Goal: Find specific page/section: Find specific page/section

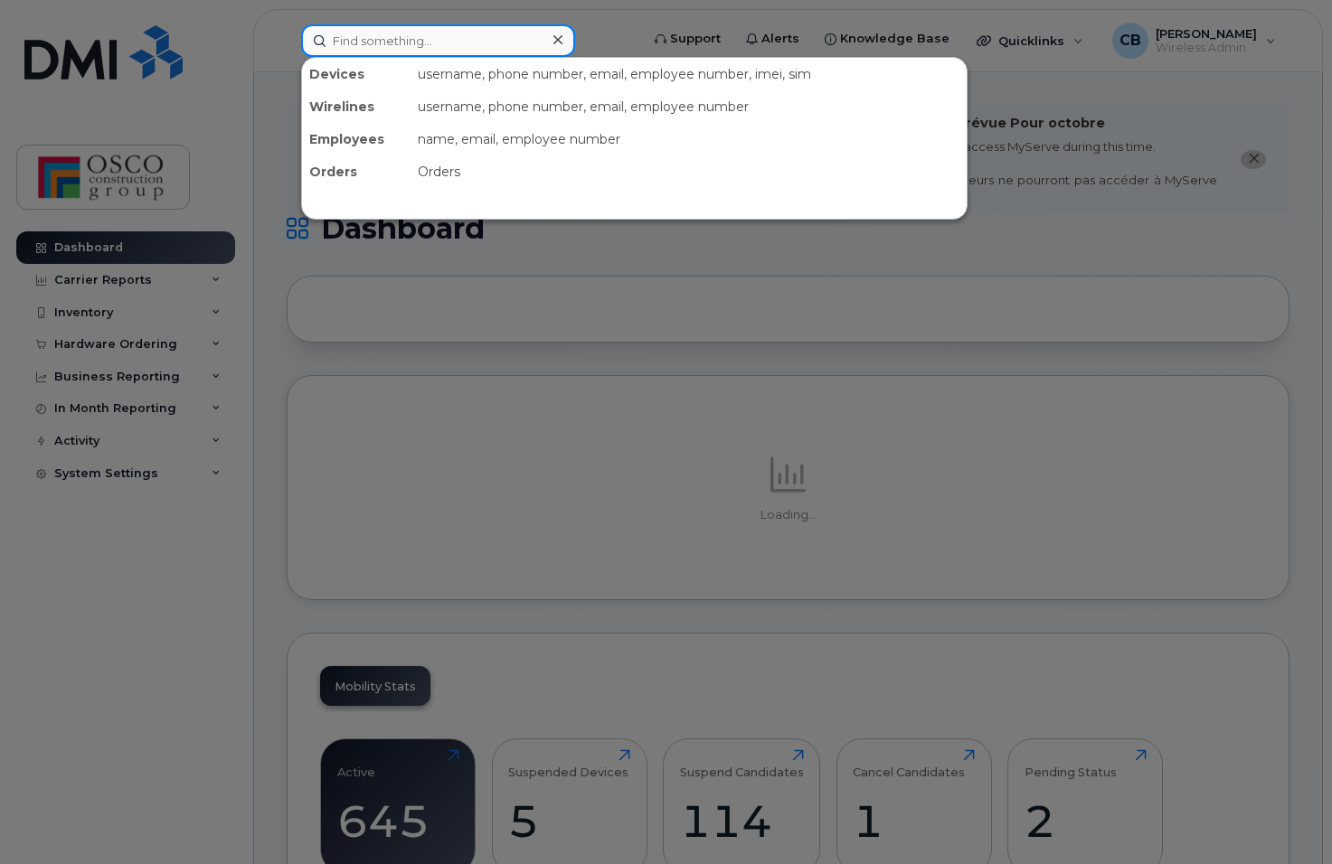
click at [430, 38] on input at bounding box center [438, 40] width 274 height 33
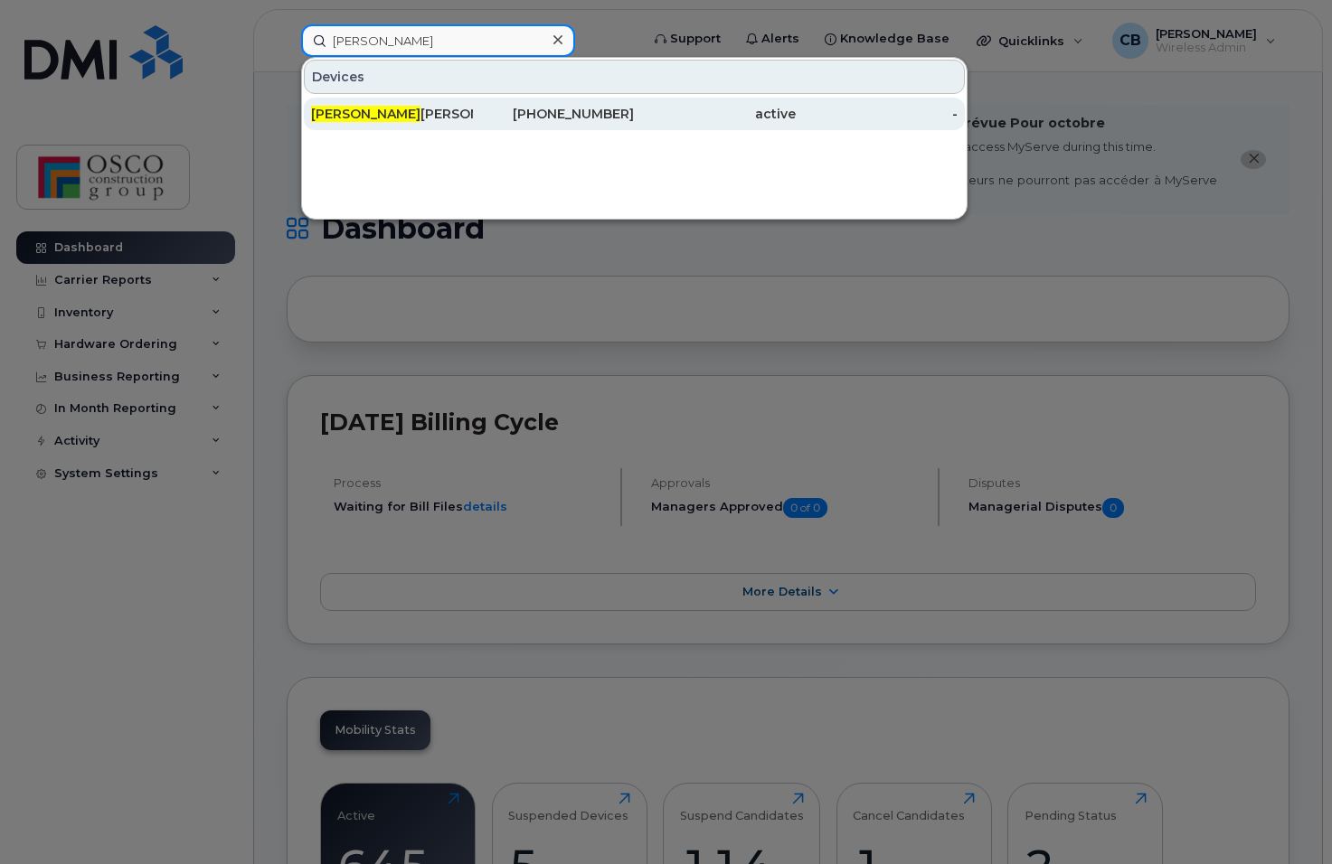
type input "jacob kn"
click at [566, 112] on div "519-535-3596" at bounding box center [554, 114] width 162 height 18
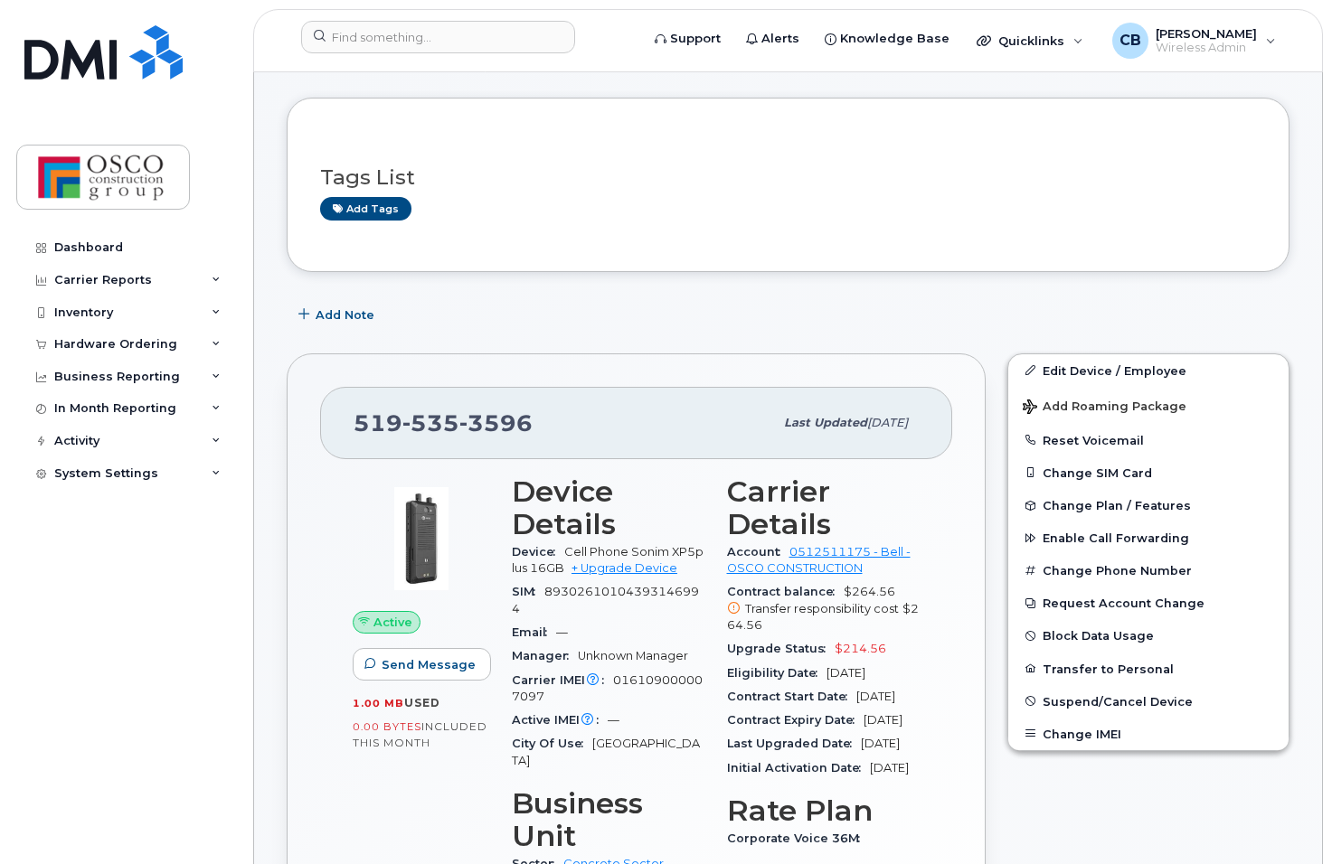
scroll to position [271, 0]
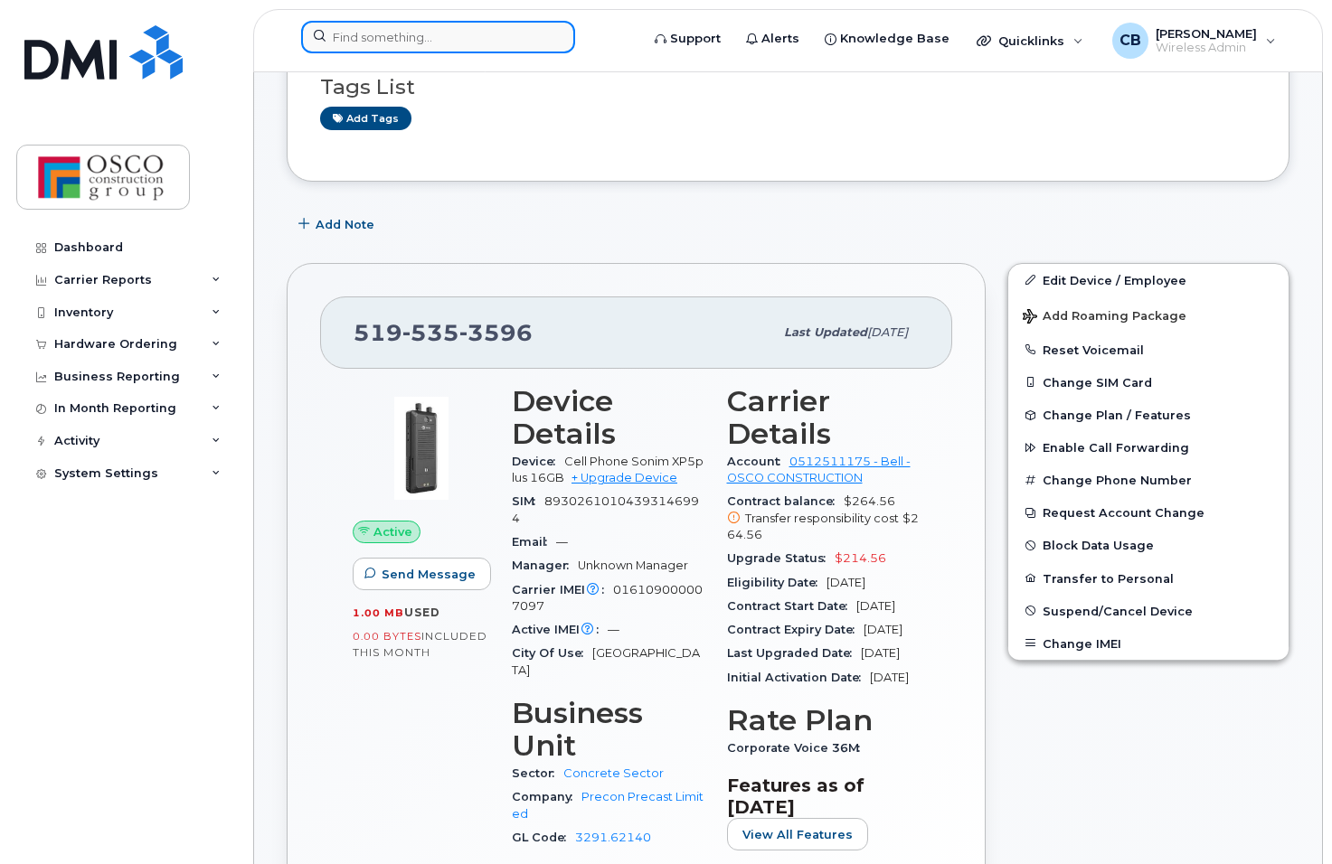
click at [407, 21] on input at bounding box center [438, 37] width 274 height 33
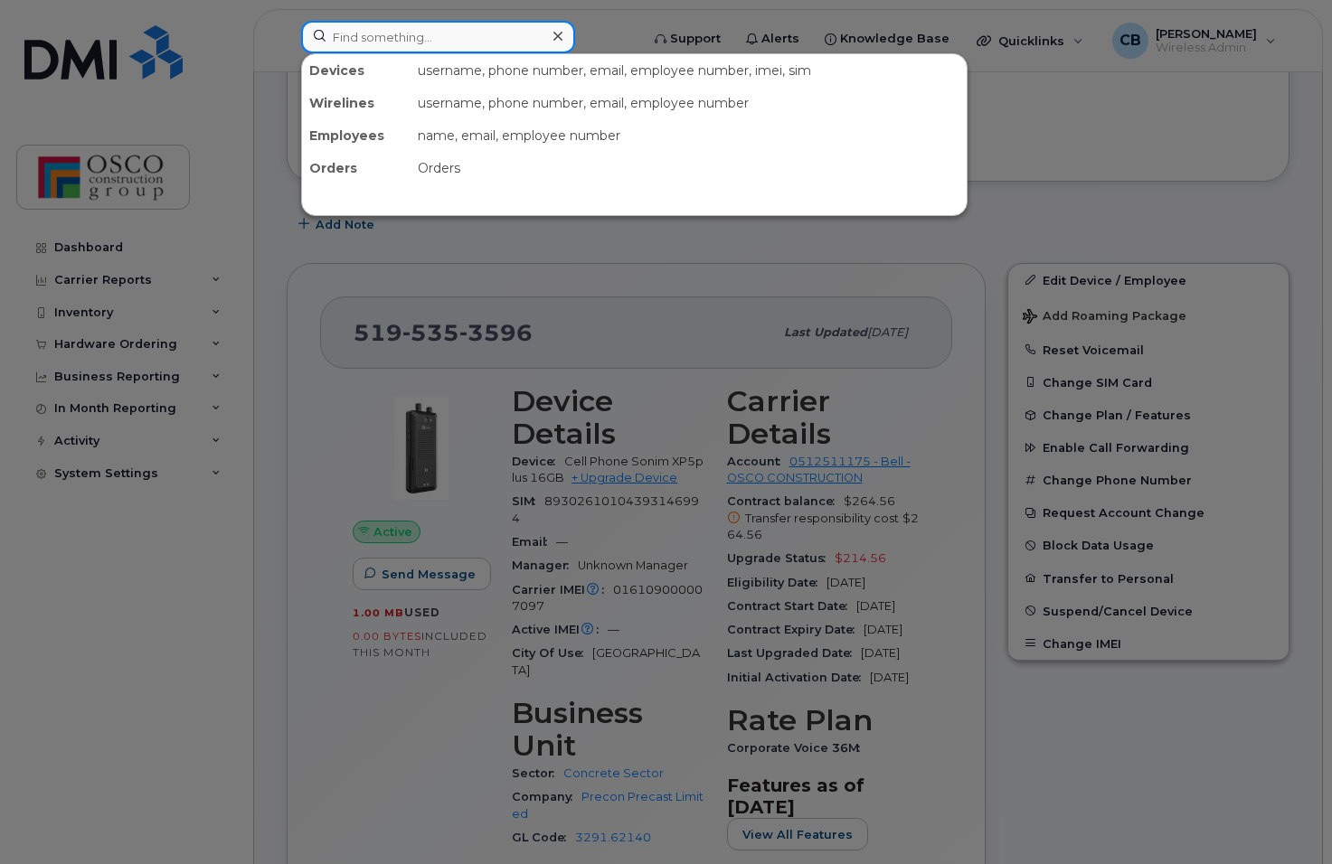
type input "s"
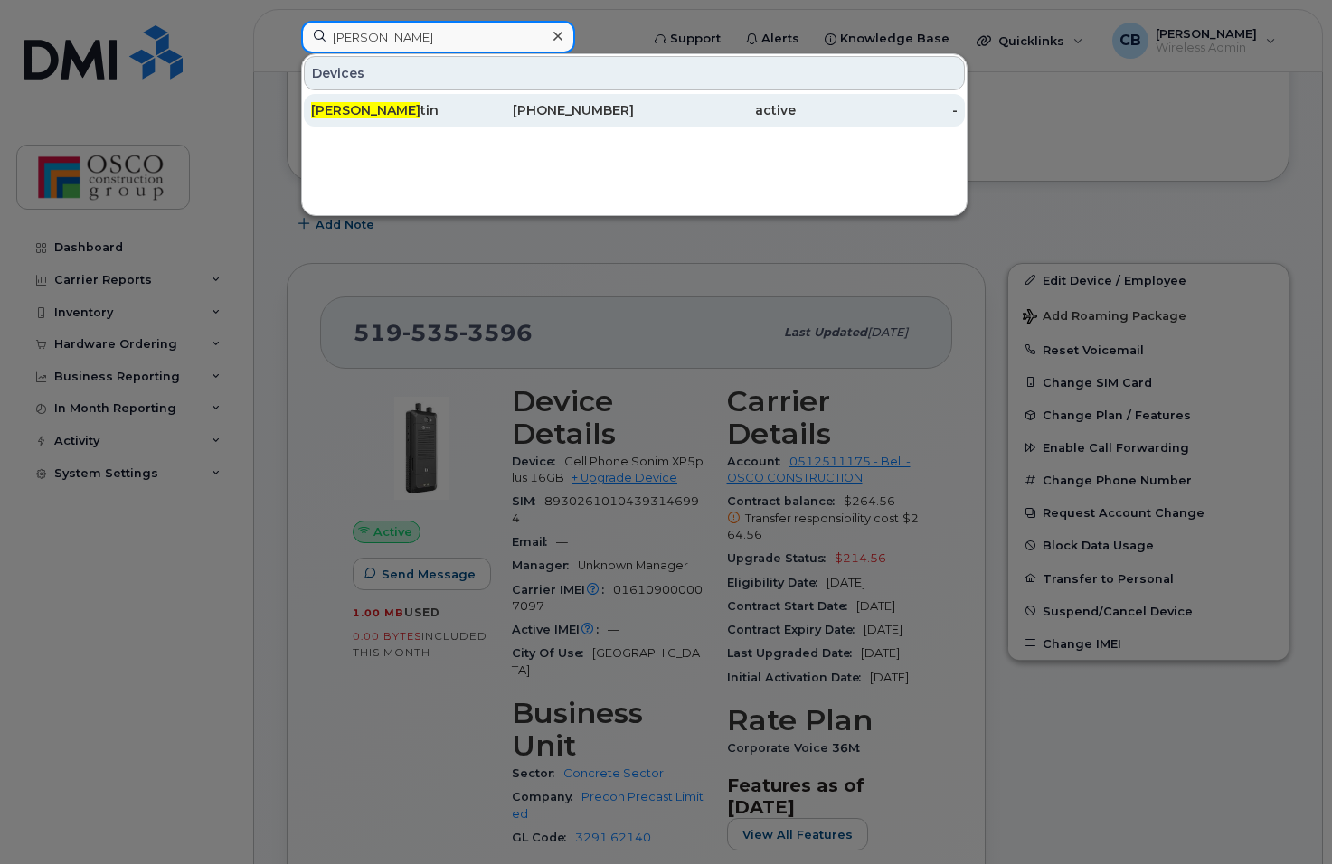
type input "steve mar"
click at [551, 105] on div "519-535-0475" at bounding box center [554, 110] width 162 height 18
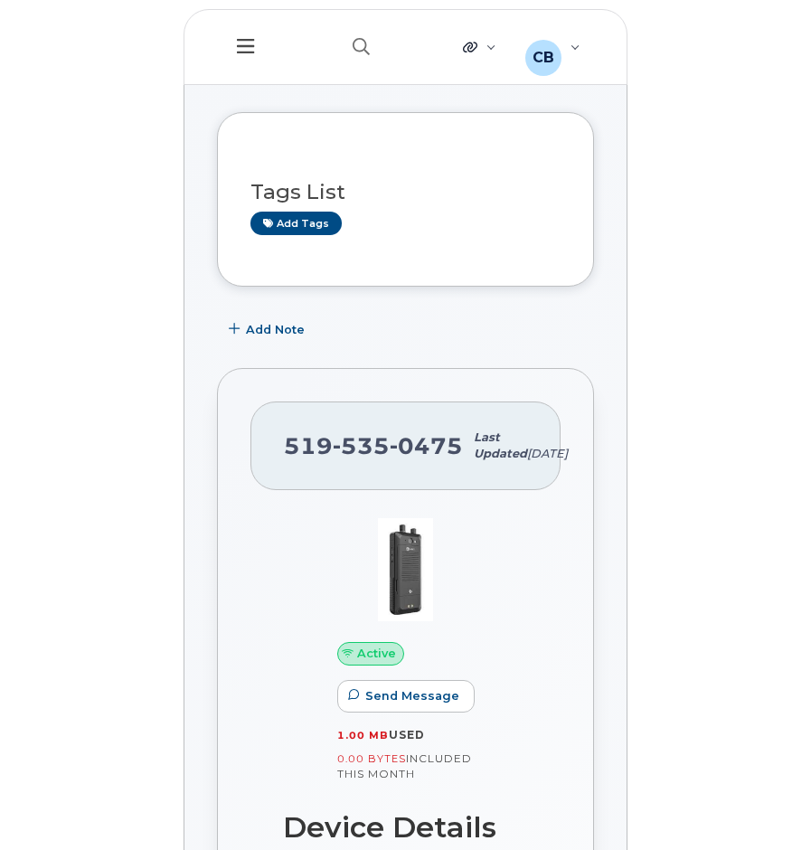
scroll to position [200, 0]
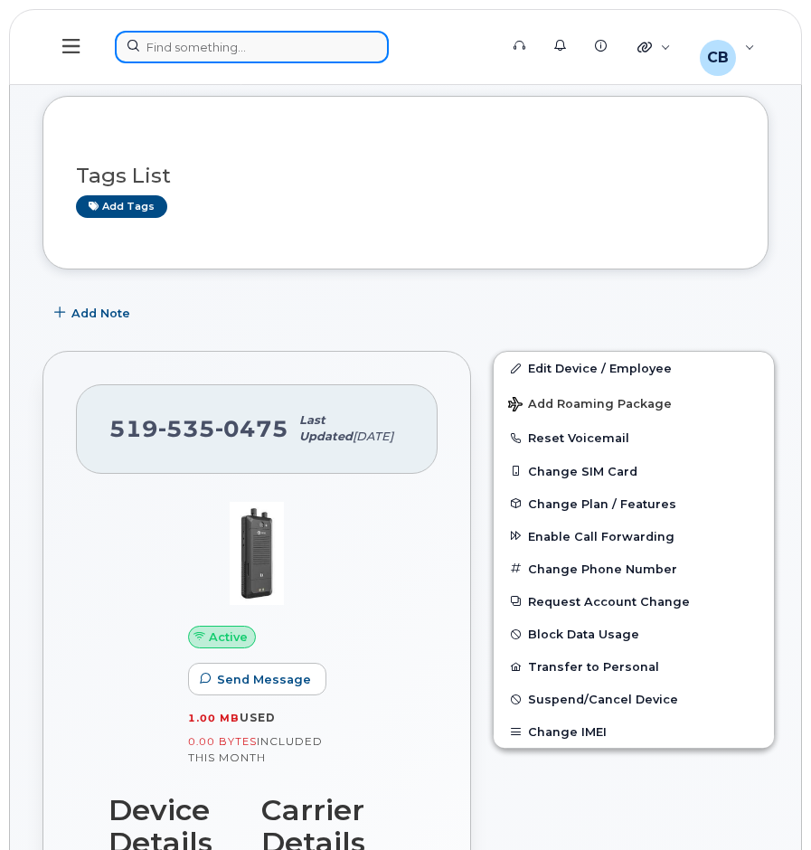
click at [159, 50] on div at bounding box center [301, 47] width 372 height 33
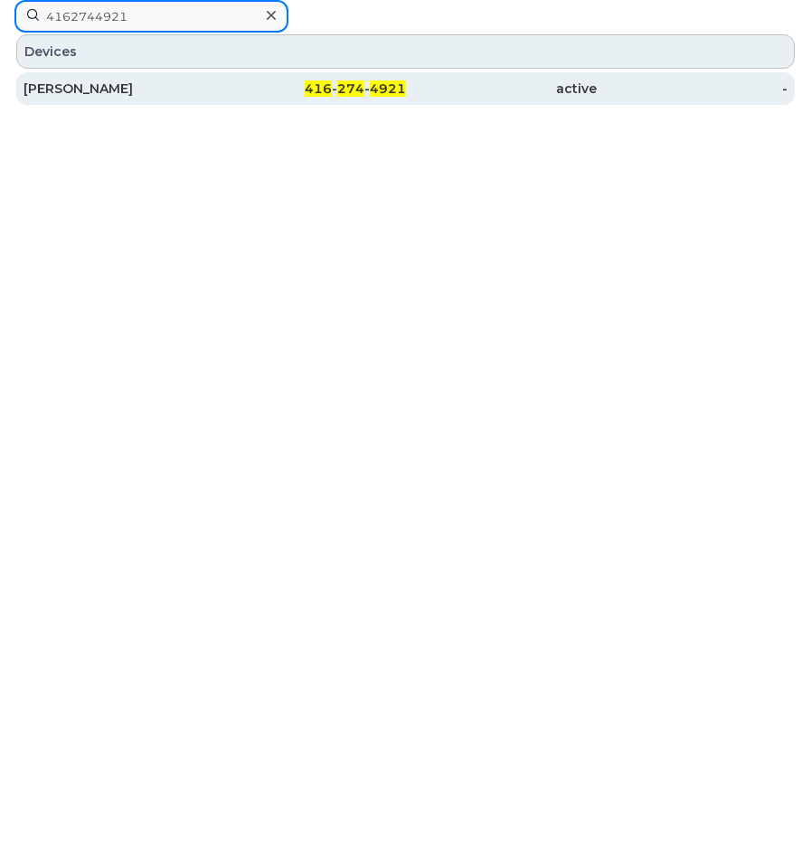
type input "4162744921"
click at [339, 87] on span "274" at bounding box center [350, 88] width 27 height 16
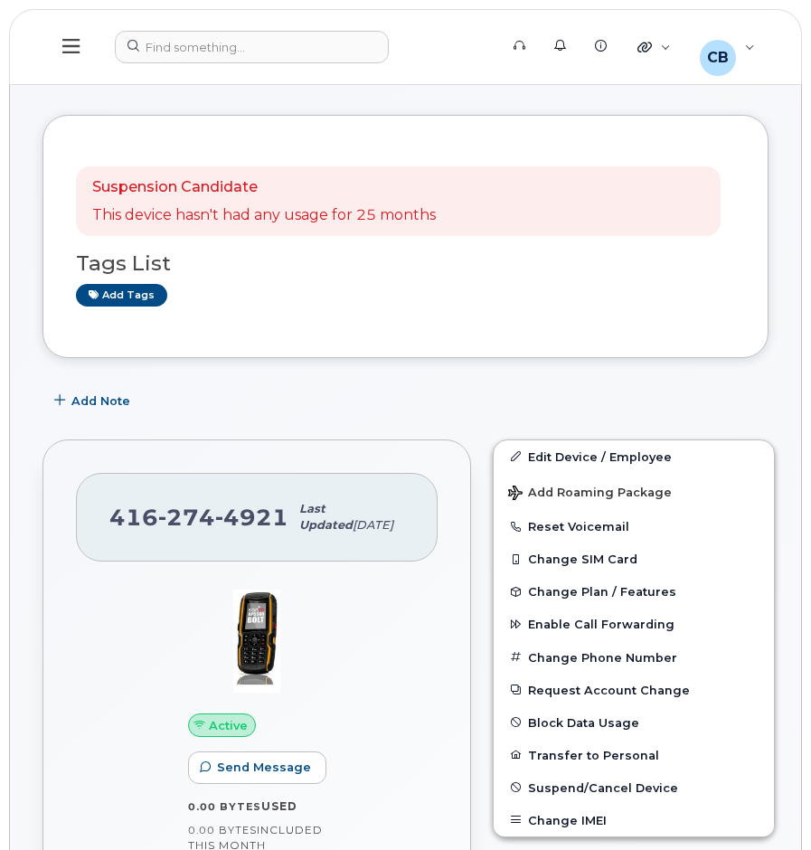
scroll to position [90, 0]
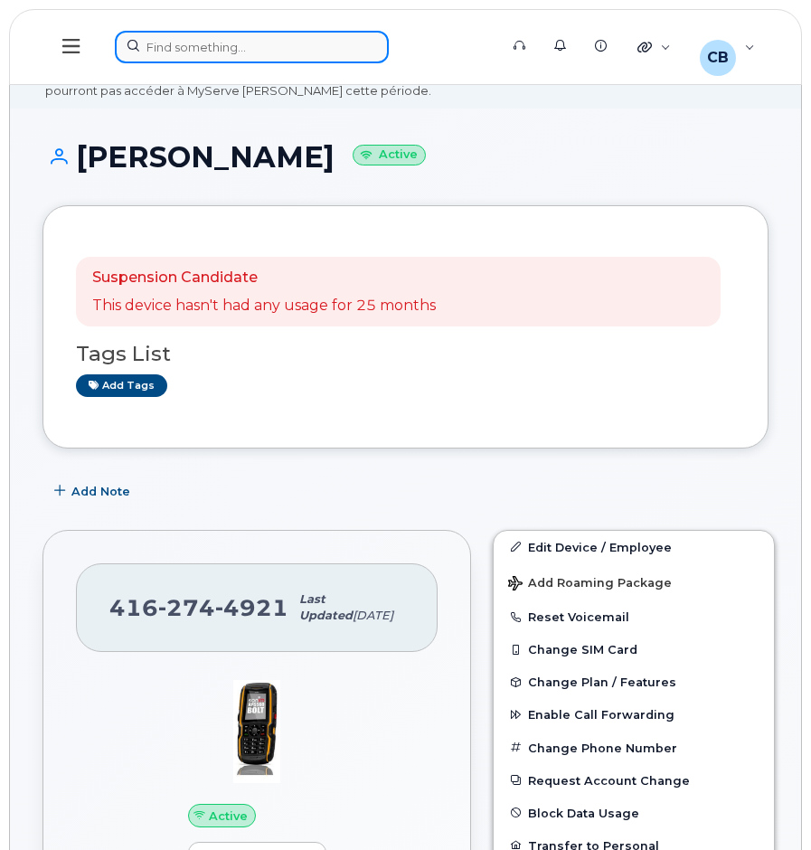
click at [224, 44] on div at bounding box center [301, 47] width 372 height 33
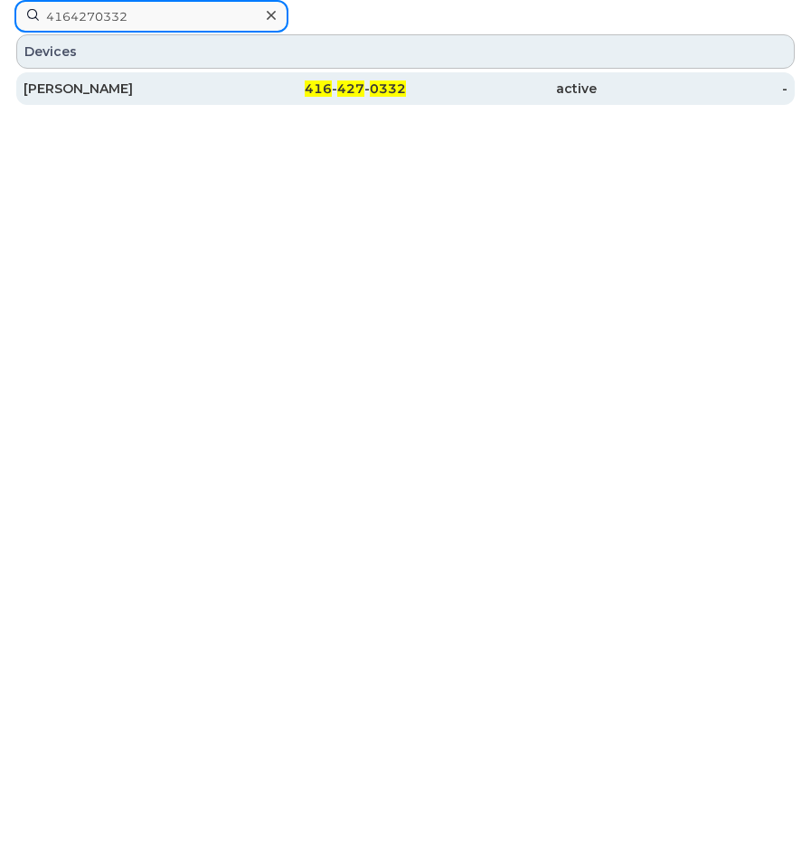
type input "4164270332"
click at [342, 93] on span "427" at bounding box center [350, 88] width 27 height 16
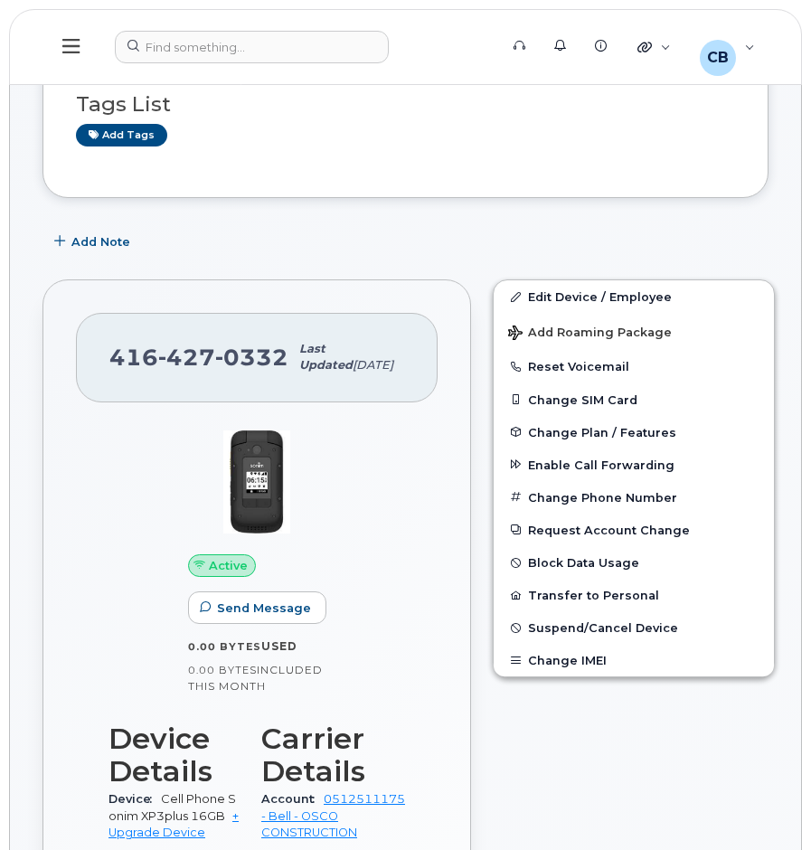
scroll to position [452, 0]
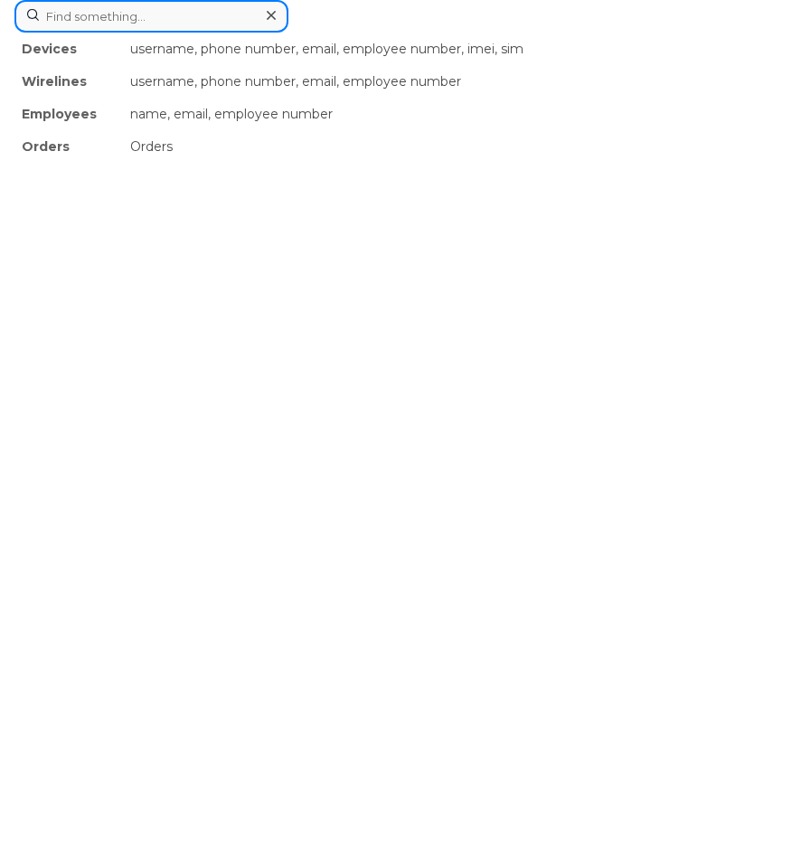
click at [252, 33] on div "Devices username, phone number, email, employee number, imei, sim Wirelines use…" at bounding box center [405, 16] width 782 height 33
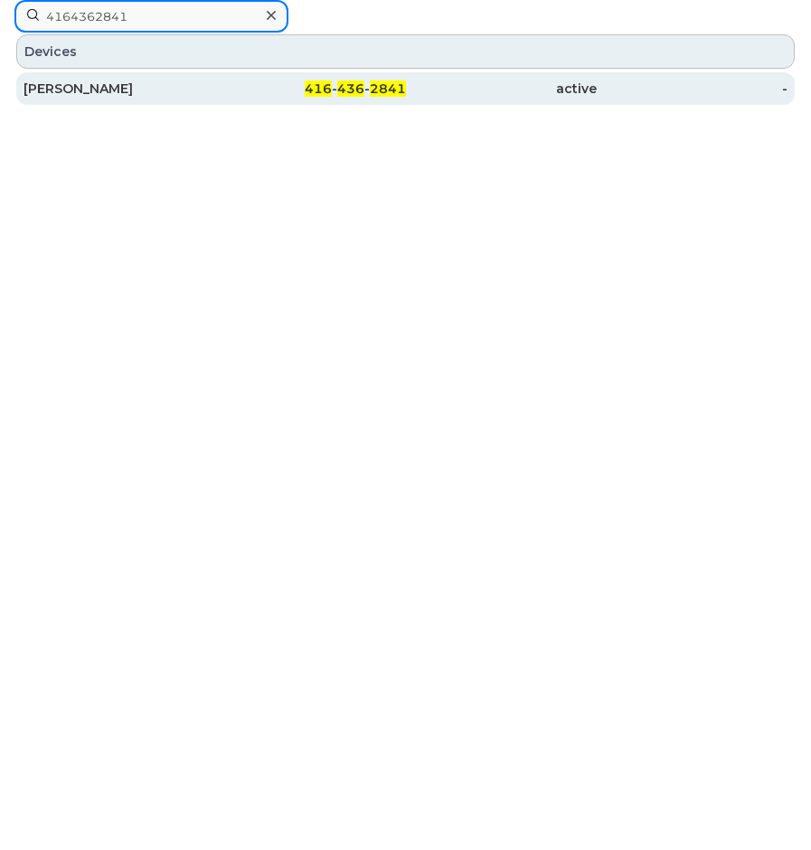
type input "4164362841"
click at [358, 88] on span "436" at bounding box center [350, 88] width 27 height 16
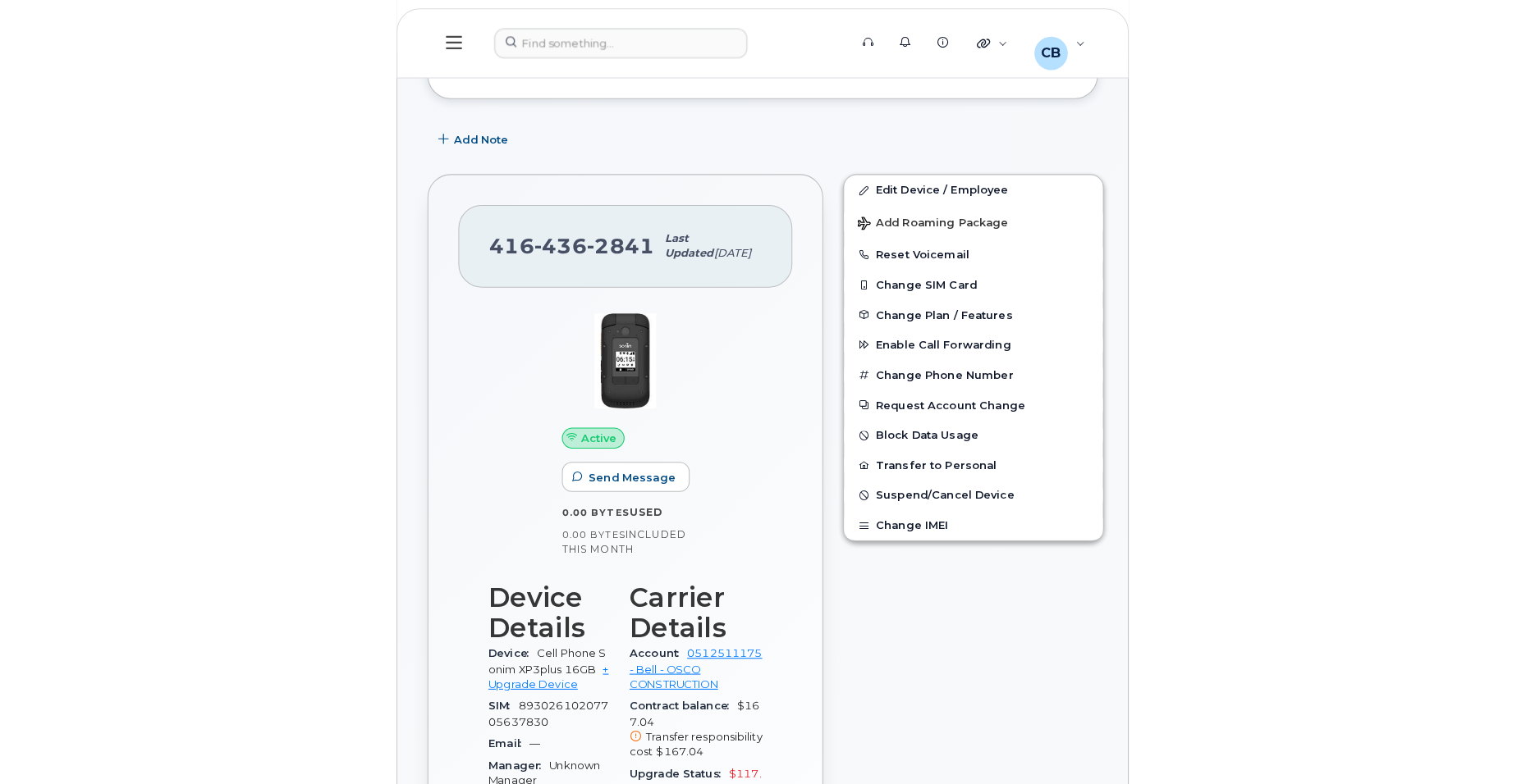
scroll to position [410, 0]
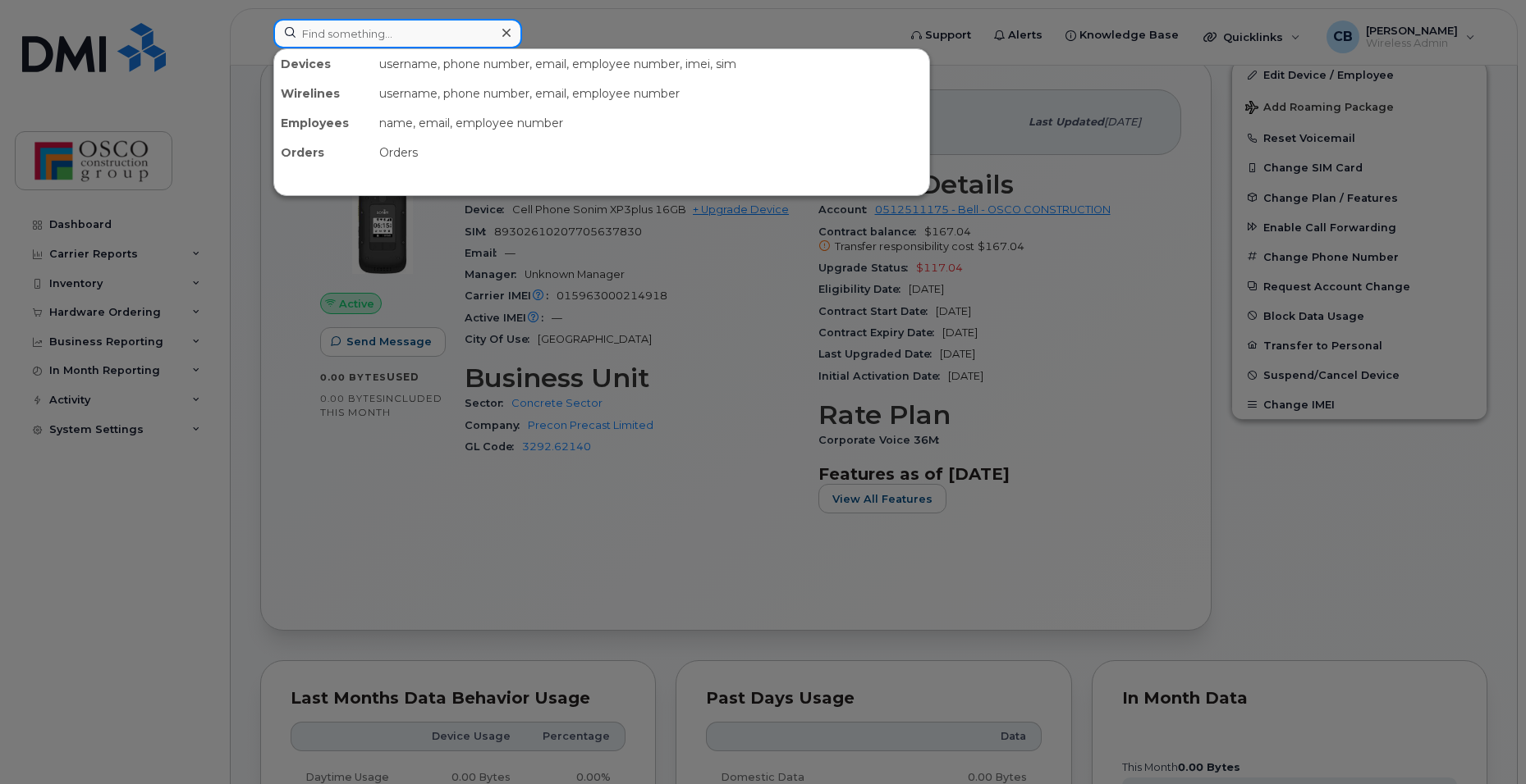
click at [389, 34] on input at bounding box center [398, 34] width 249 height 30
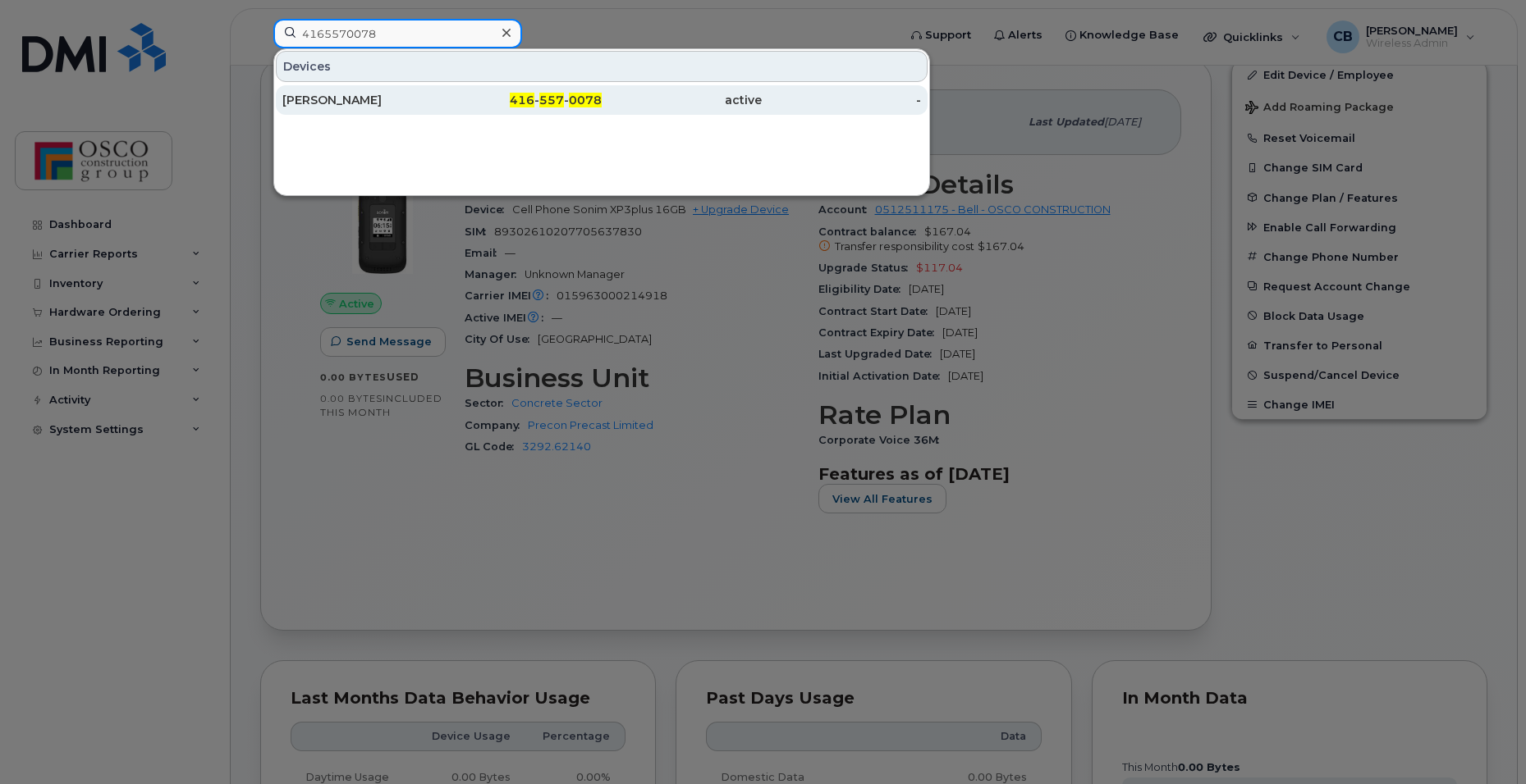
type input "4165570078"
click at [527, 102] on span "416" at bounding box center [521, 100] width 25 height 15
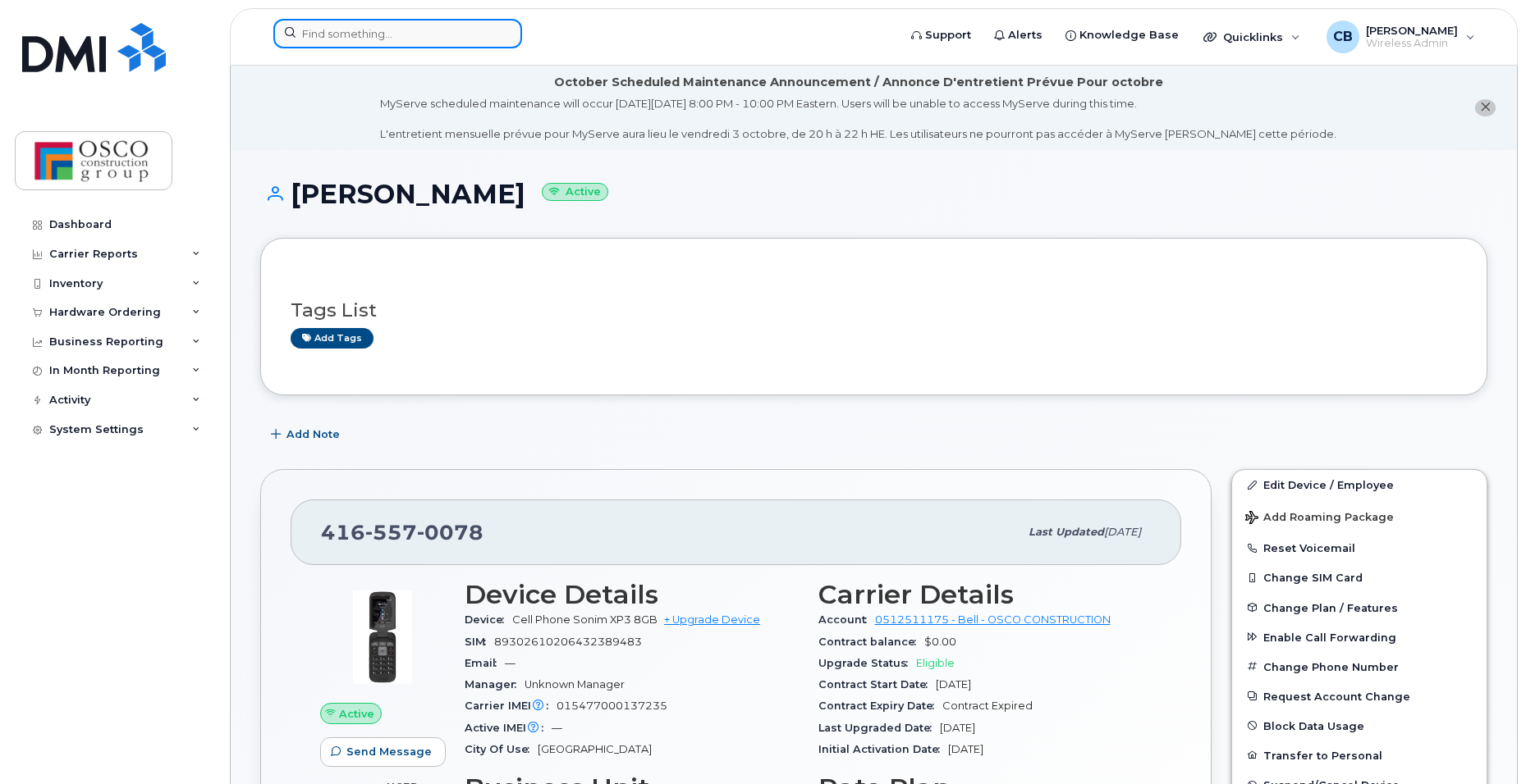
click at [384, 29] on input at bounding box center [398, 34] width 249 height 30
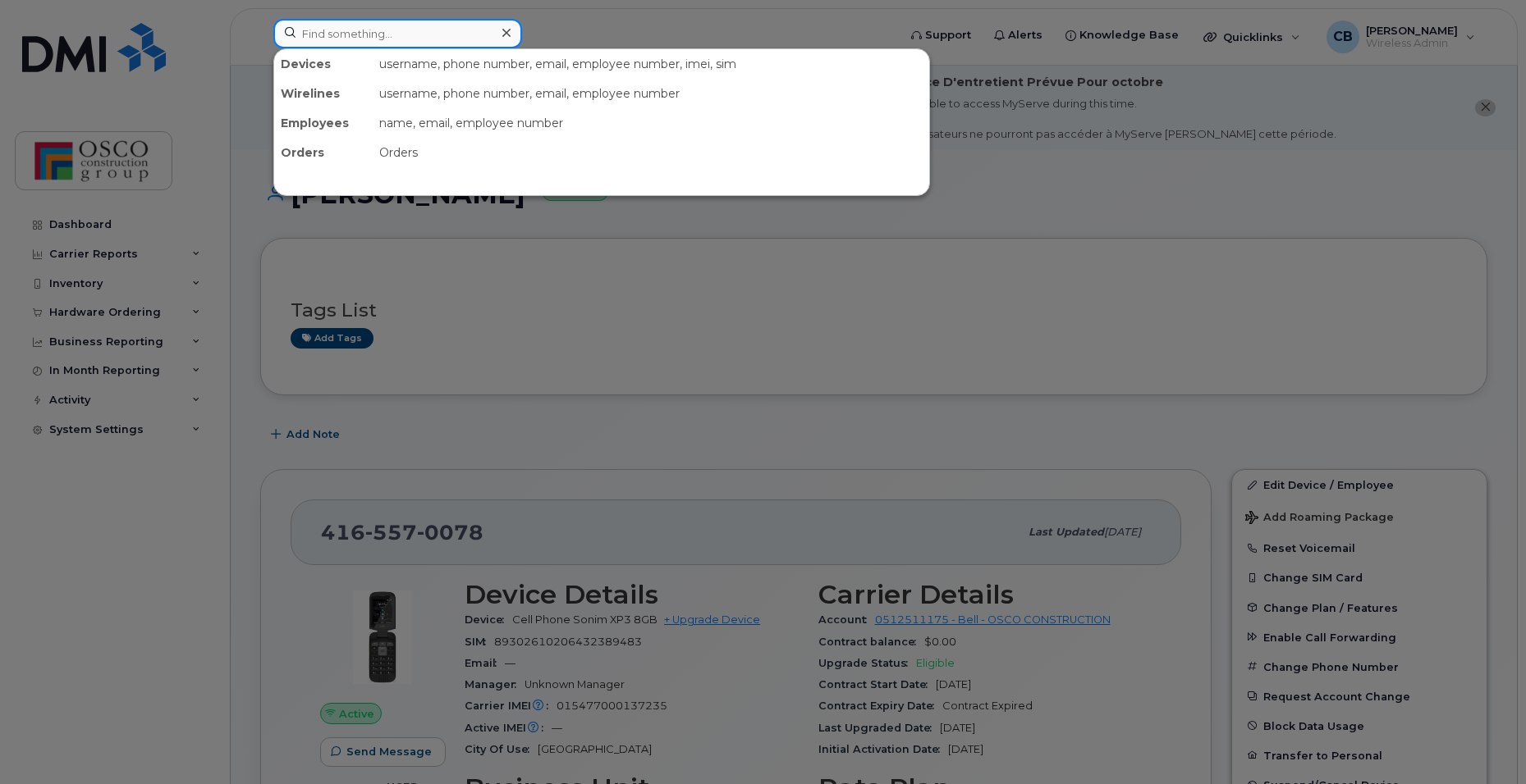
click at [405, 39] on input at bounding box center [398, 34] width 249 height 30
paste input "[PHONE_NUMBER]"
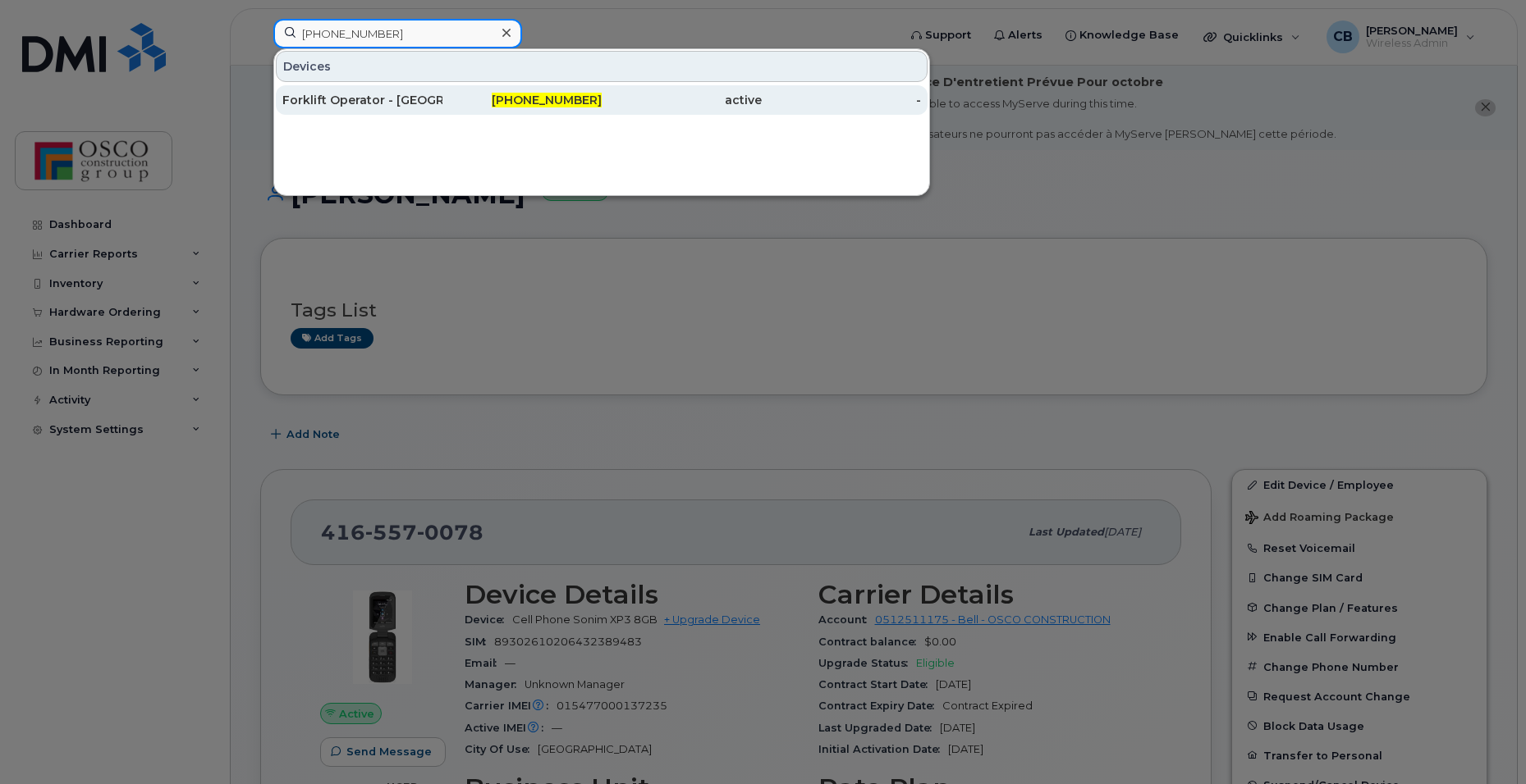
type input "[PHONE_NUMBER]"
click at [400, 104] on div "Forklift Operator - [GEOGRAPHIC_DATA]" at bounding box center [362, 100] width 160 height 16
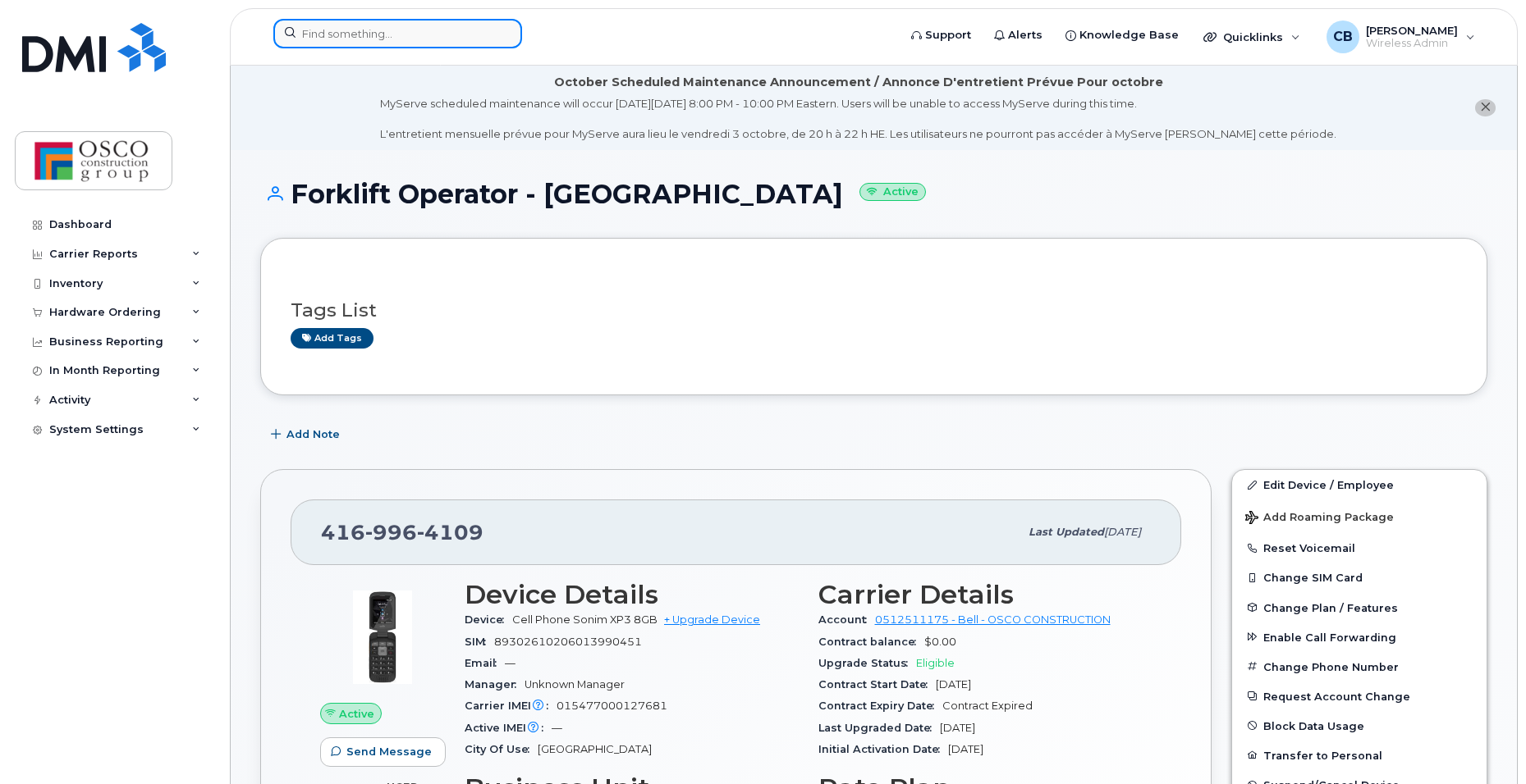
click at [326, 38] on input at bounding box center [398, 34] width 249 height 30
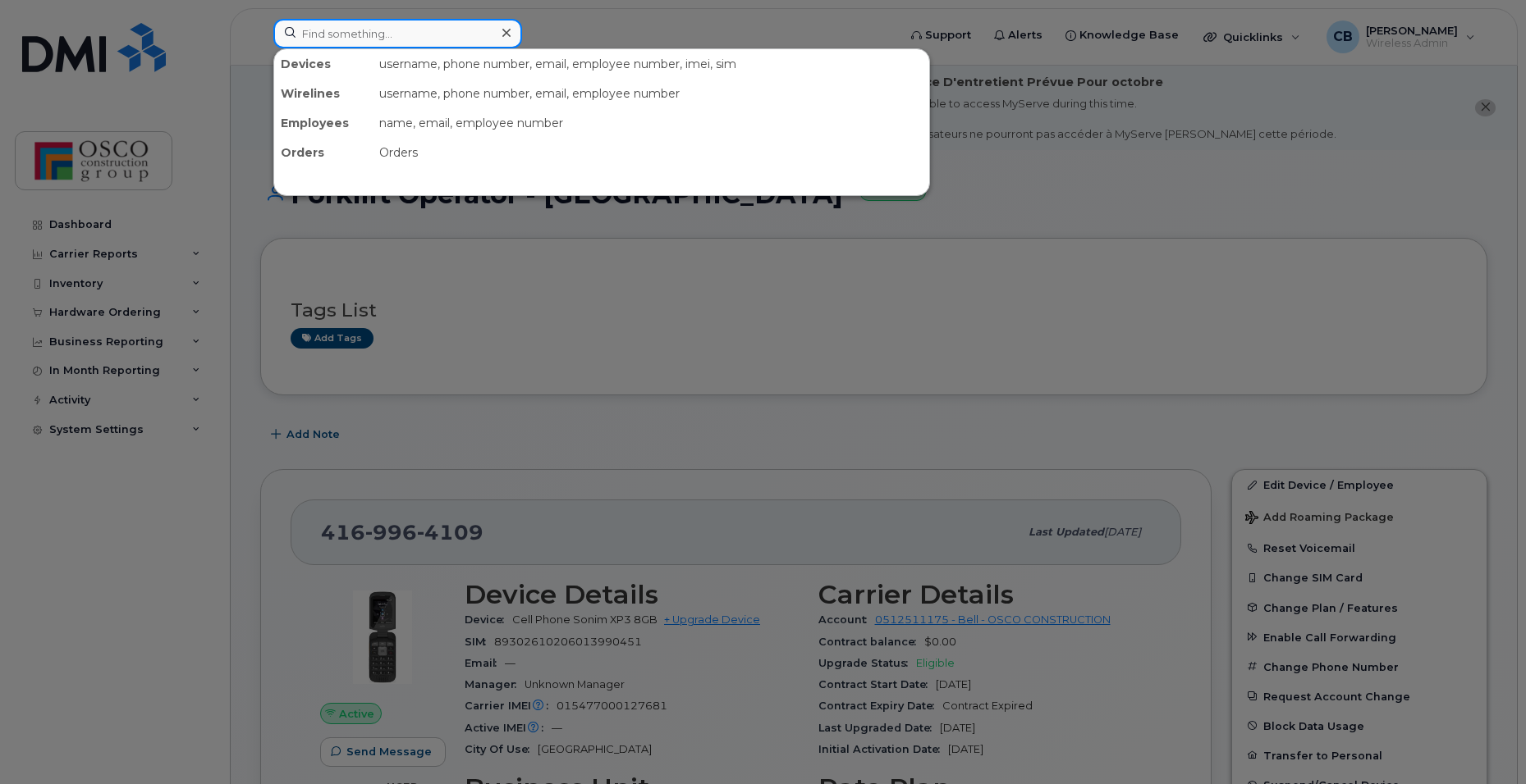
paste input "365-440-2562"
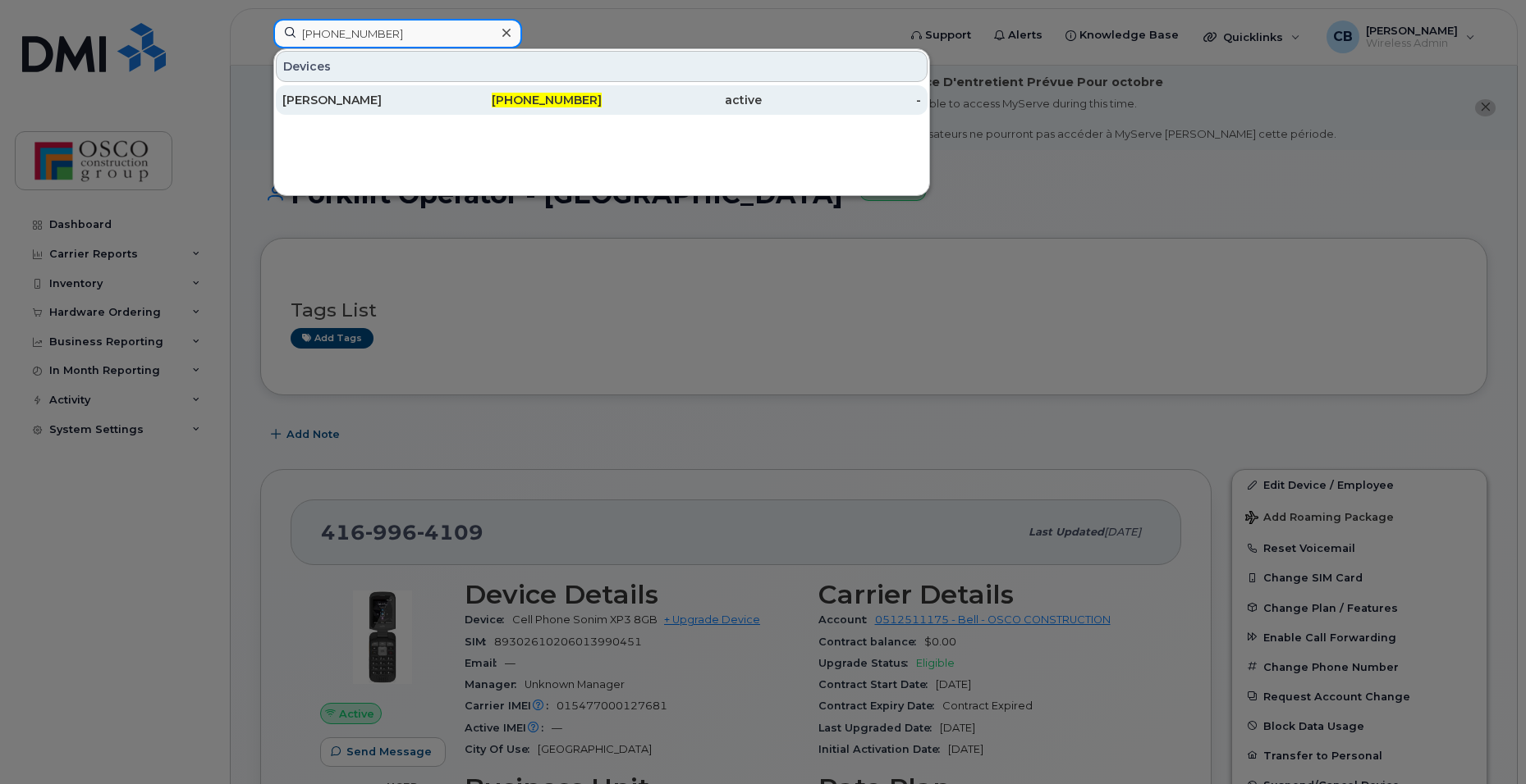
type input "365-440-2562"
click at [535, 99] on span "365-440-2562" at bounding box center [546, 100] width 110 height 15
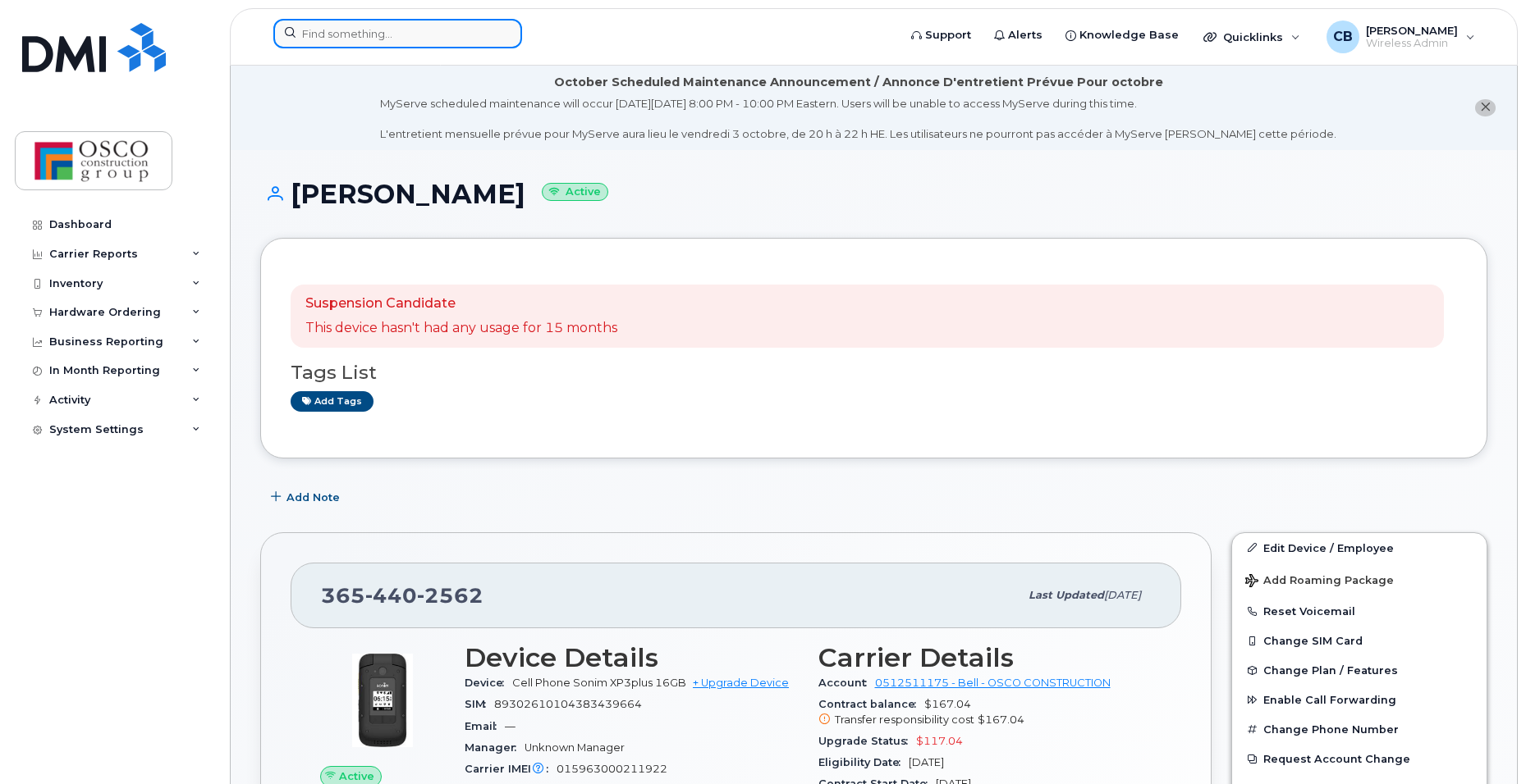
click at [347, 34] on input at bounding box center [398, 34] width 249 height 30
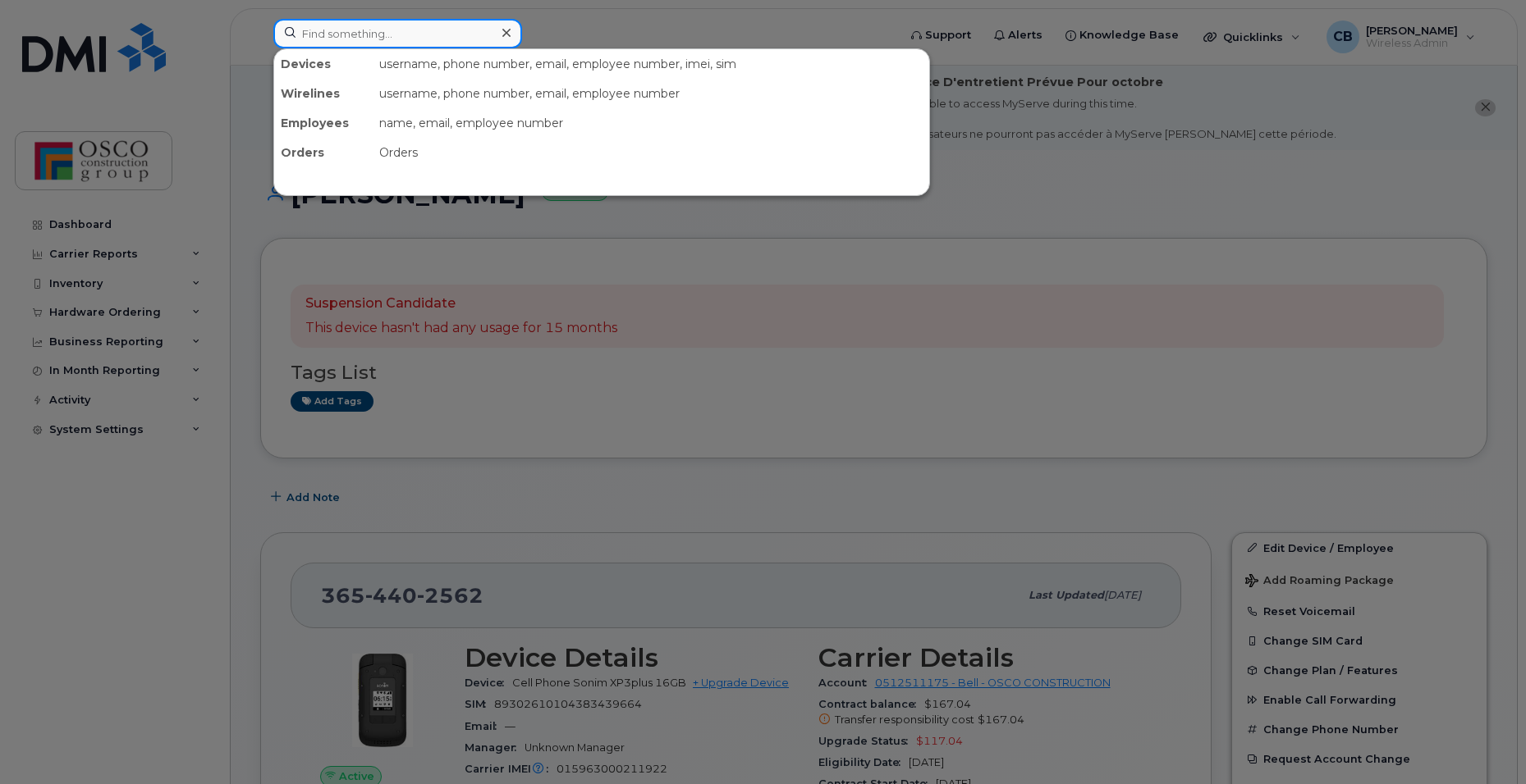
paste input "416-996-4121"
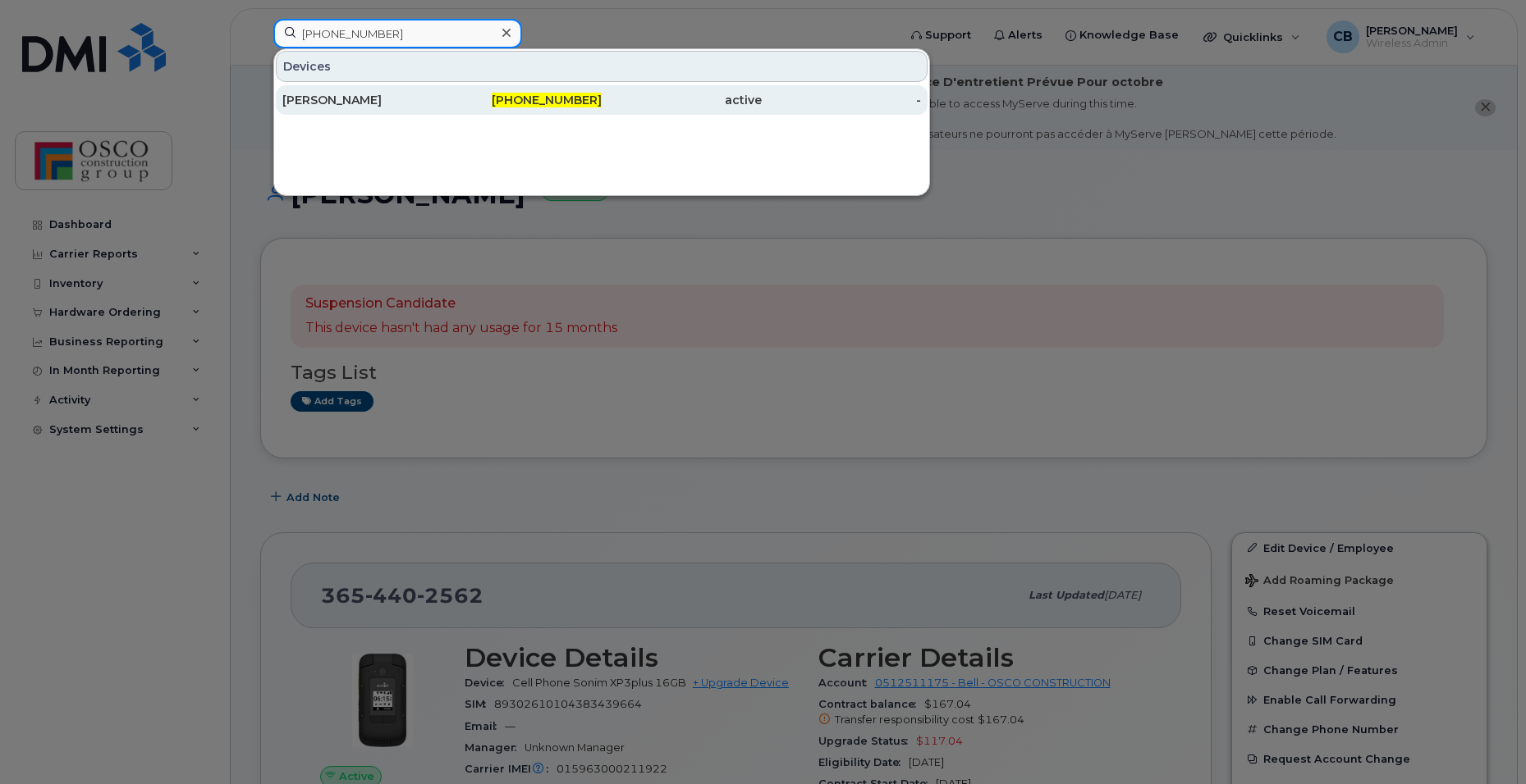
type input "416-996-4121"
click at [536, 100] on span "416-996-4121" at bounding box center [546, 100] width 110 height 15
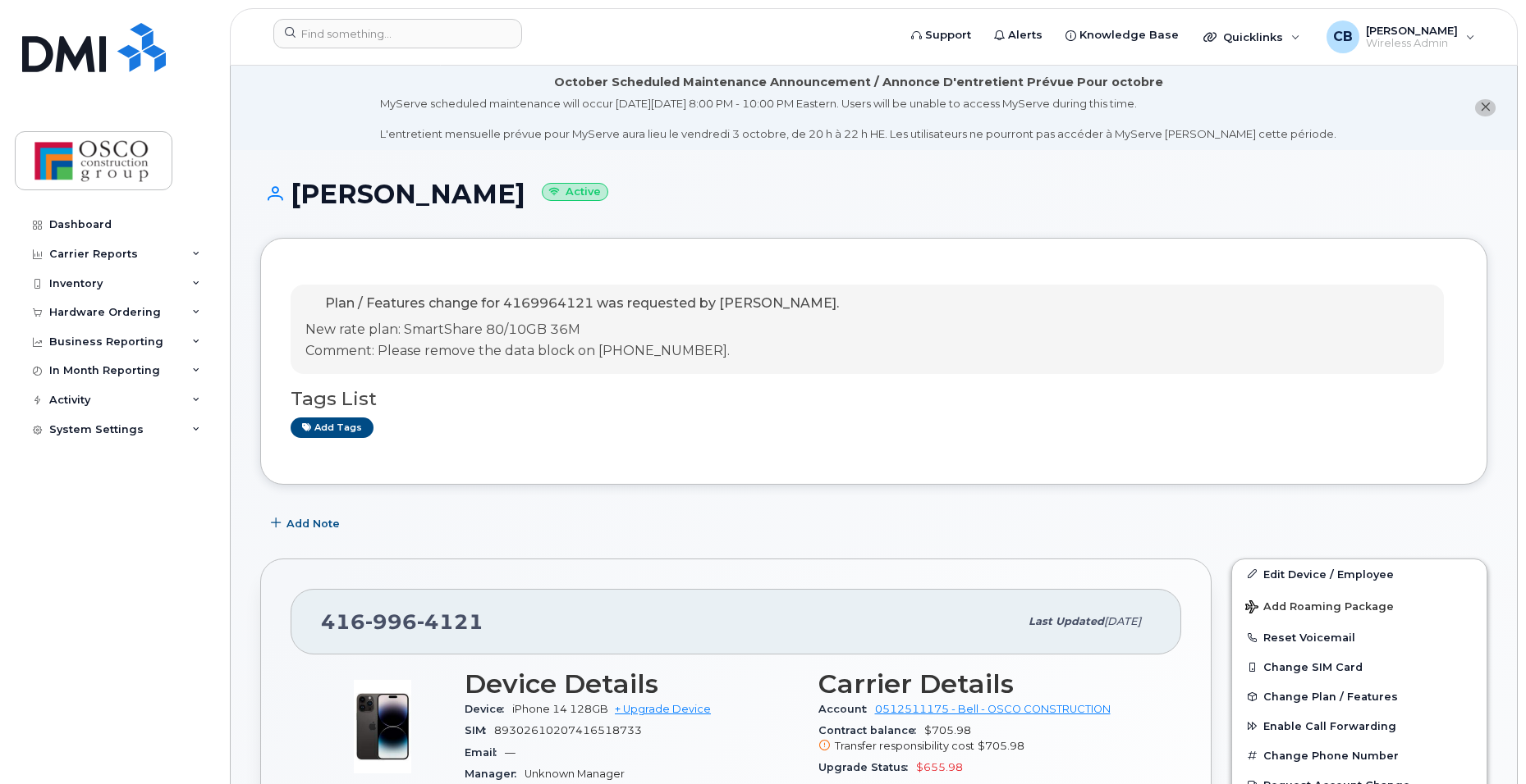
scroll to position [82, 0]
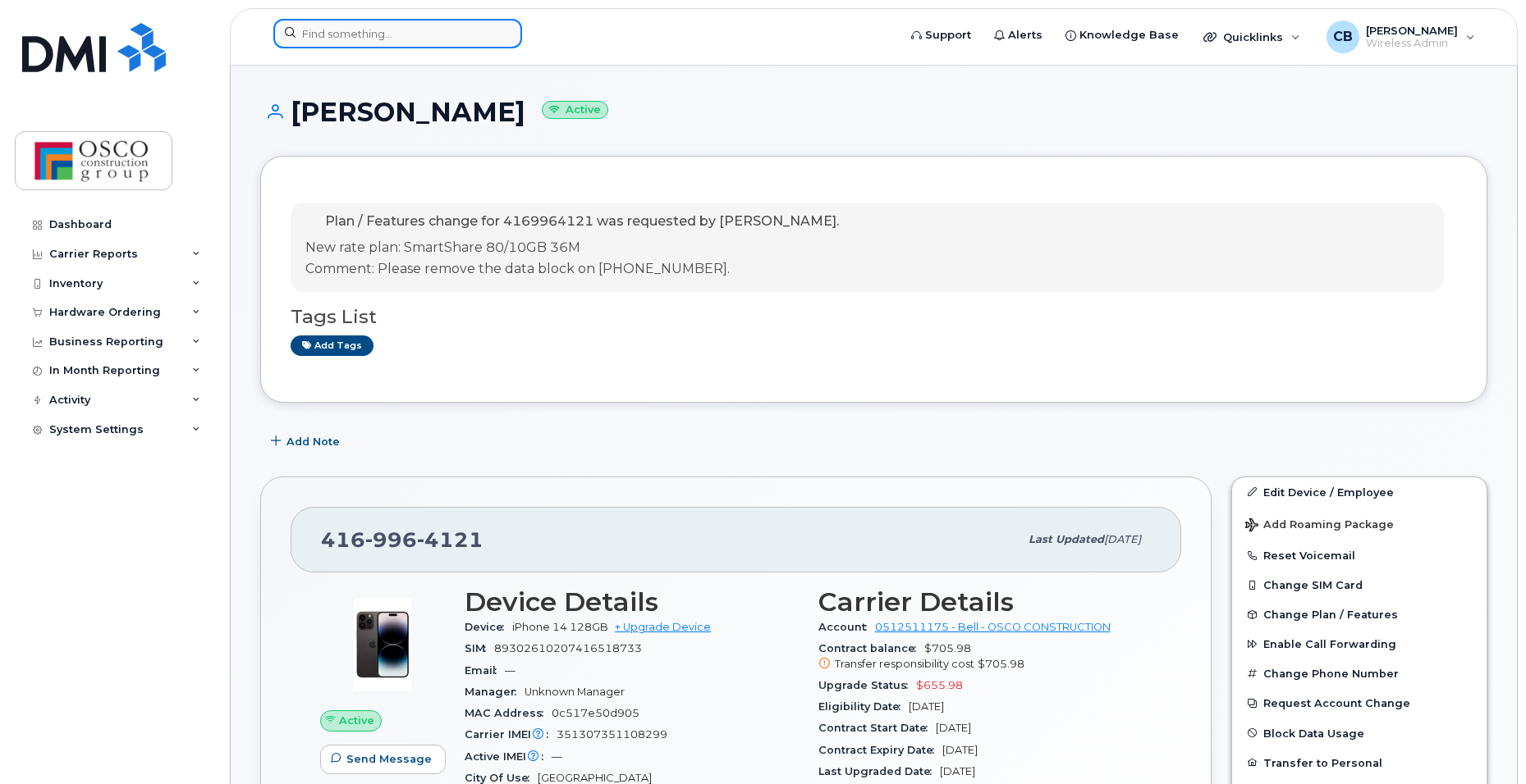
click at [449, 38] on input at bounding box center [398, 34] width 249 height 30
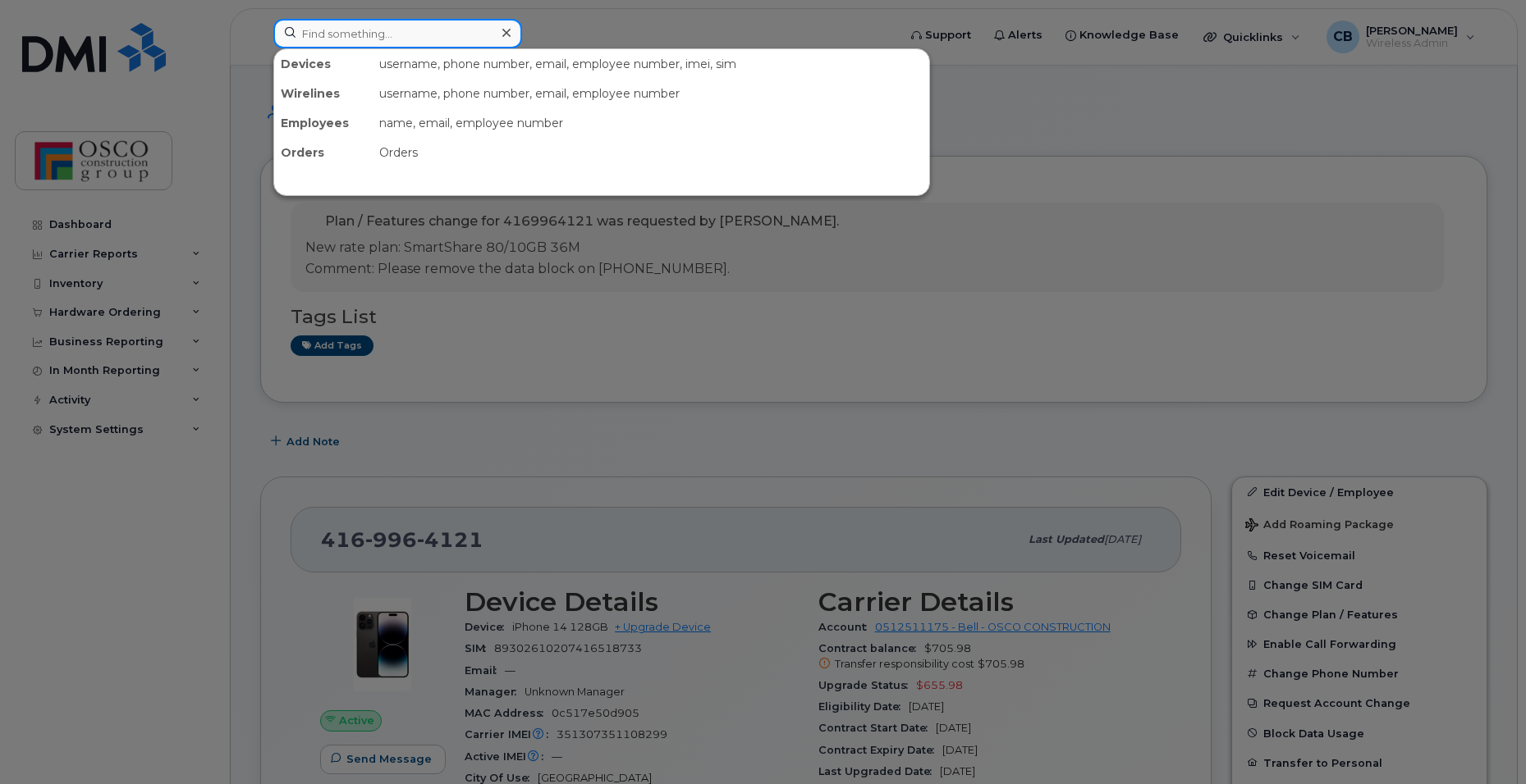
paste input "[PHONE_NUMBER]"
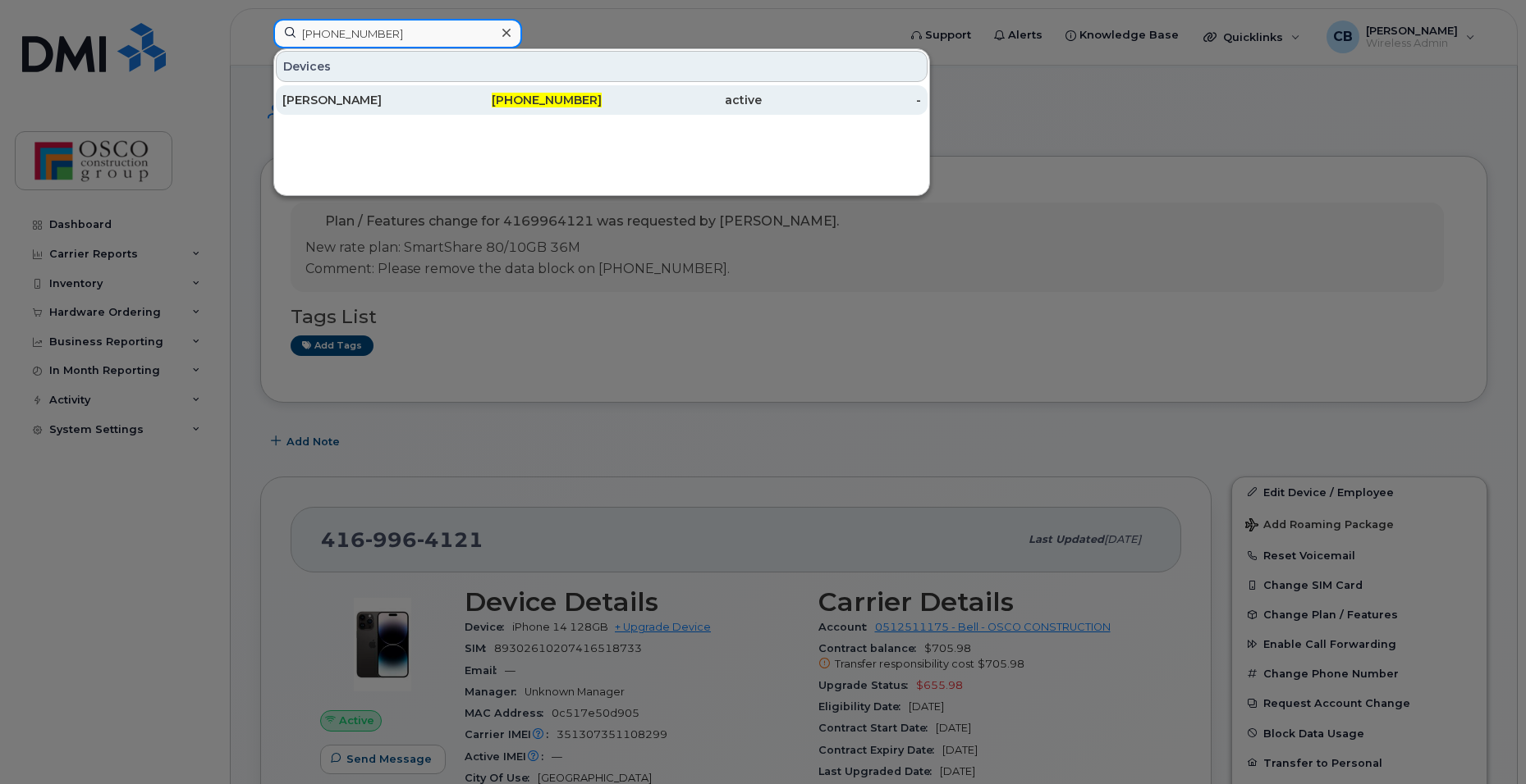
type input "416-996-4129"
click at [525, 104] on span "416-996-4129" at bounding box center [546, 100] width 110 height 15
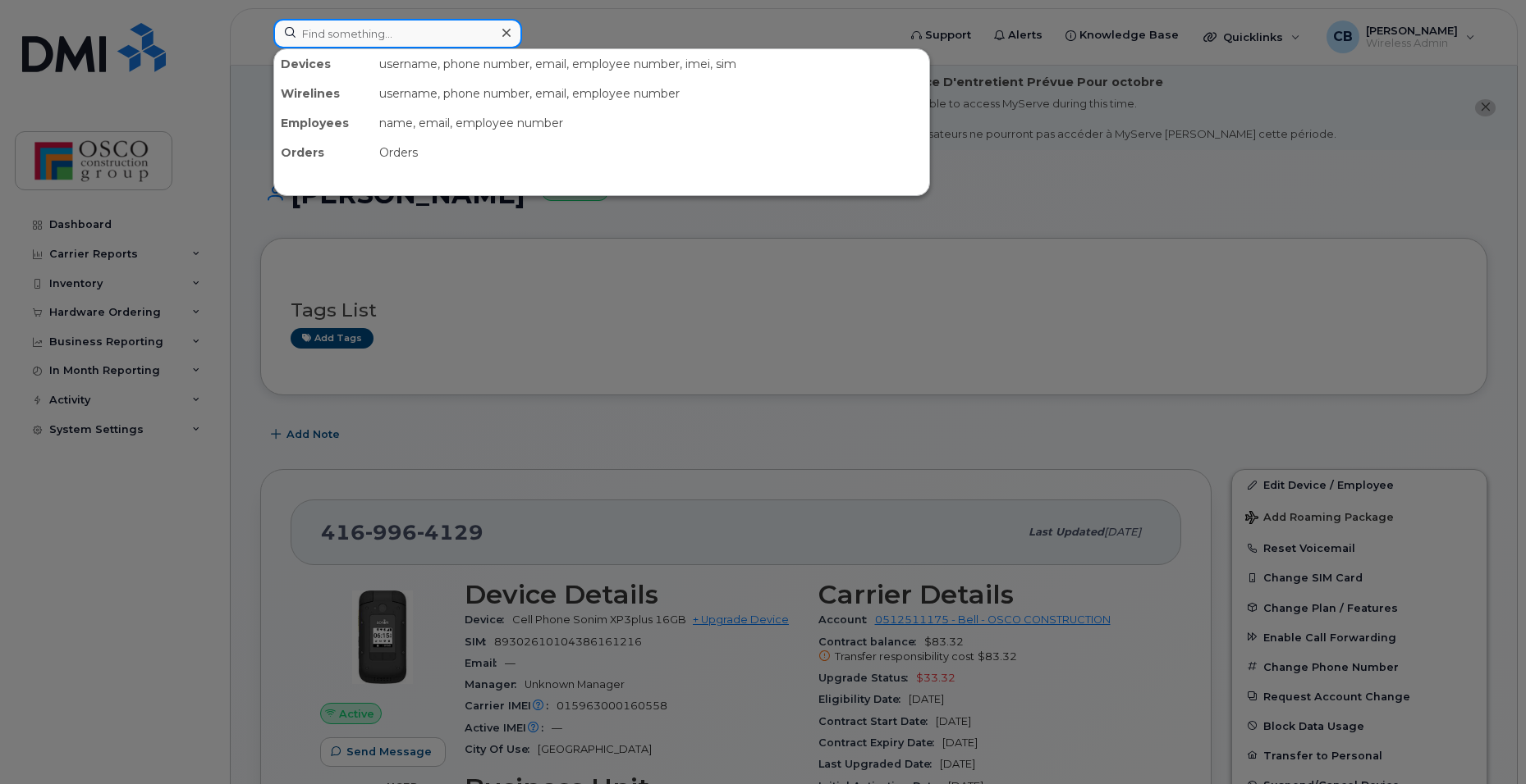
click at [355, 40] on input at bounding box center [398, 34] width 249 height 30
paste input "416-996-4131"
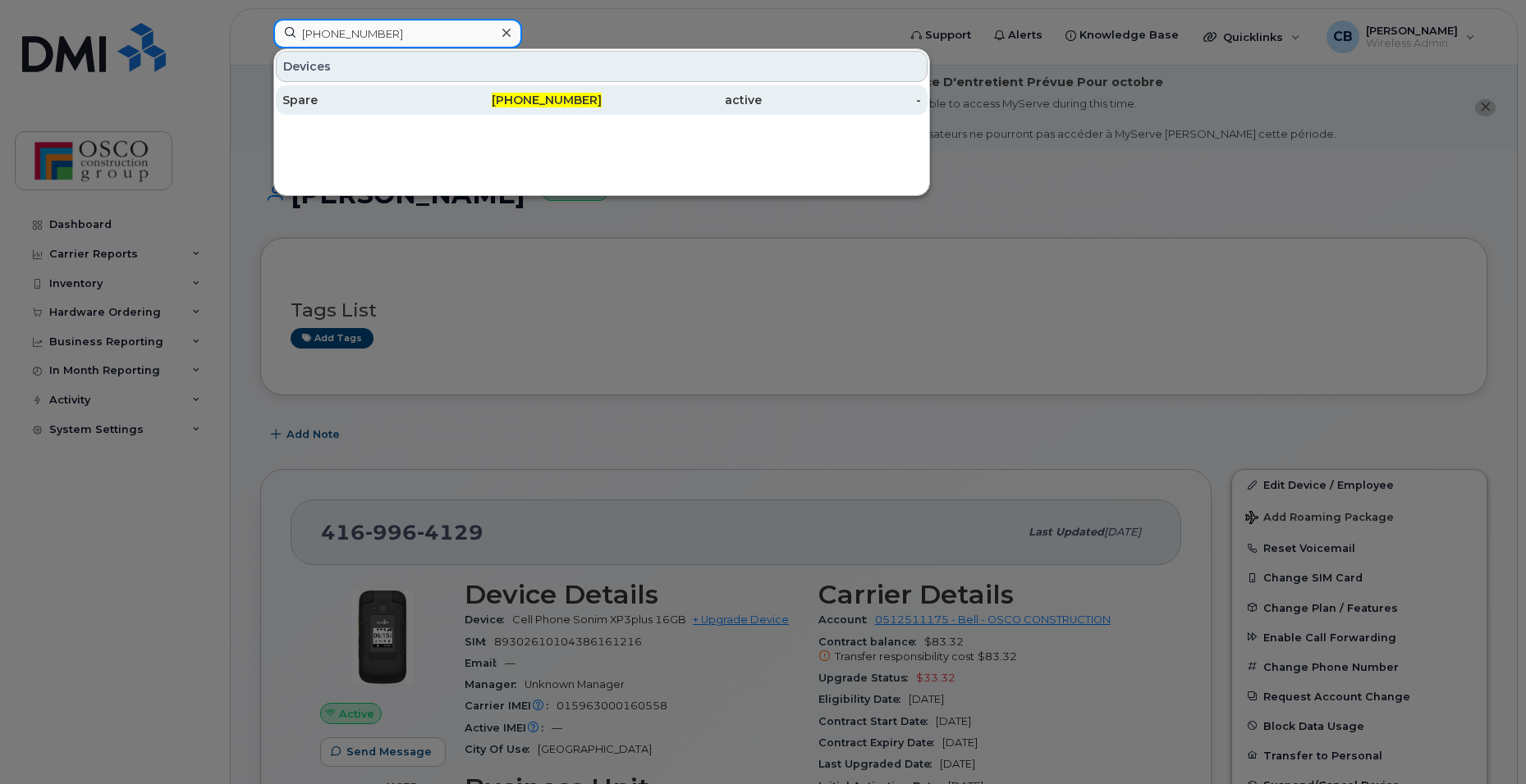
type input "416-996-4131"
click at [555, 99] on span "416-996-4131" at bounding box center [546, 100] width 110 height 15
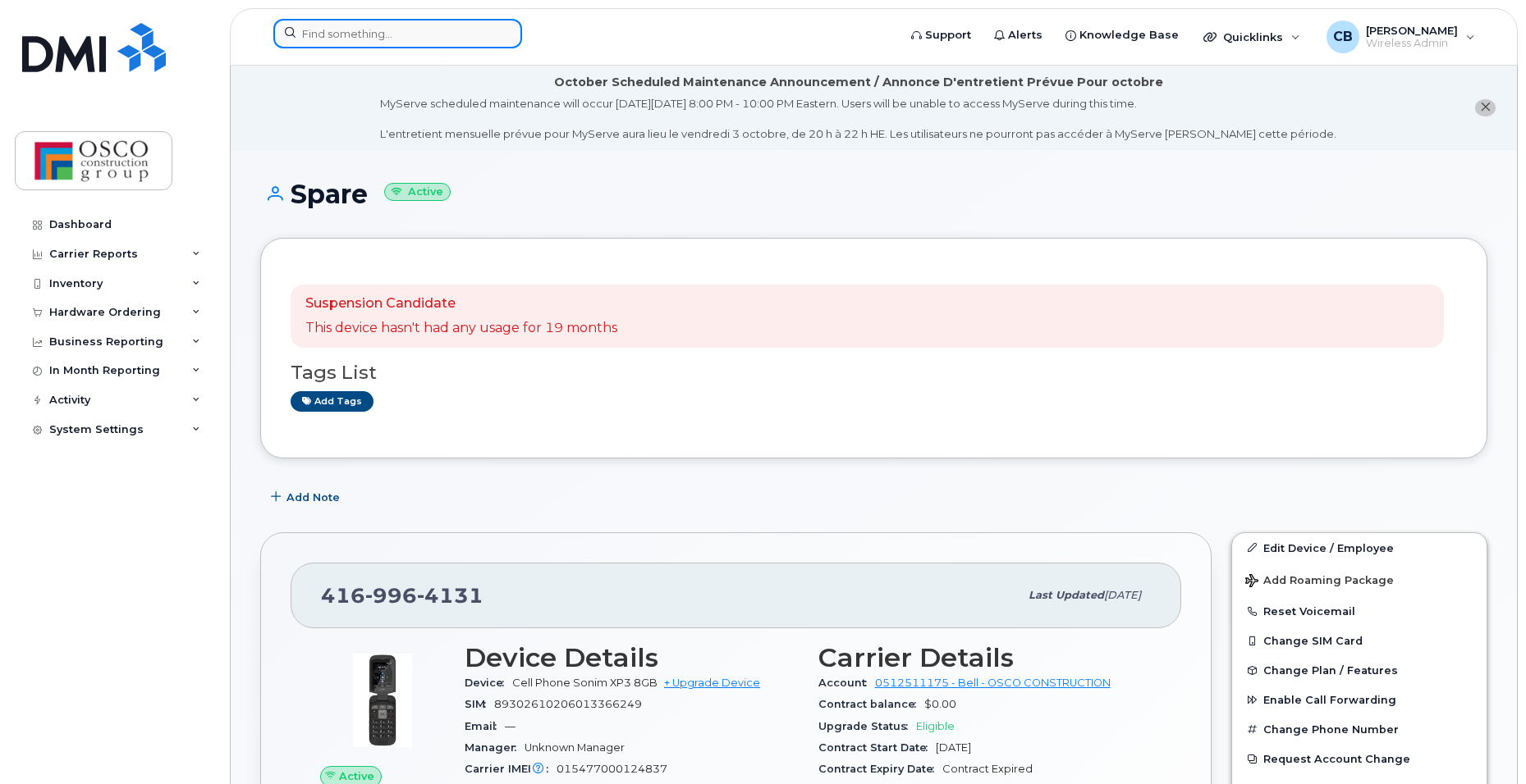
click at [344, 35] on input at bounding box center [398, 34] width 249 height 30
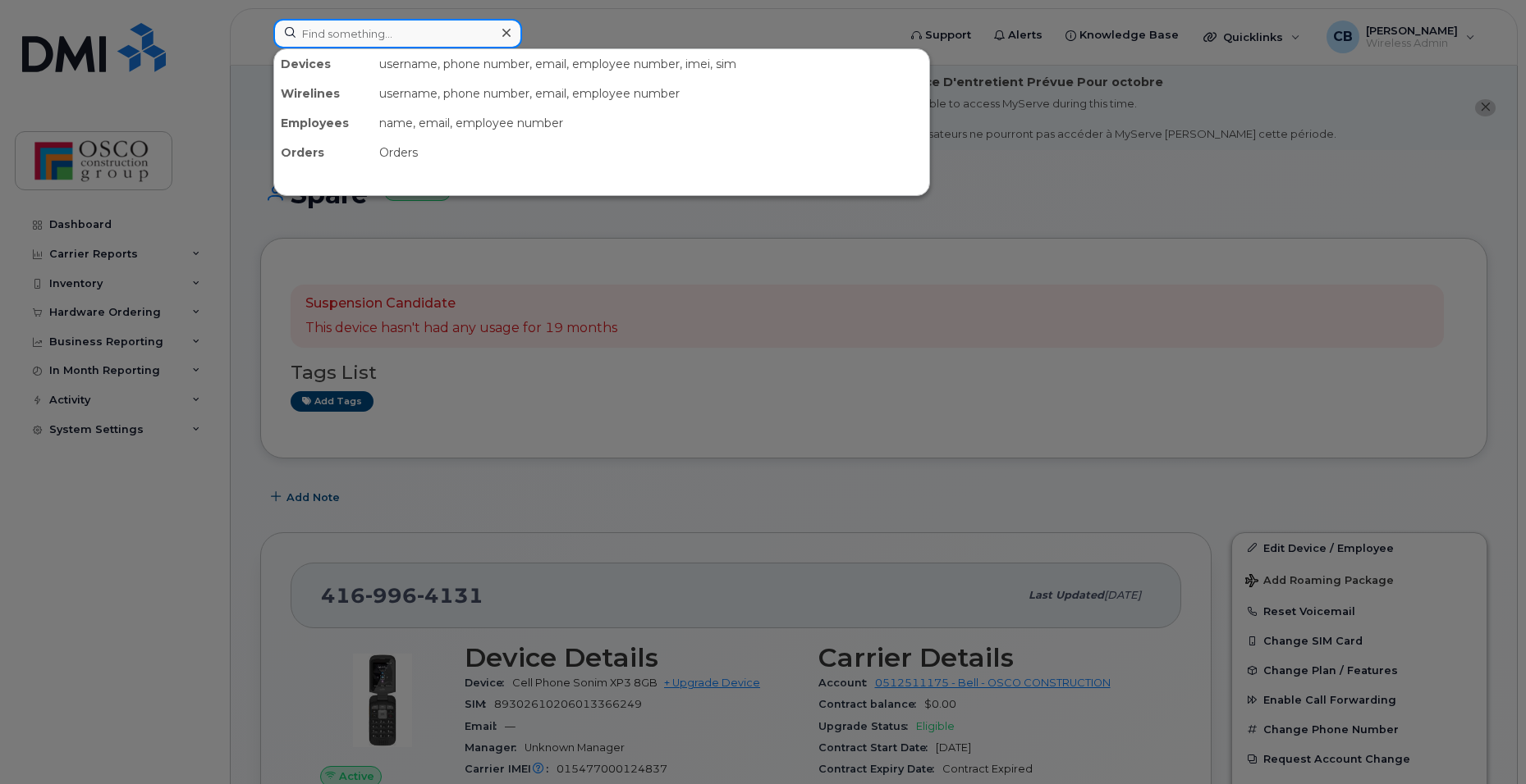
paste input "[PHONE_NUMBER]"
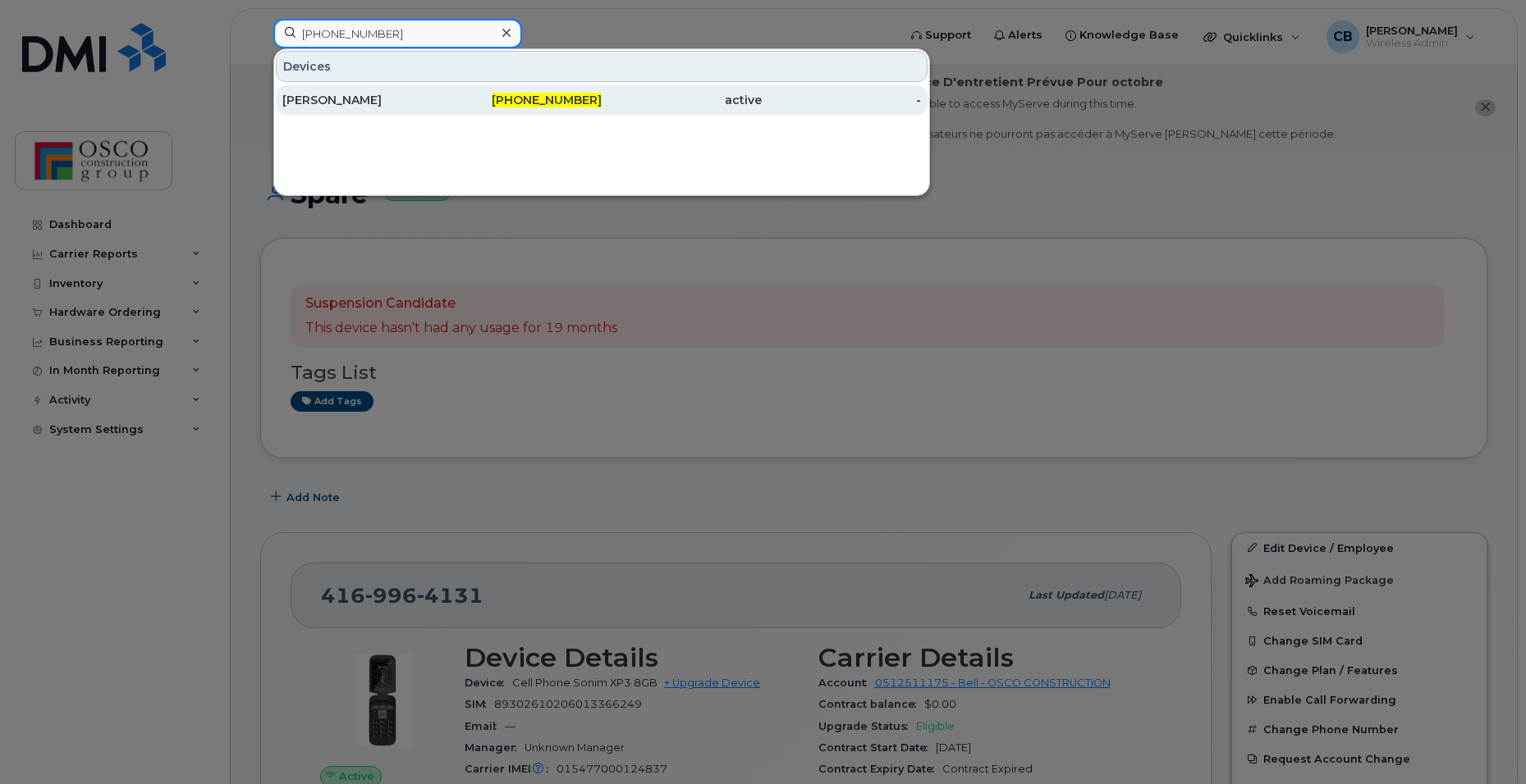
type input "[PHONE_NUMBER]"
click at [520, 101] on span "519-320-4501" at bounding box center [546, 100] width 110 height 15
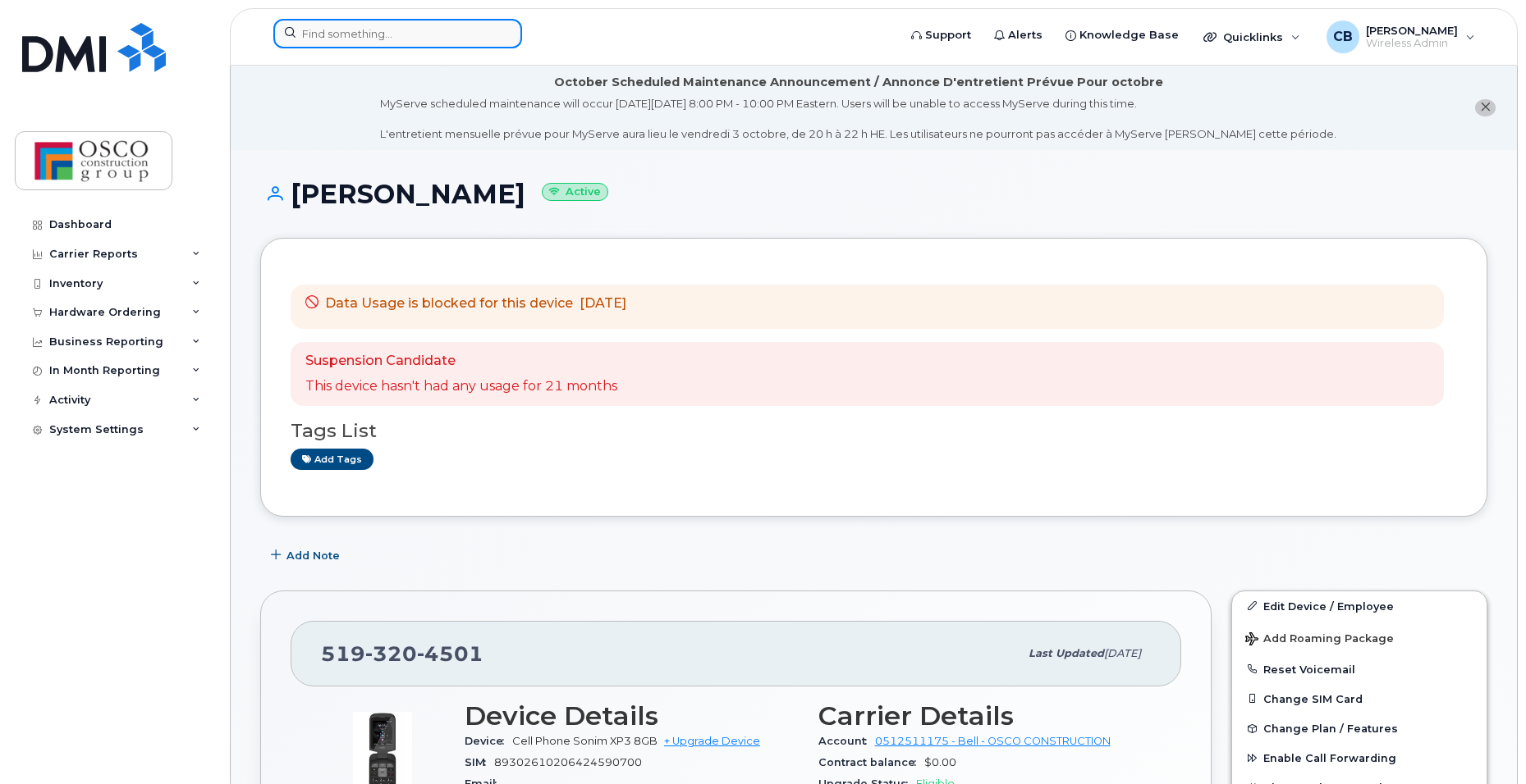
click at [335, 36] on input at bounding box center [398, 34] width 249 height 30
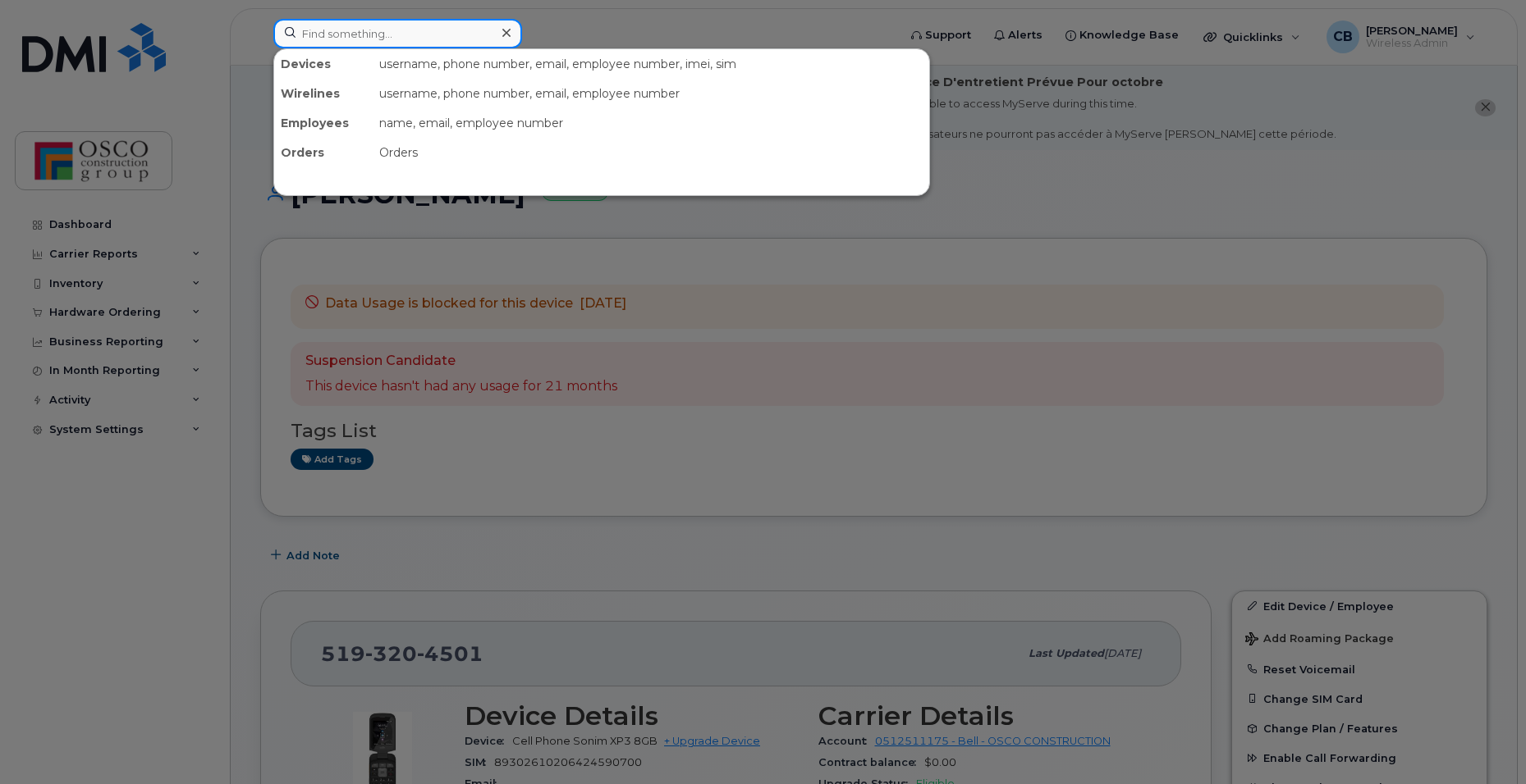
paste input "[PHONE_NUMBER]"
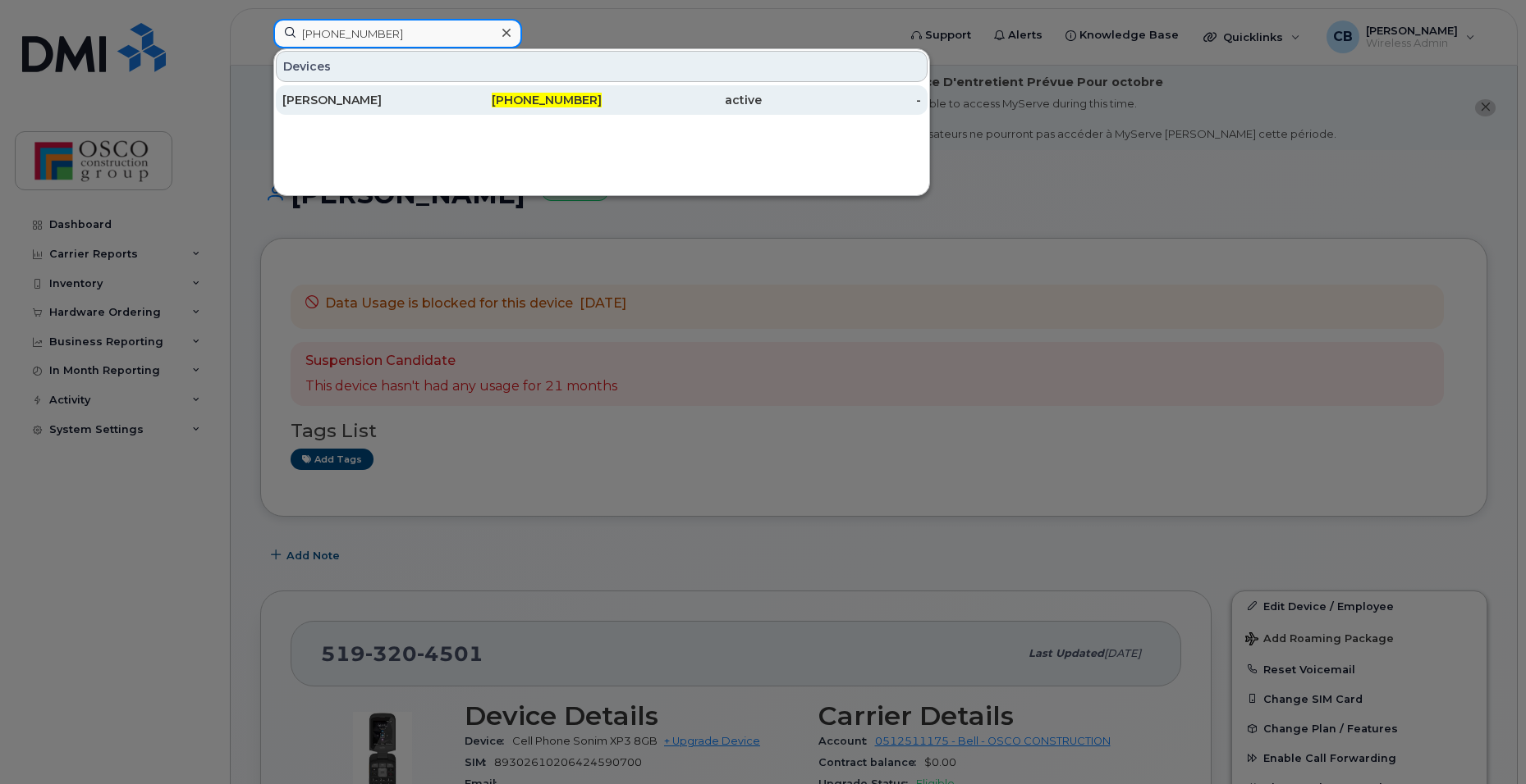
type input "519-320-4694"
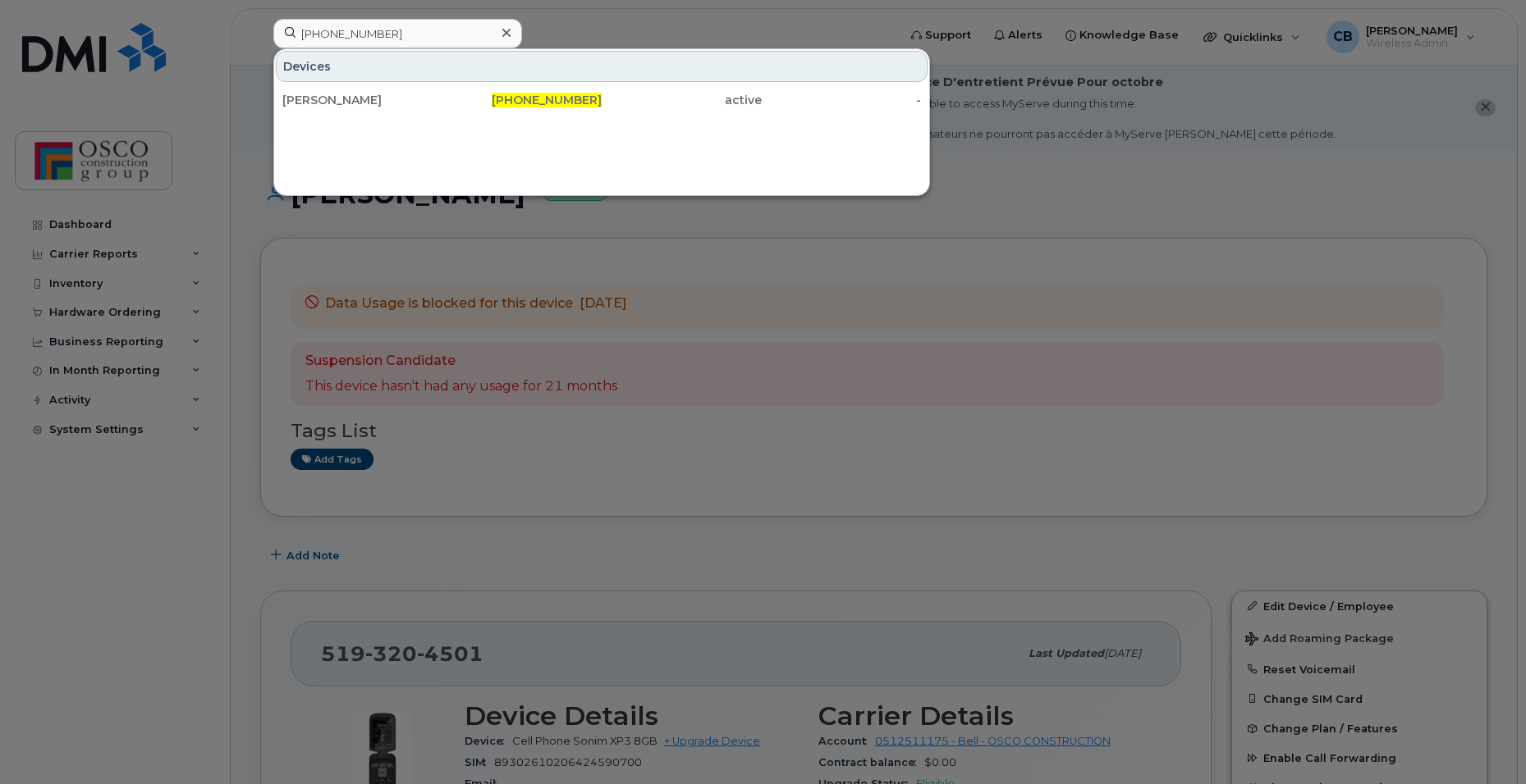
drag, startPoint x: 548, startPoint y: 99, endPoint x: 502, endPoint y: 167, distance: 82.1
click at [548, 99] on span "519-320-4694" at bounding box center [546, 100] width 110 height 15
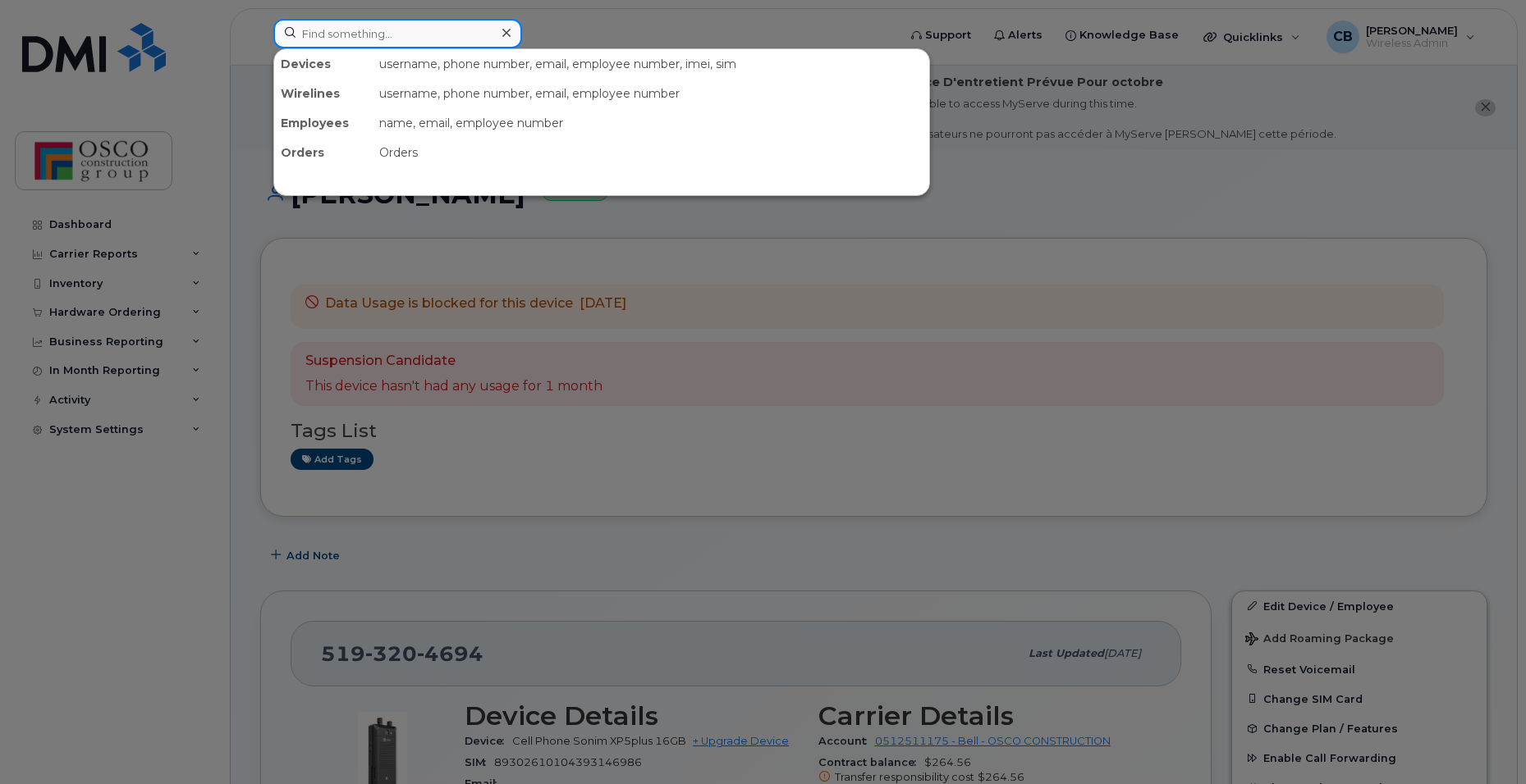
click at [379, 34] on input at bounding box center [398, 34] width 249 height 30
paste input "[PHONE_NUMBER]"
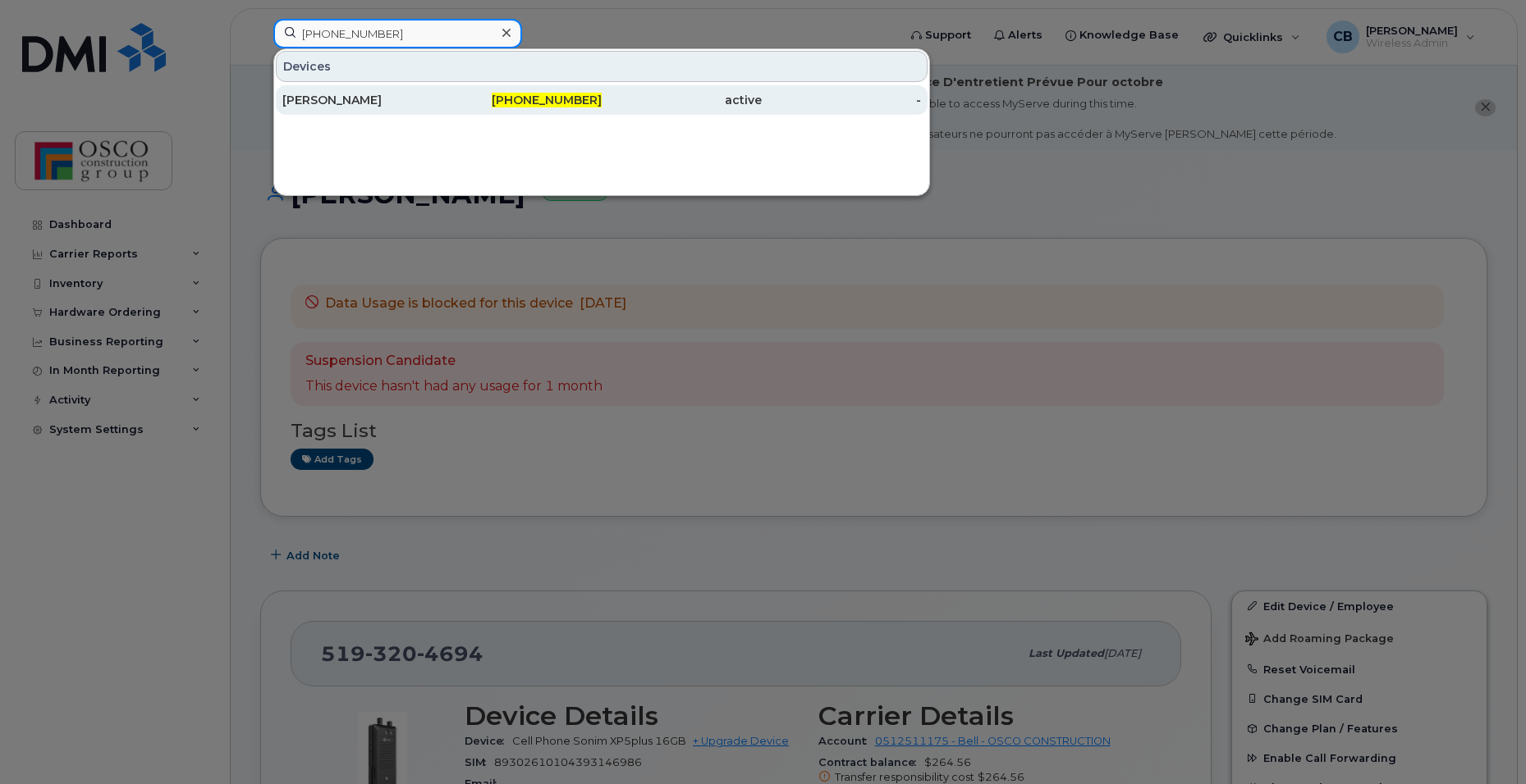
type input "[PHONE_NUMBER]"
click at [569, 101] on span "[PHONE_NUMBER]" at bounding box center [546, 100] width 110 height 15
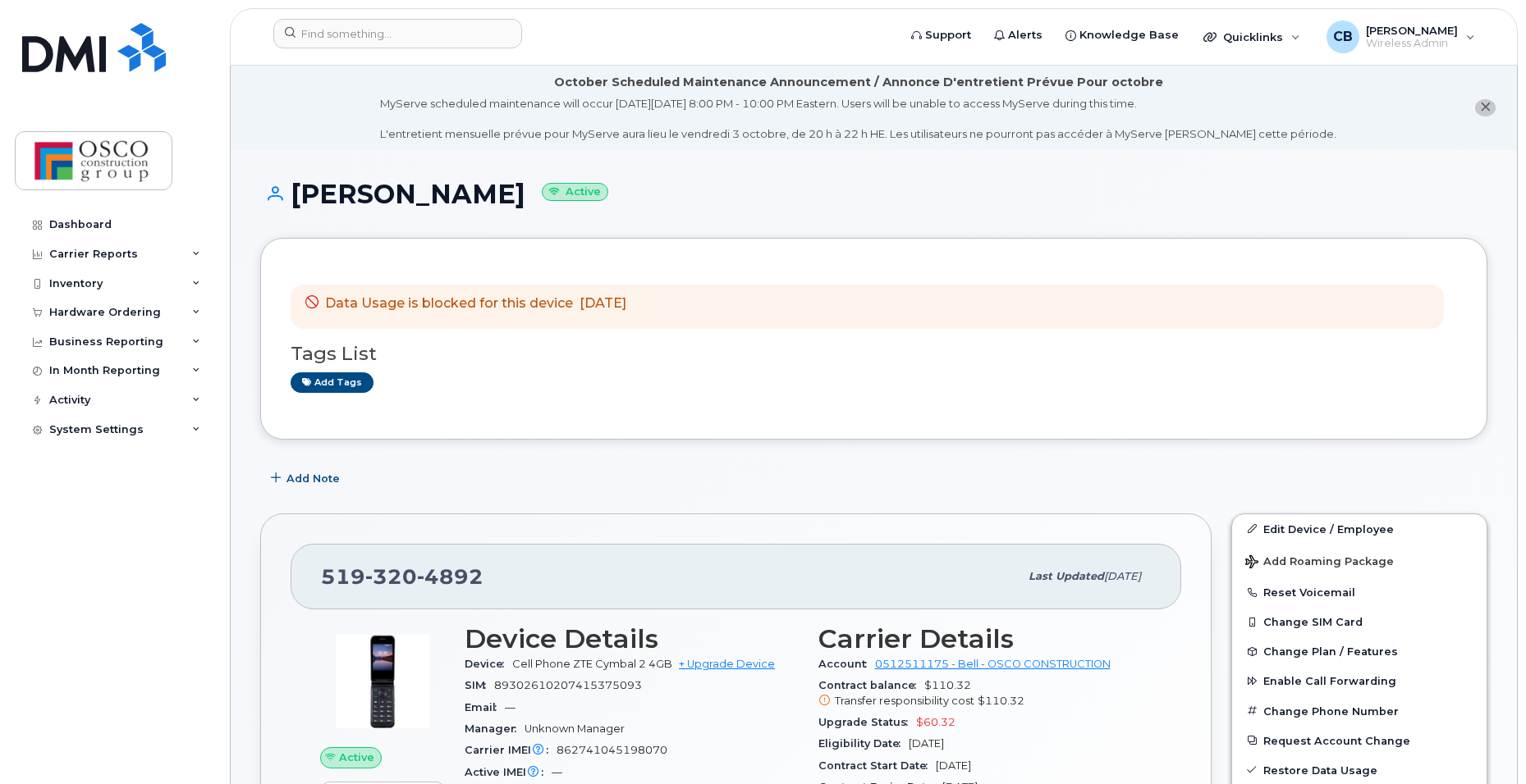
scroll to position [164, 0]
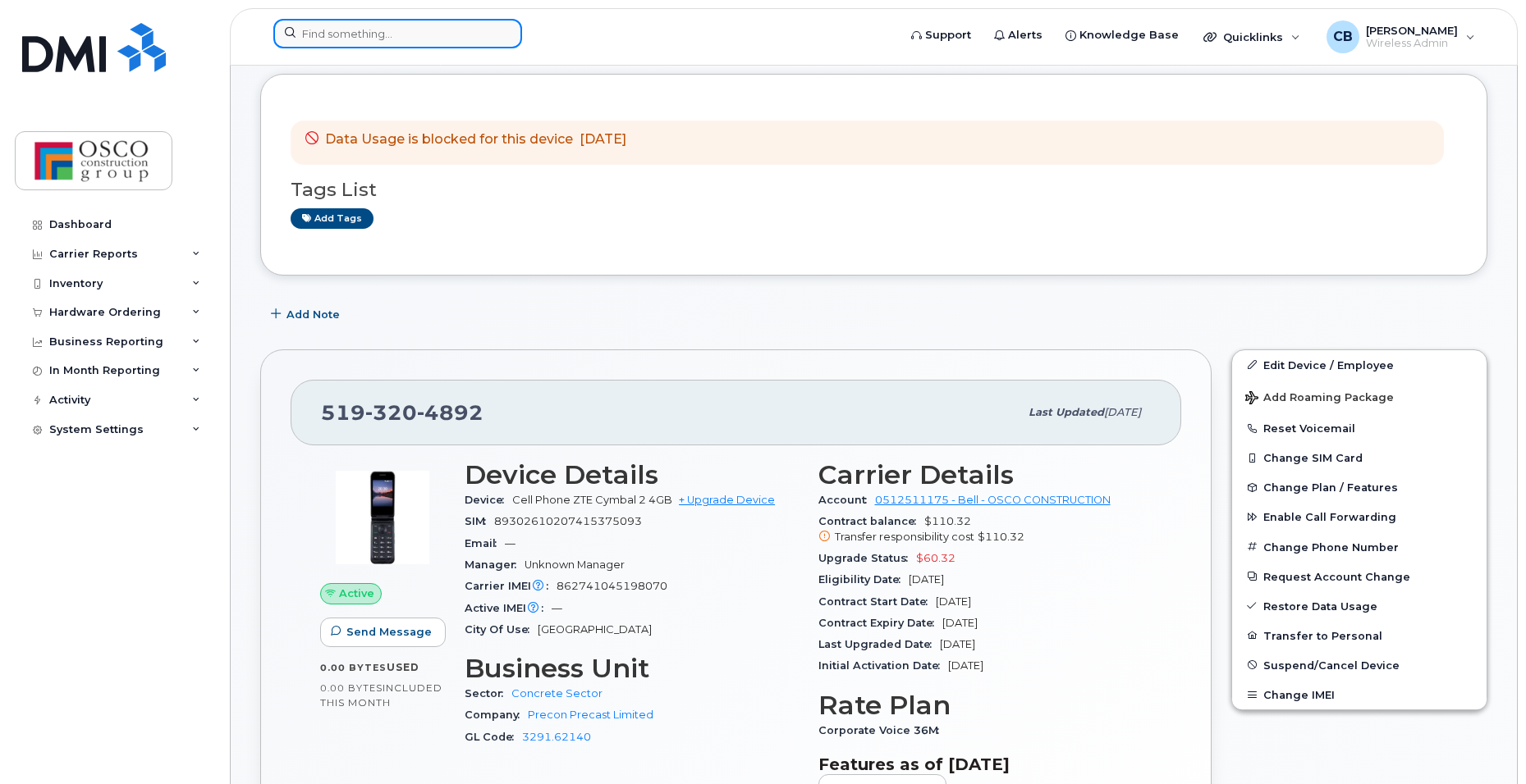
click at [372, 39] on input at bounding box center [398, 34] width 249 height 30
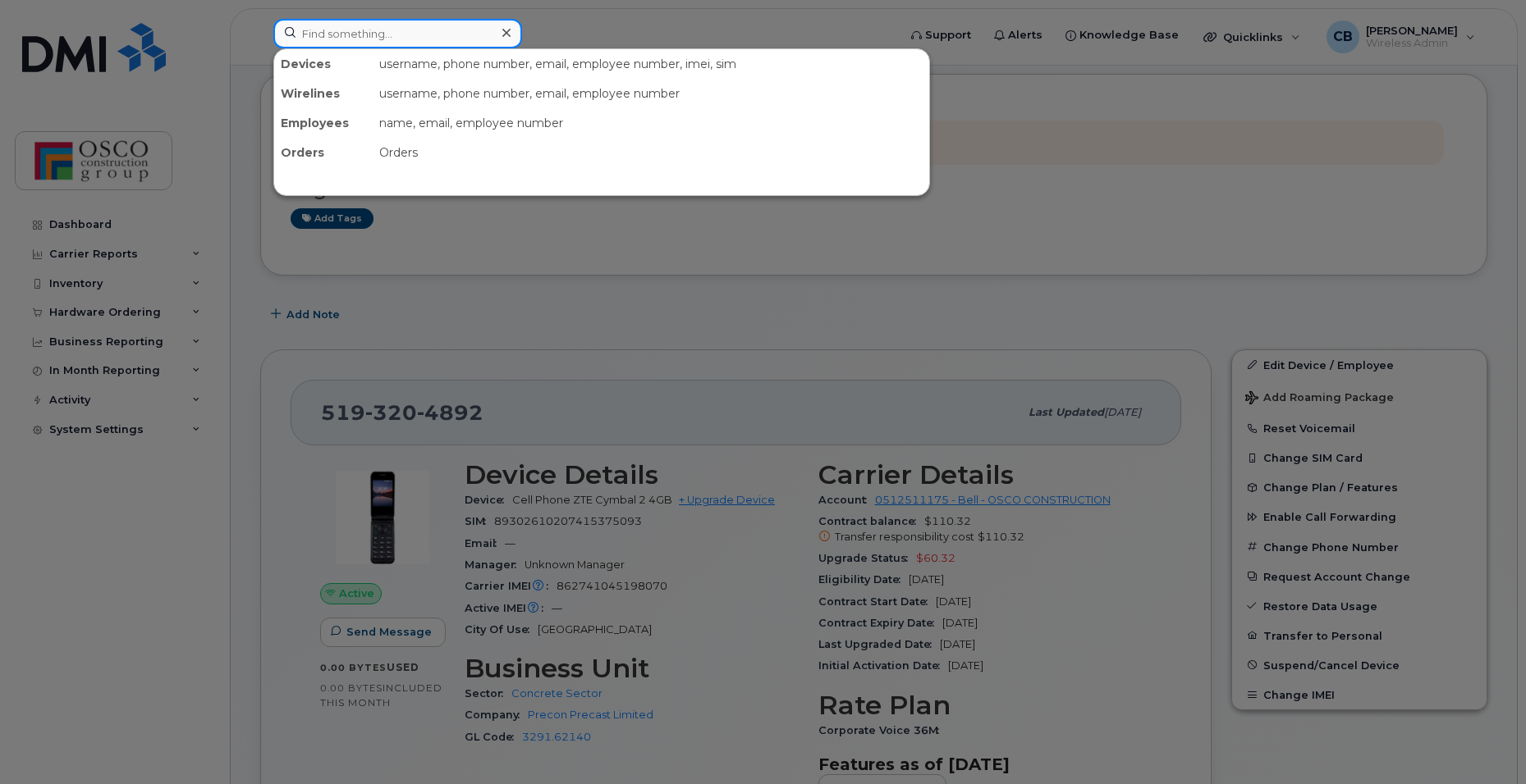
paste input "519-320-4893"
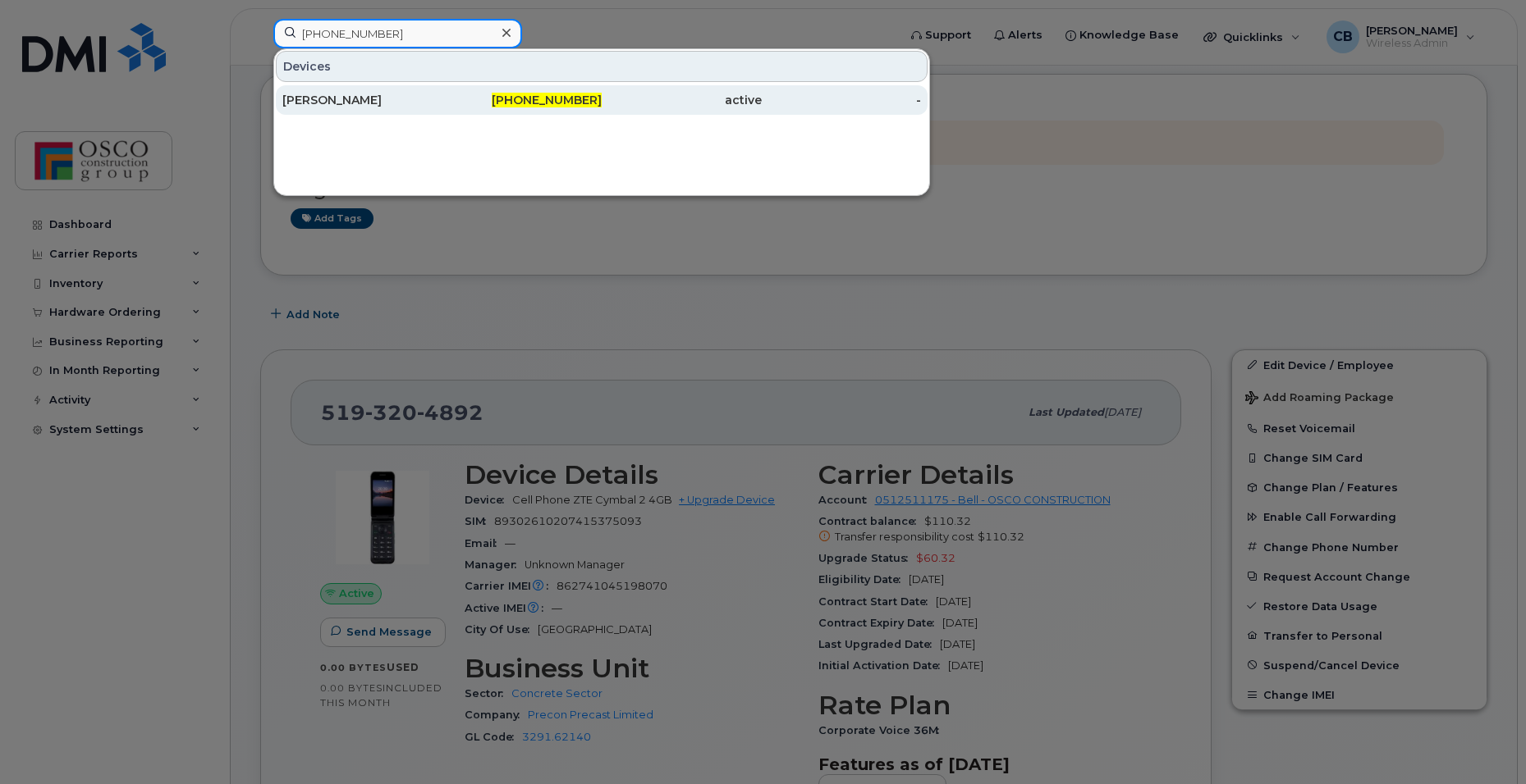
type input "519-320-4893"
click at [569, 93] on div "519-320-4893" at bounding box center [522, 100] width 160 height 16
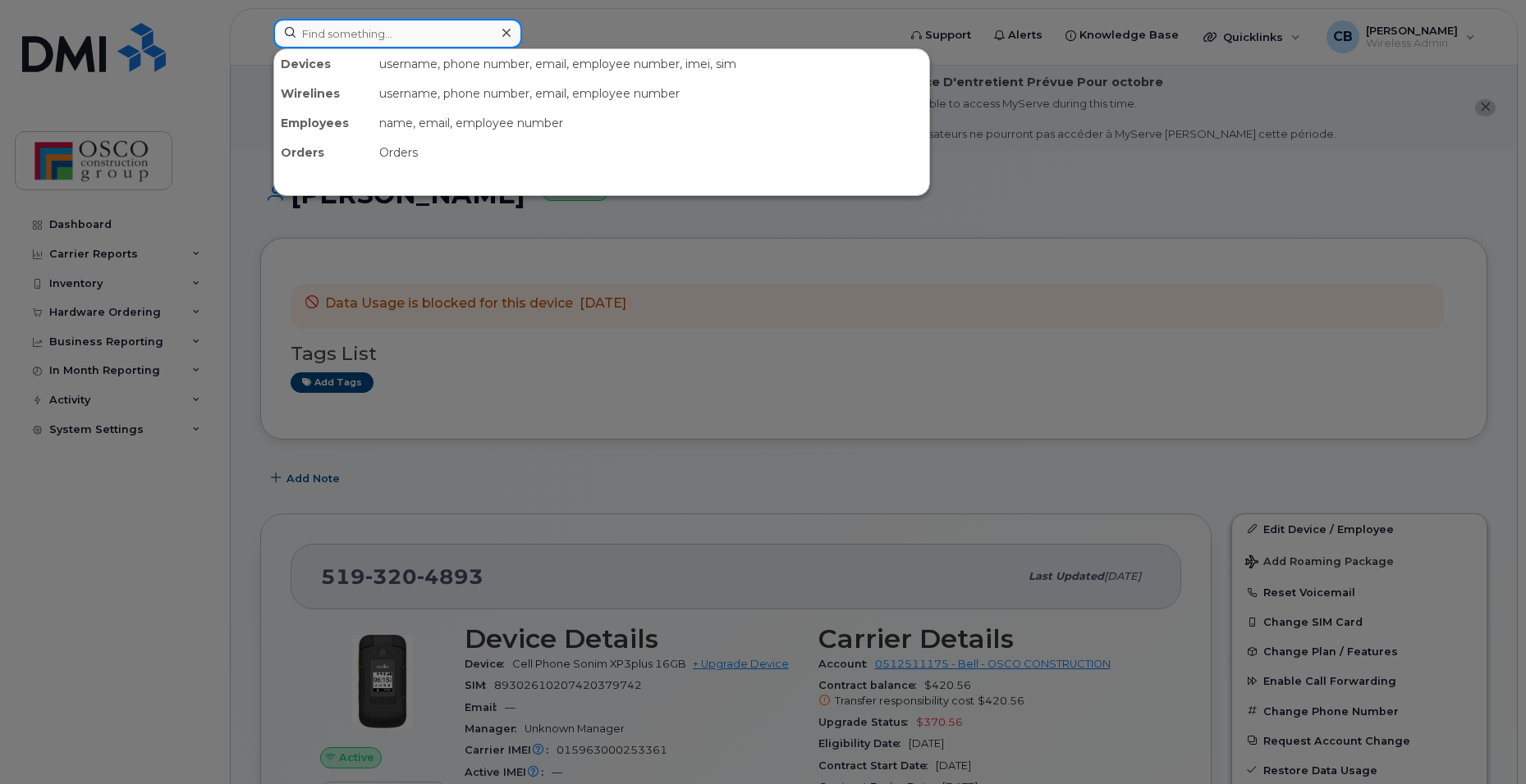
click at [396, 40] on input at bounding box center [398, 34] width 249 height 30
paste input "519-421-5942"
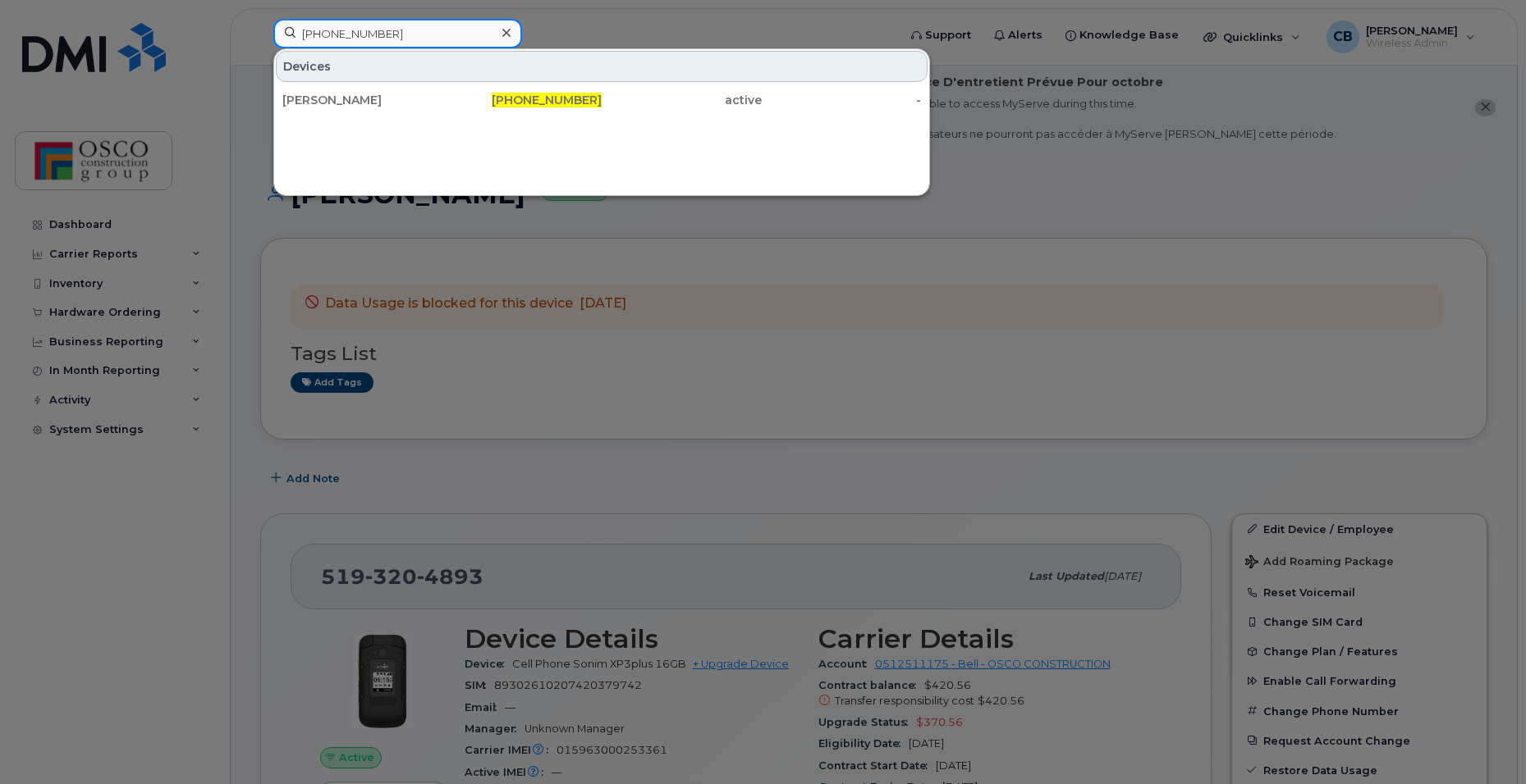
click at [409, 28] on input "519-421-5942" at bounding box center [398, 34] width 249 height 30
type input "5"
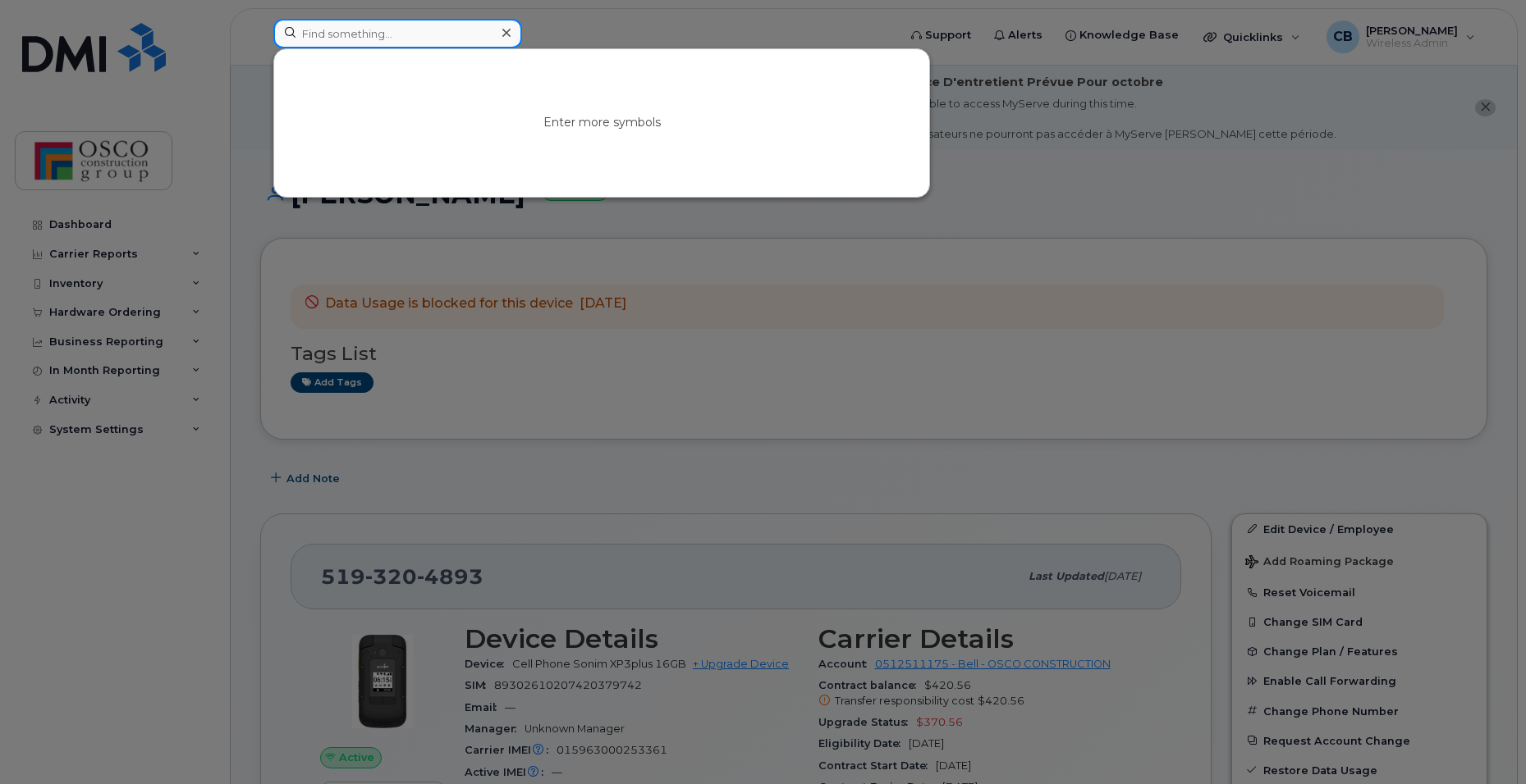
paste input "519-532-2973"
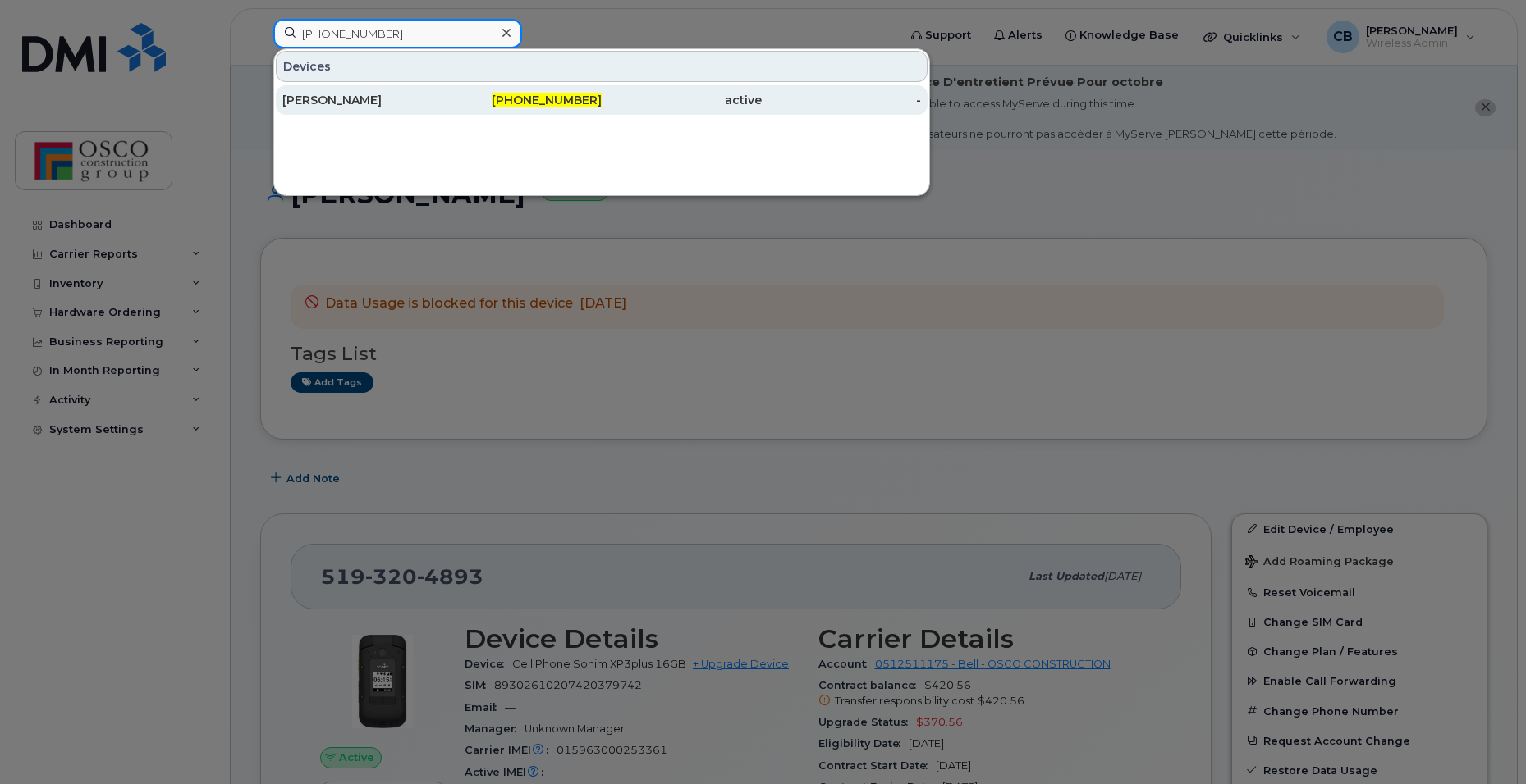
type input "519-532-2973"
click at [538, 101] on span "519-532-2973" at bounding box center [546, 100] width 110 height 15
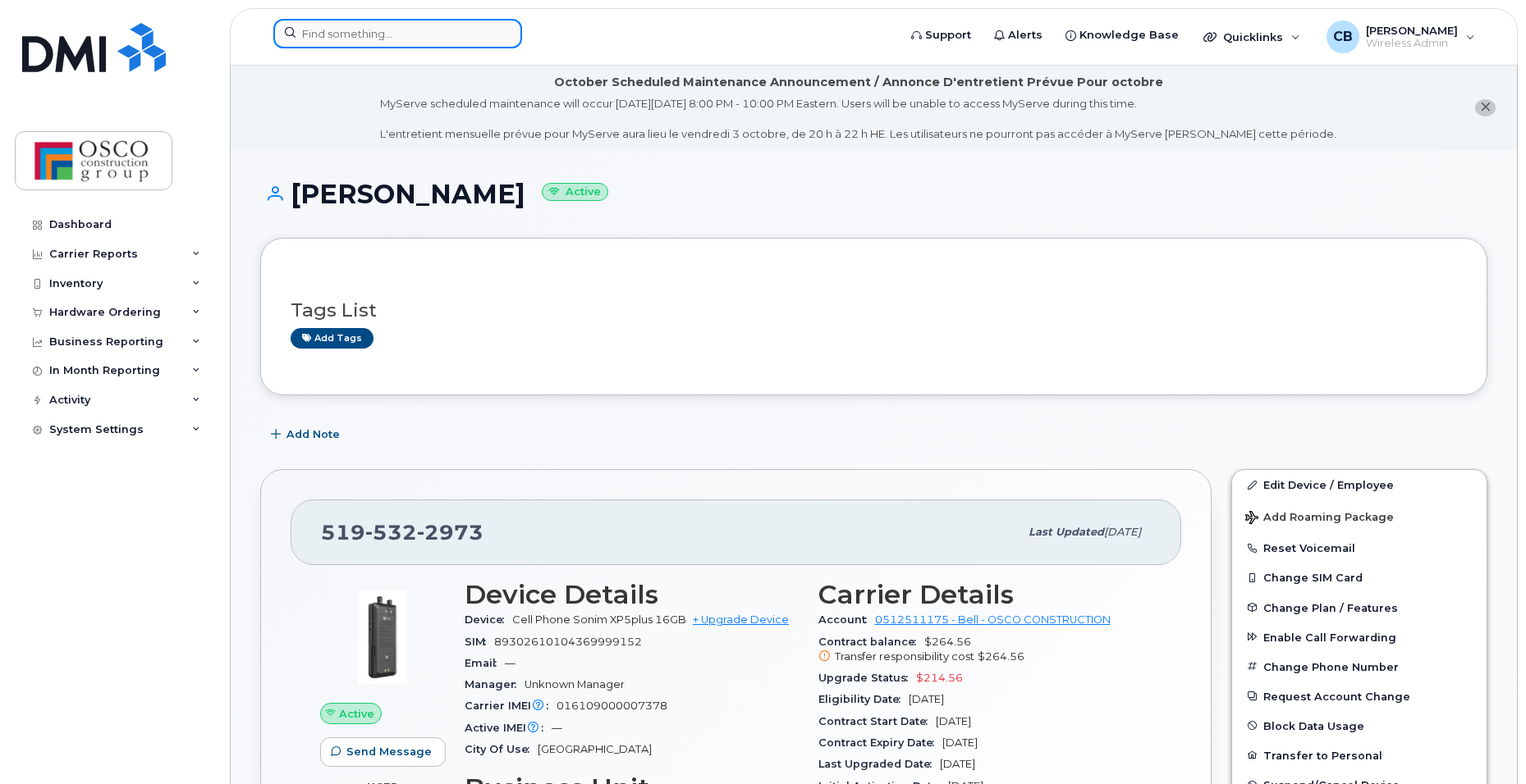
click at [413, 36] on input at bounding box center [398, 34] width 249 height 30
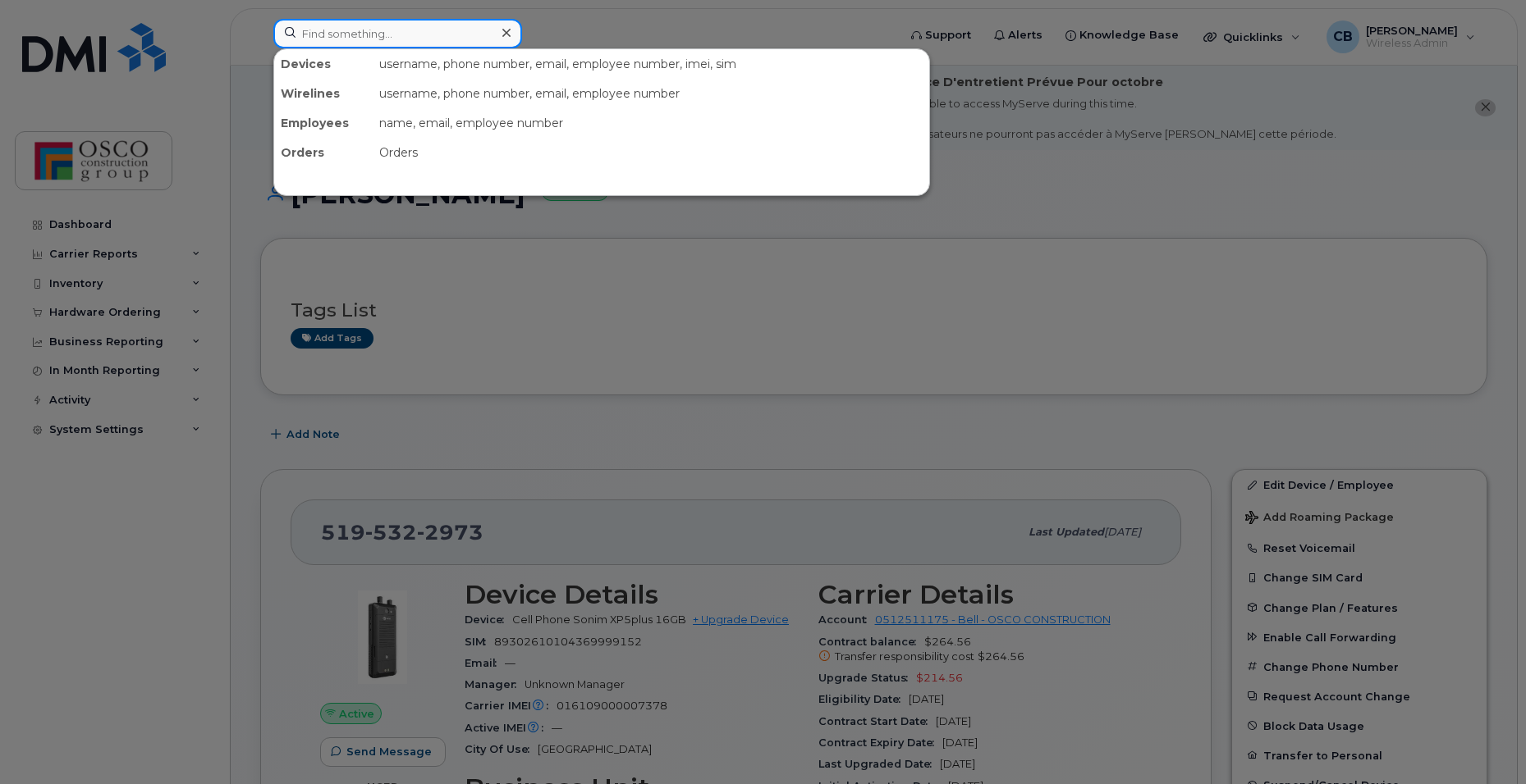
paste input "[PHONE_NUMBER]"
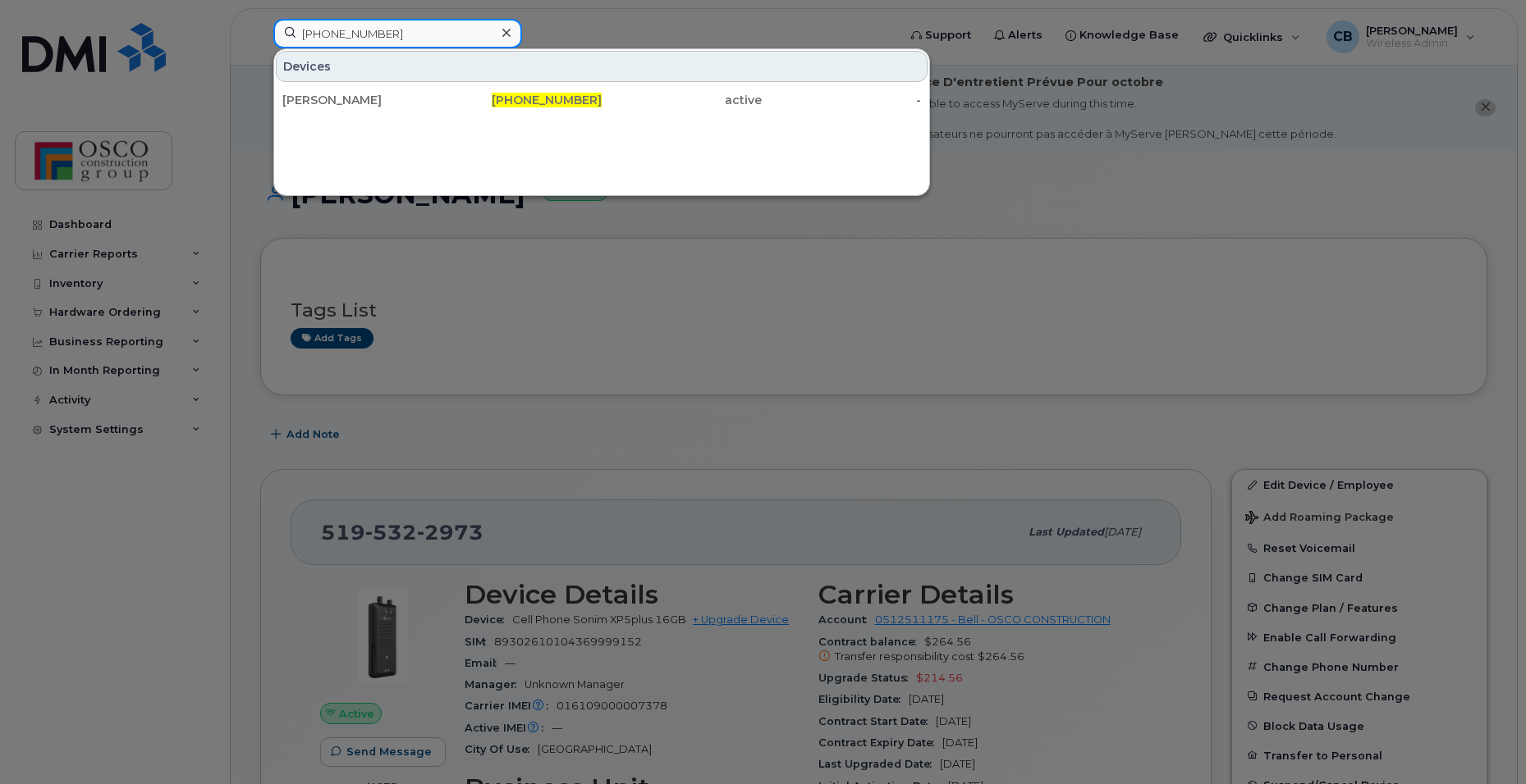
type input "[PHONE_NUMBER]"
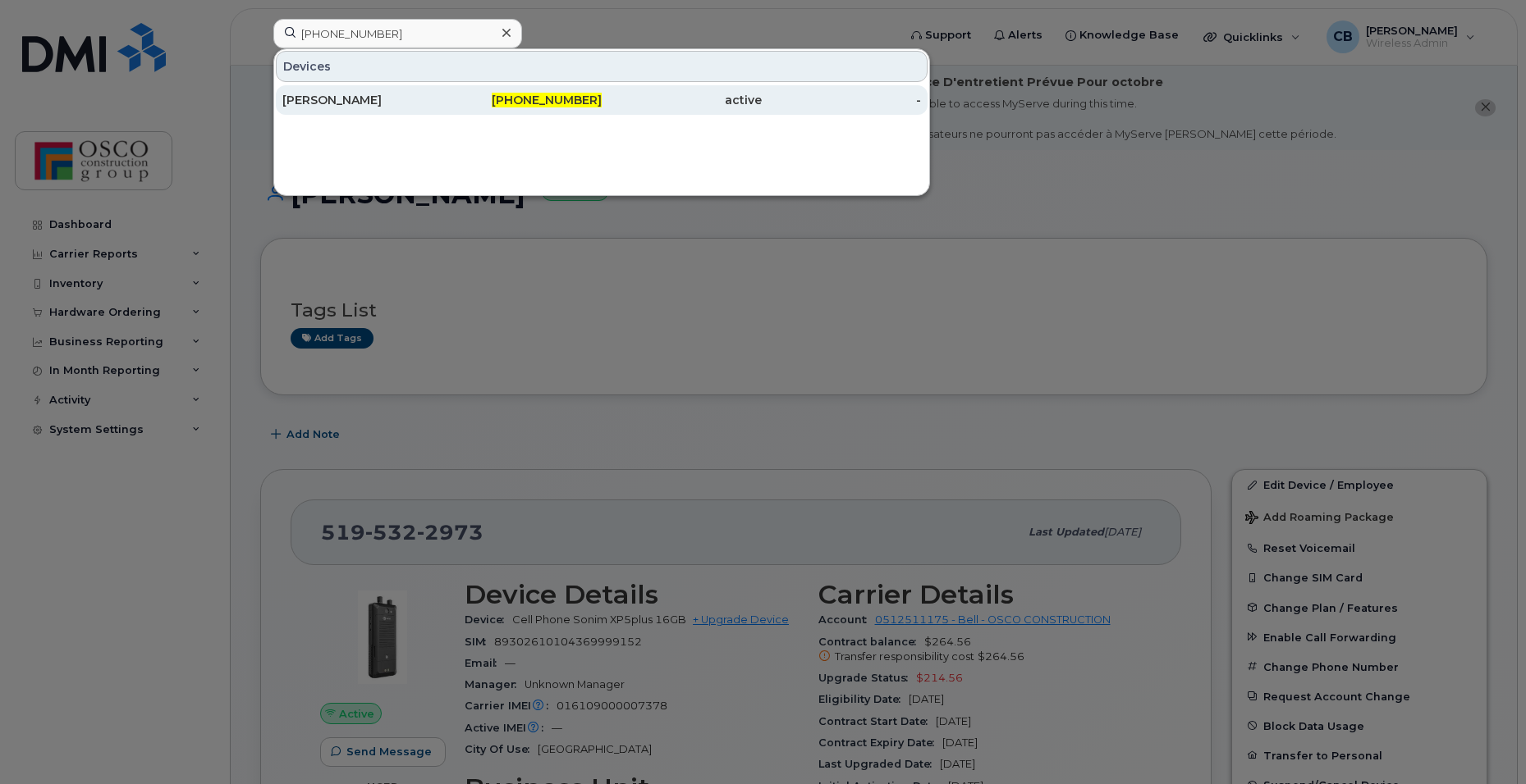
click at [514, 103] on span "519-533-3982" at bounding box center [546, 100] width 110 height 15
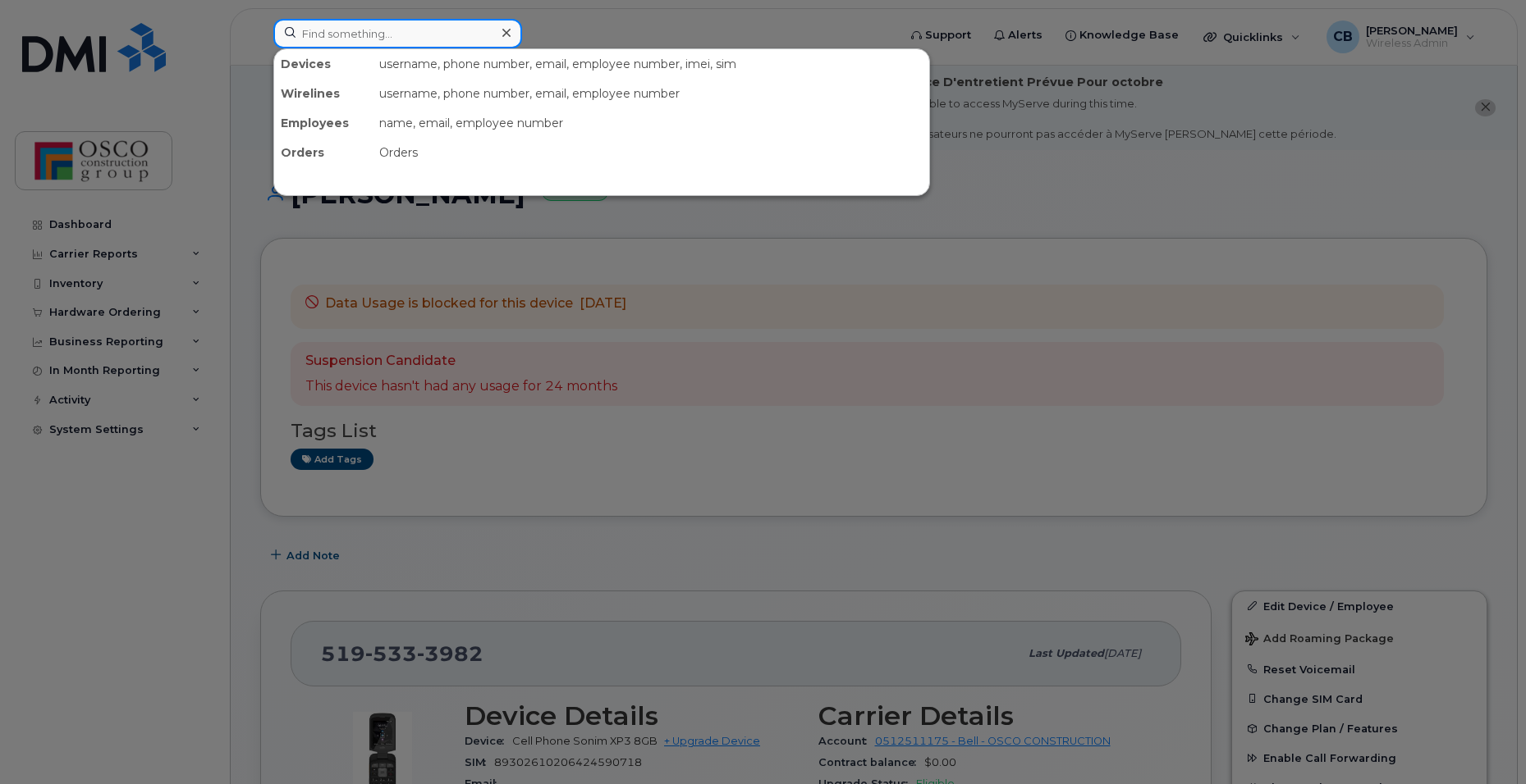
click at [431, 29] on input at bounding box center [398, 34] width 249 height 30
paste input "[PHONE_NUMBER]"
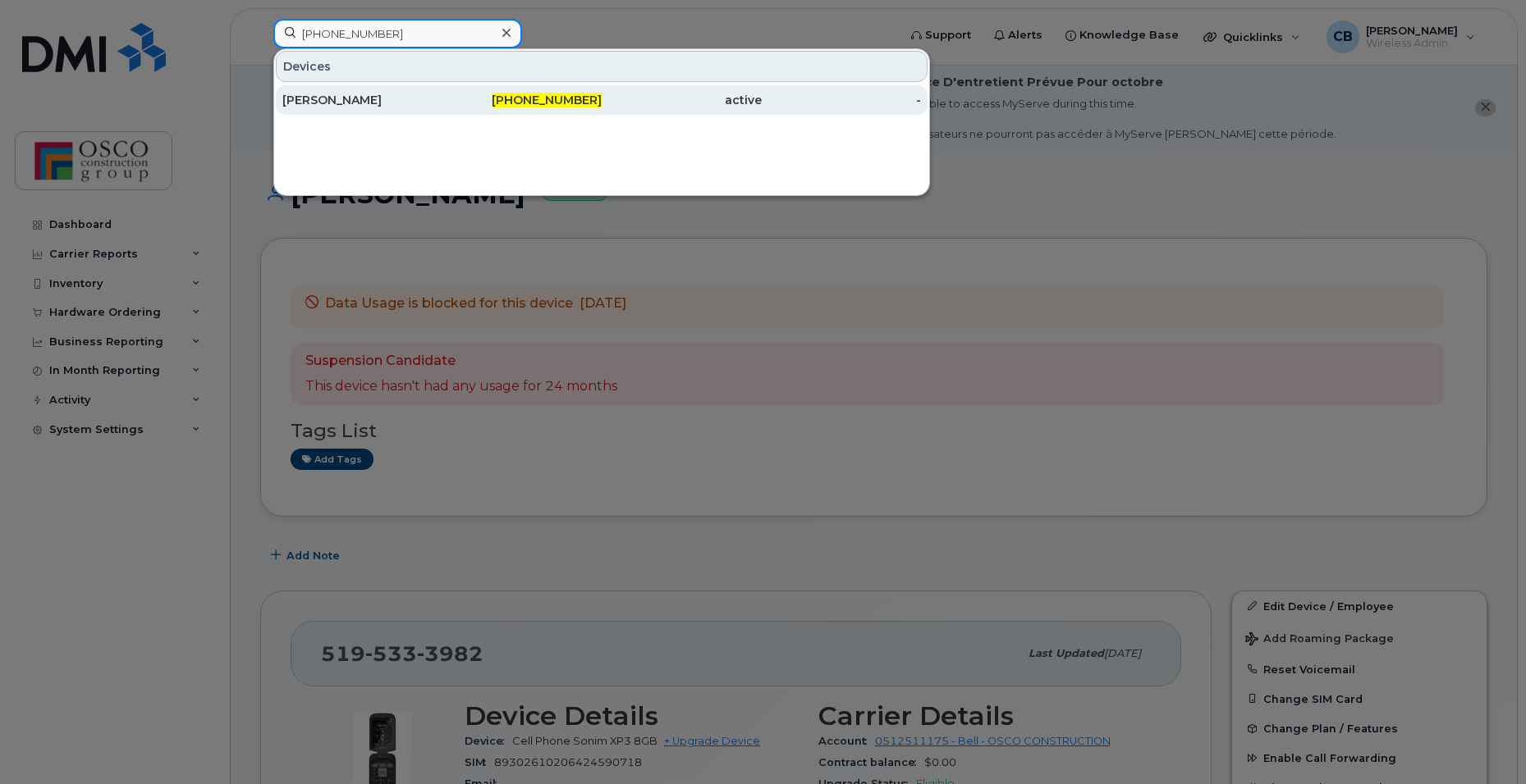
type input "519-535-0475"
click at [536, 99] on span "519-535-0475" at bounding box center [546, 100] width 110 height 15
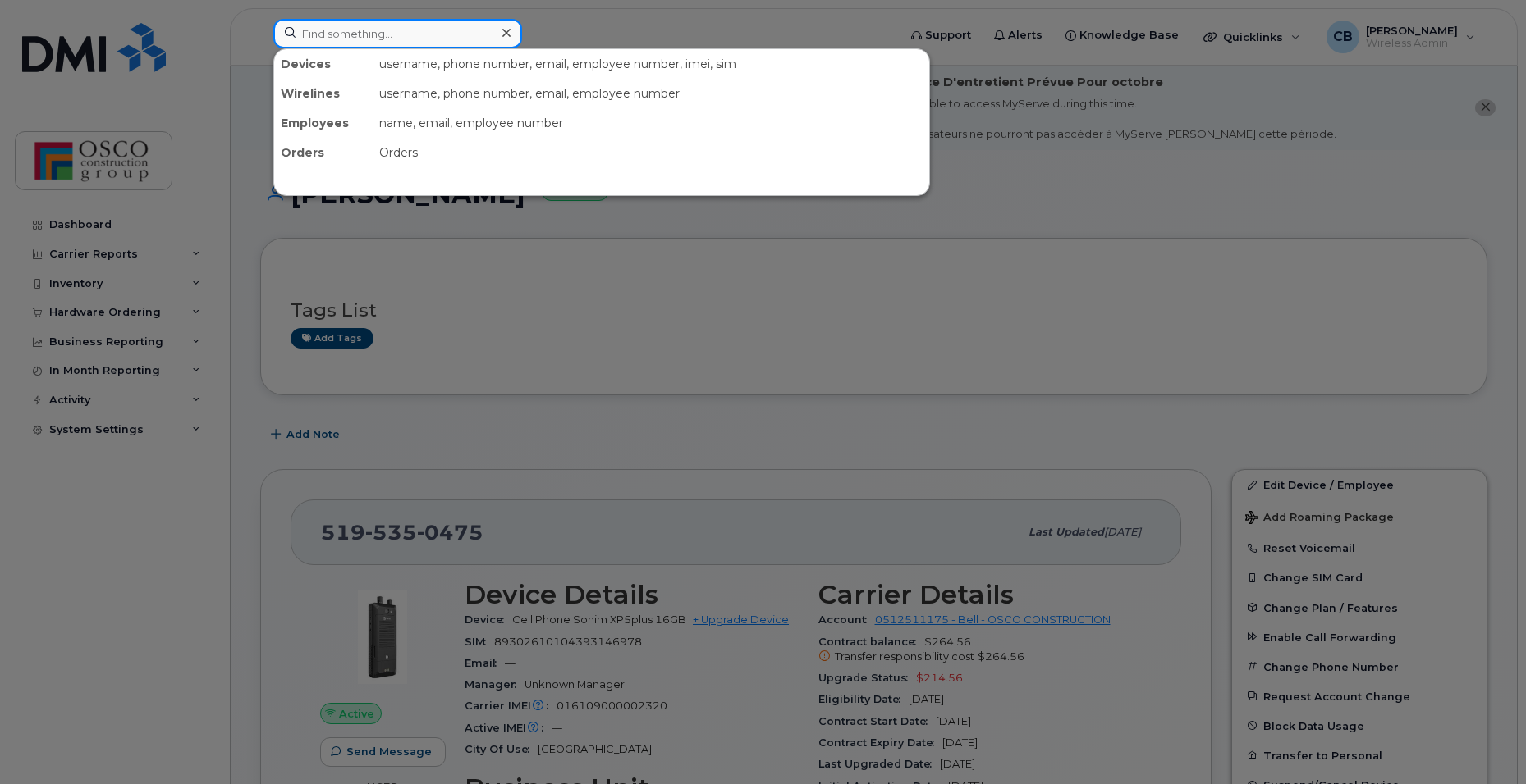
click at [342, 30] on input at bounding box center [398, 34] width 249 height 30
paste input "[PHONE_NUMBER]"
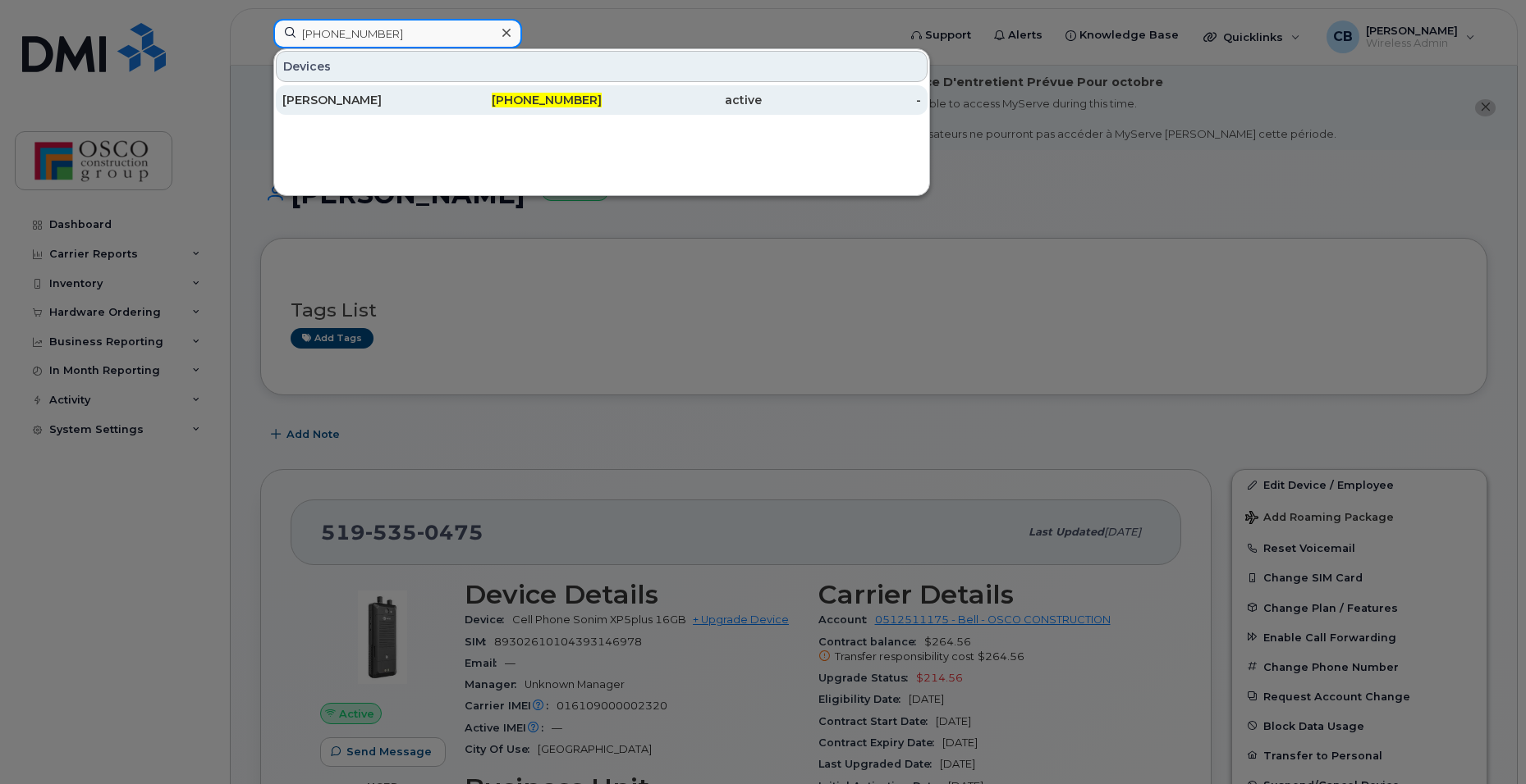
type input "519-535-2232"
click at [540, 98] on span "519-535-2232" at bounding box center [546, 100] width 110 height 15
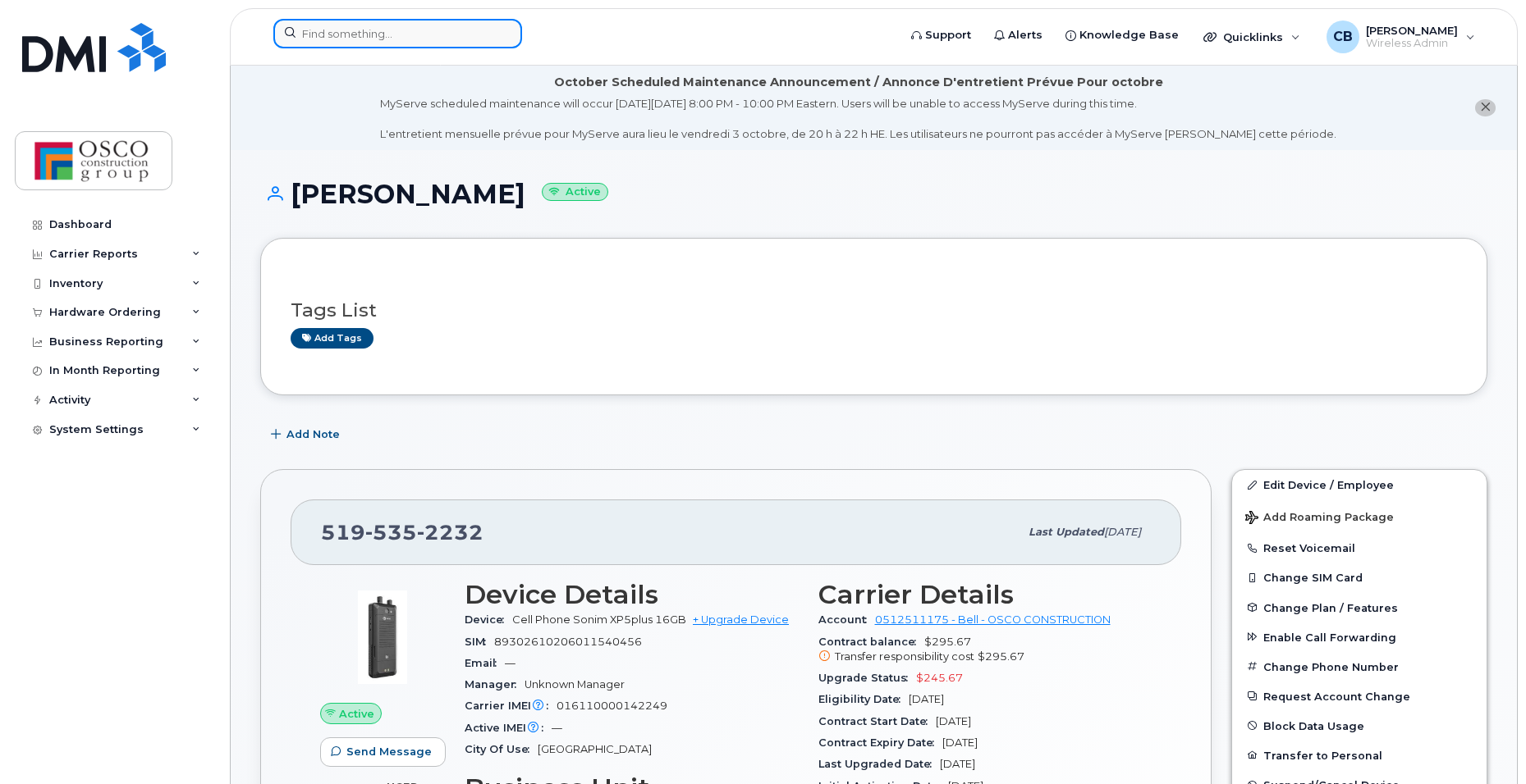
click at [351, 30] on input at bounding box center [398, 34] width 249 height 30
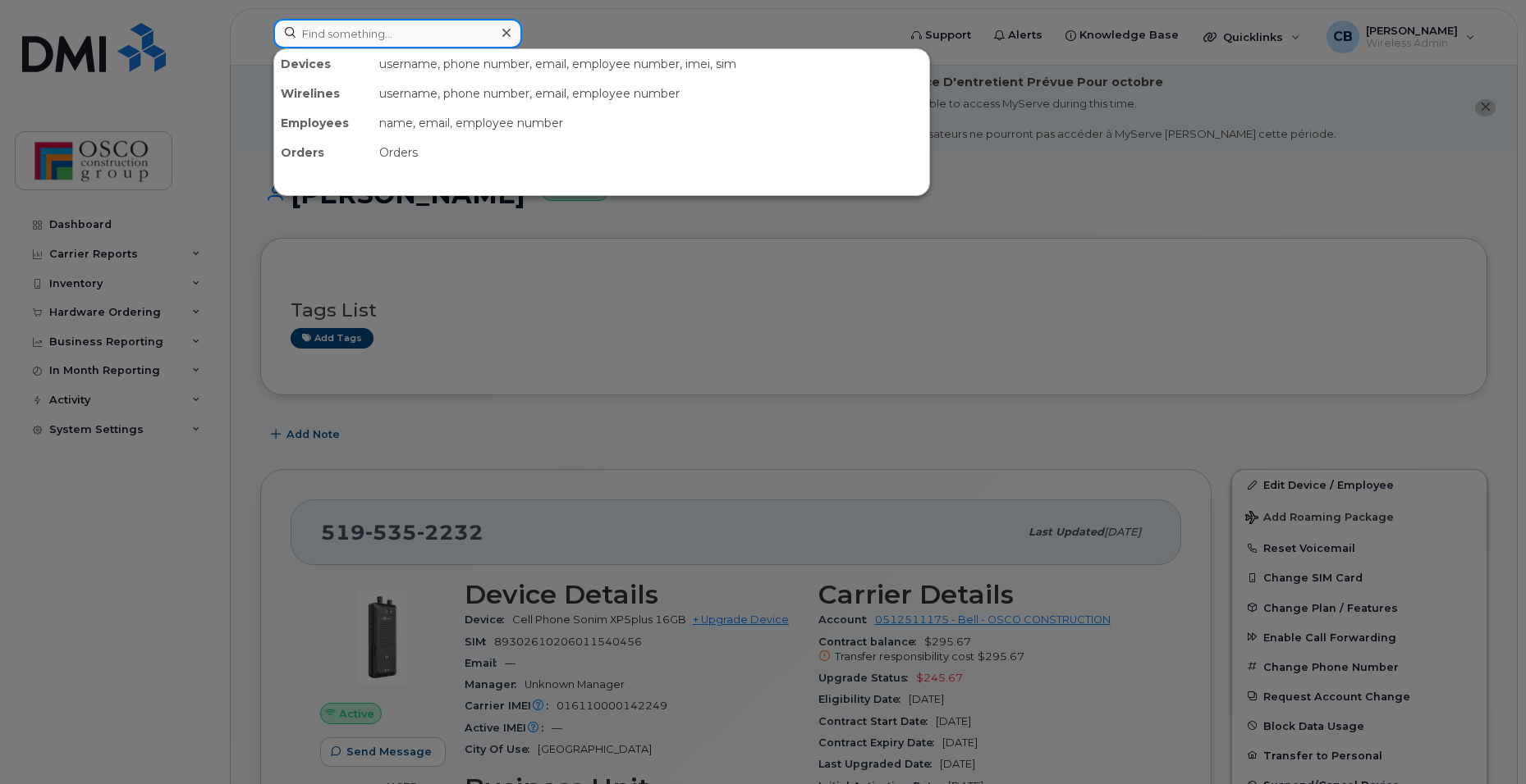
paste input "[PHONE_NUMBER]"
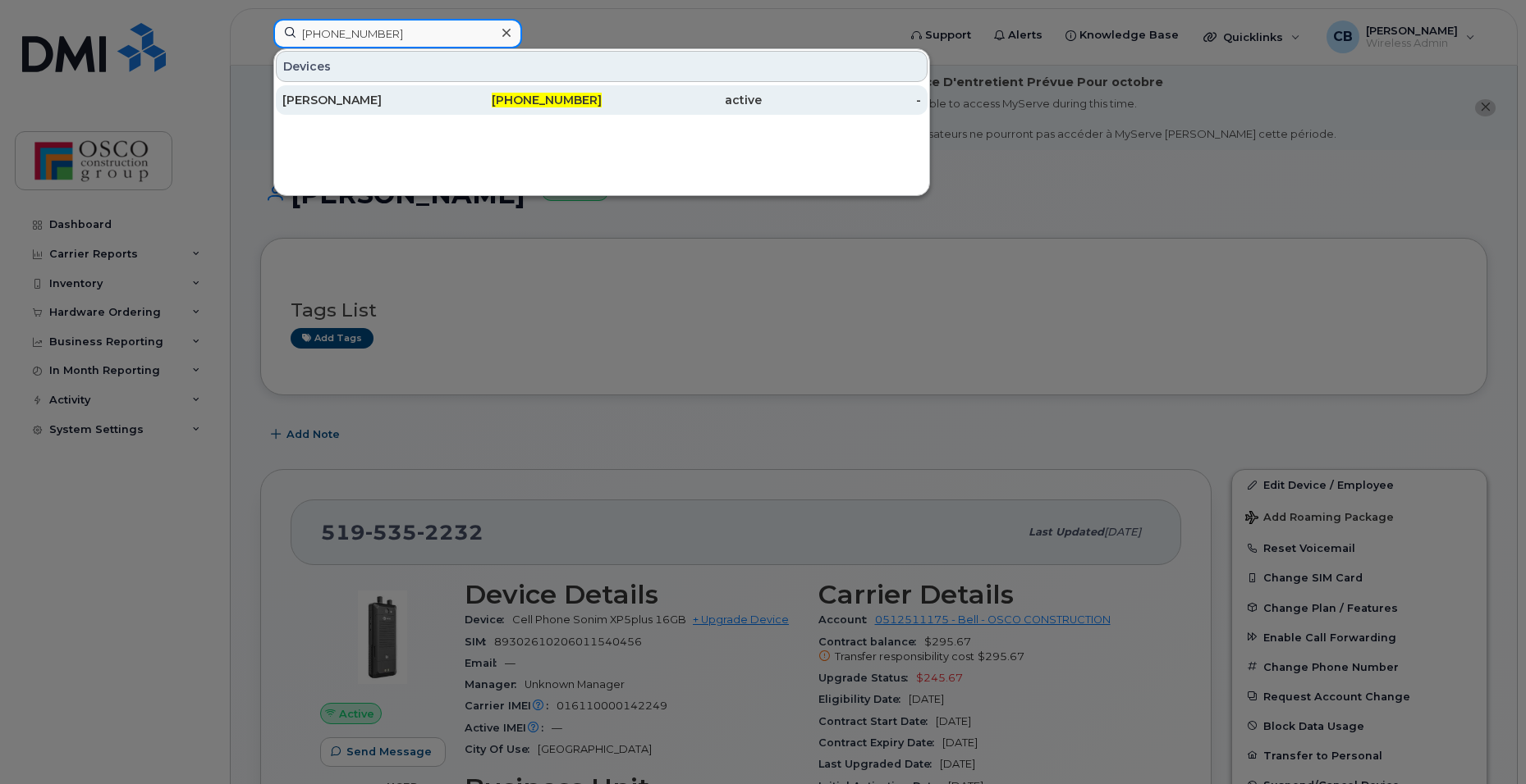
type input "[PHONE_NUMBER]"
click at [570, 96] on span "[PHONE_NUMBER]" at bounding box center [546, 100] width 110 height 15
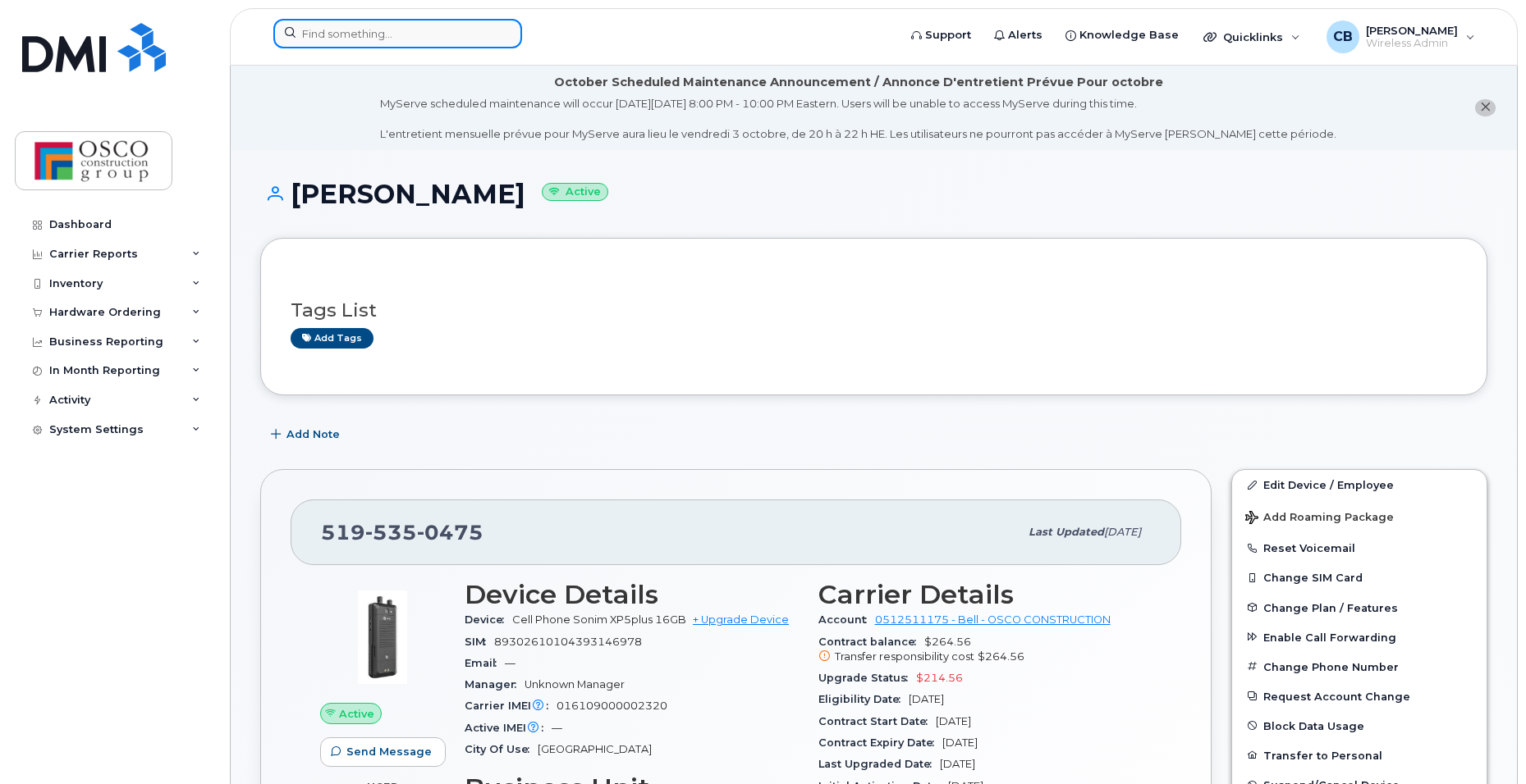
click at [340, 38] on input at bounding box center [398, 34] width 249 height 30
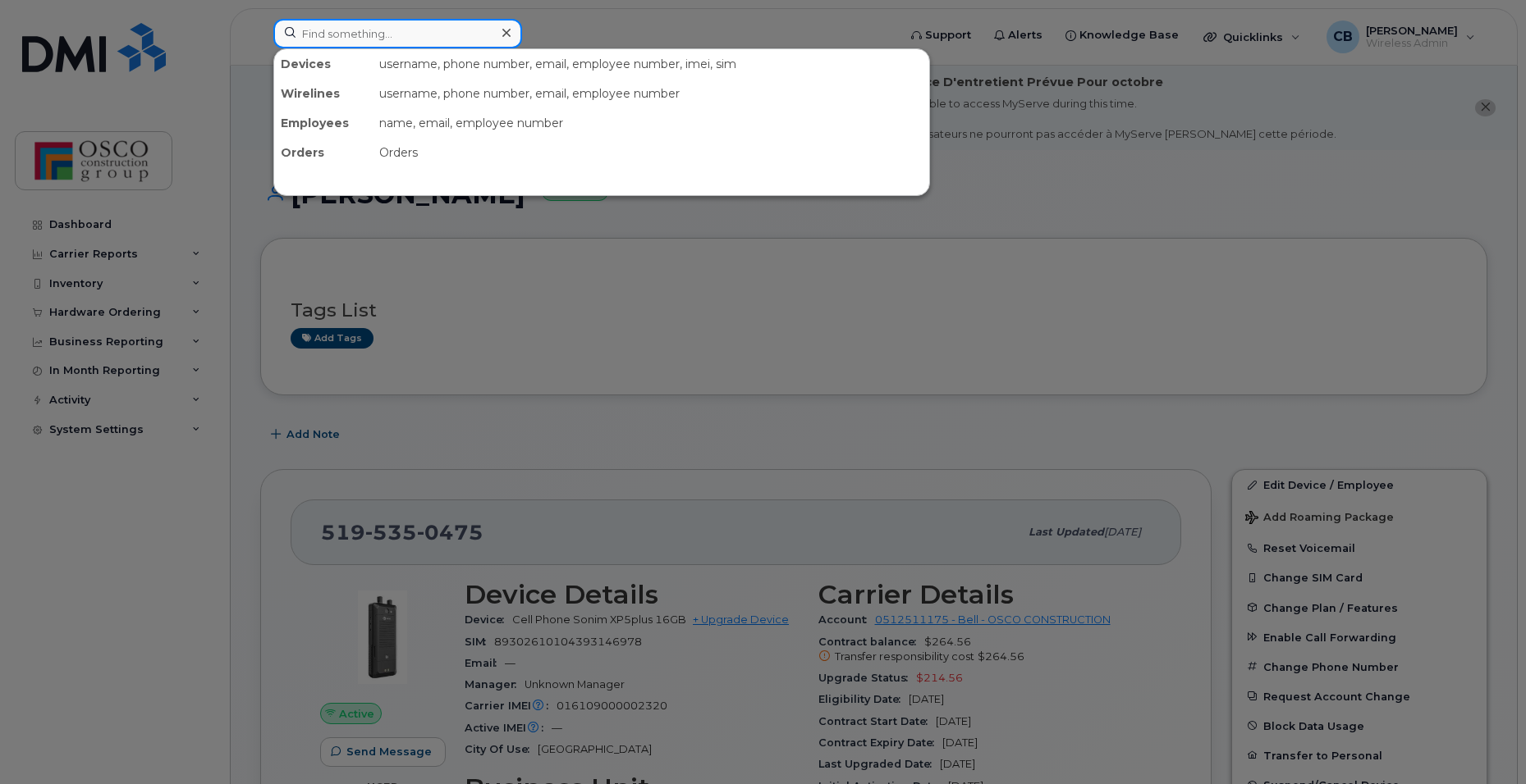
paste input "519-535-3596"
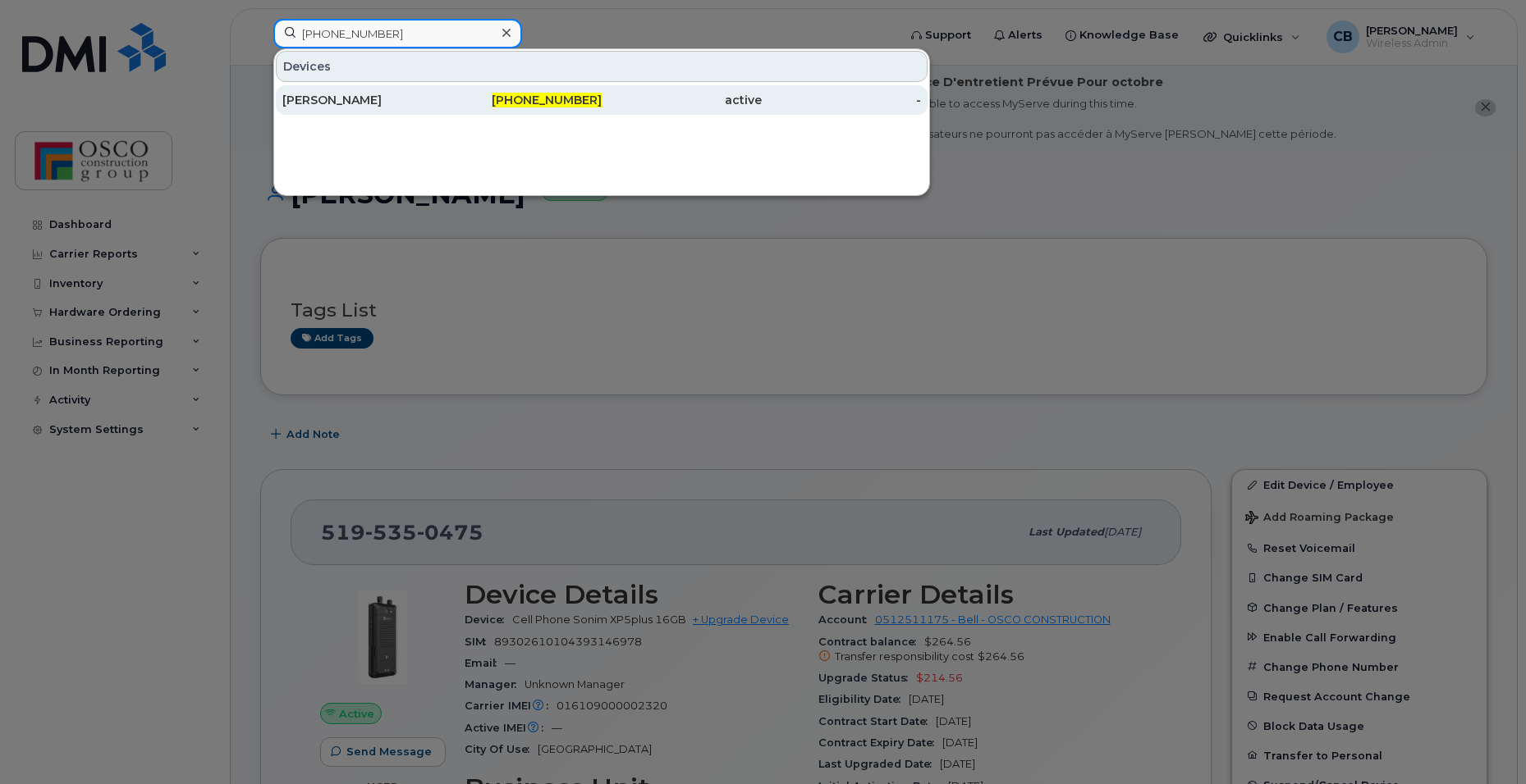
type input "519-535-3596"
click at [535, 104] on span "519-535-3596" at bounding box center [546, 100] width 110 height 15
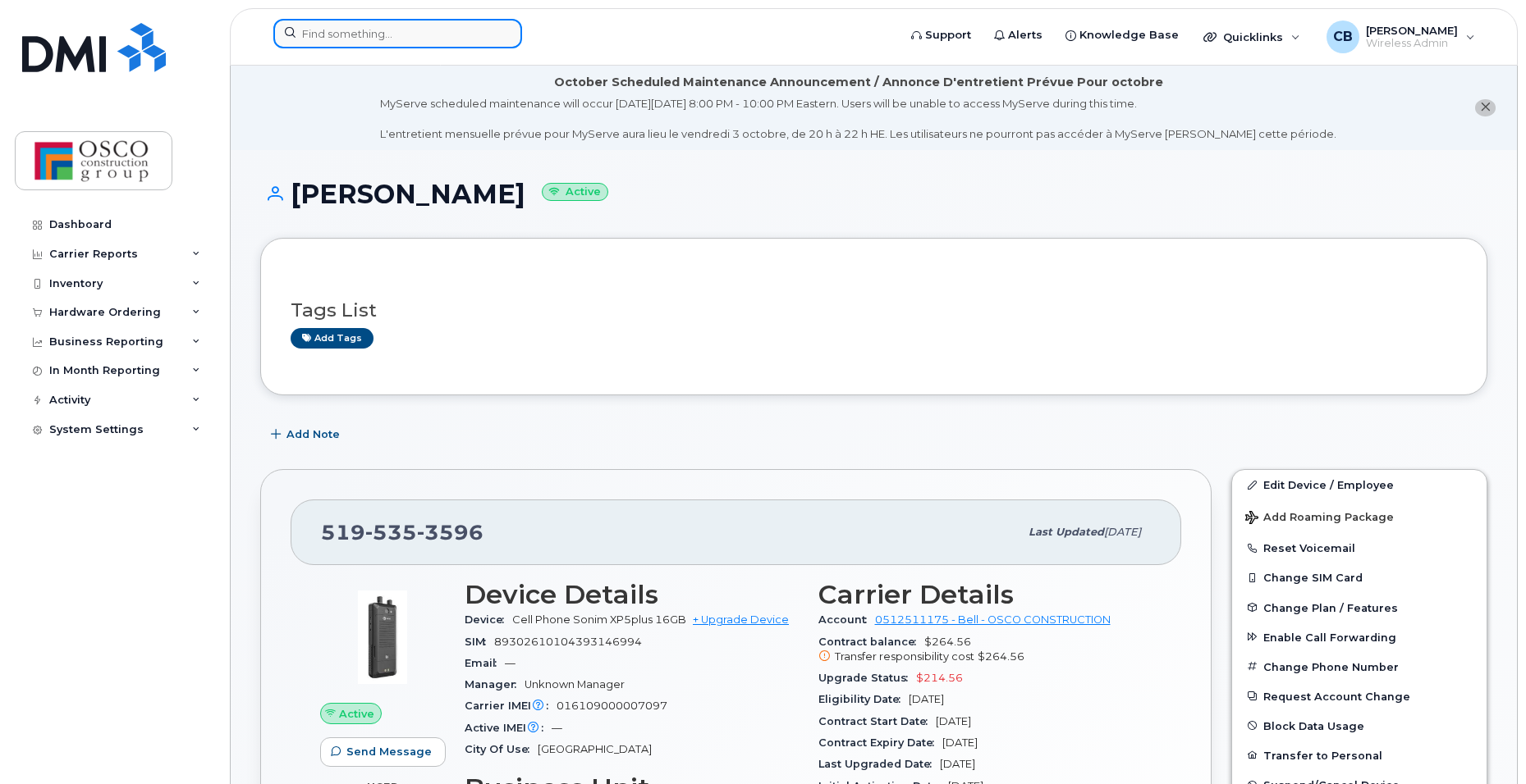
click at [318, 34] on input at bounding box center [398, 34] width 249 height 30
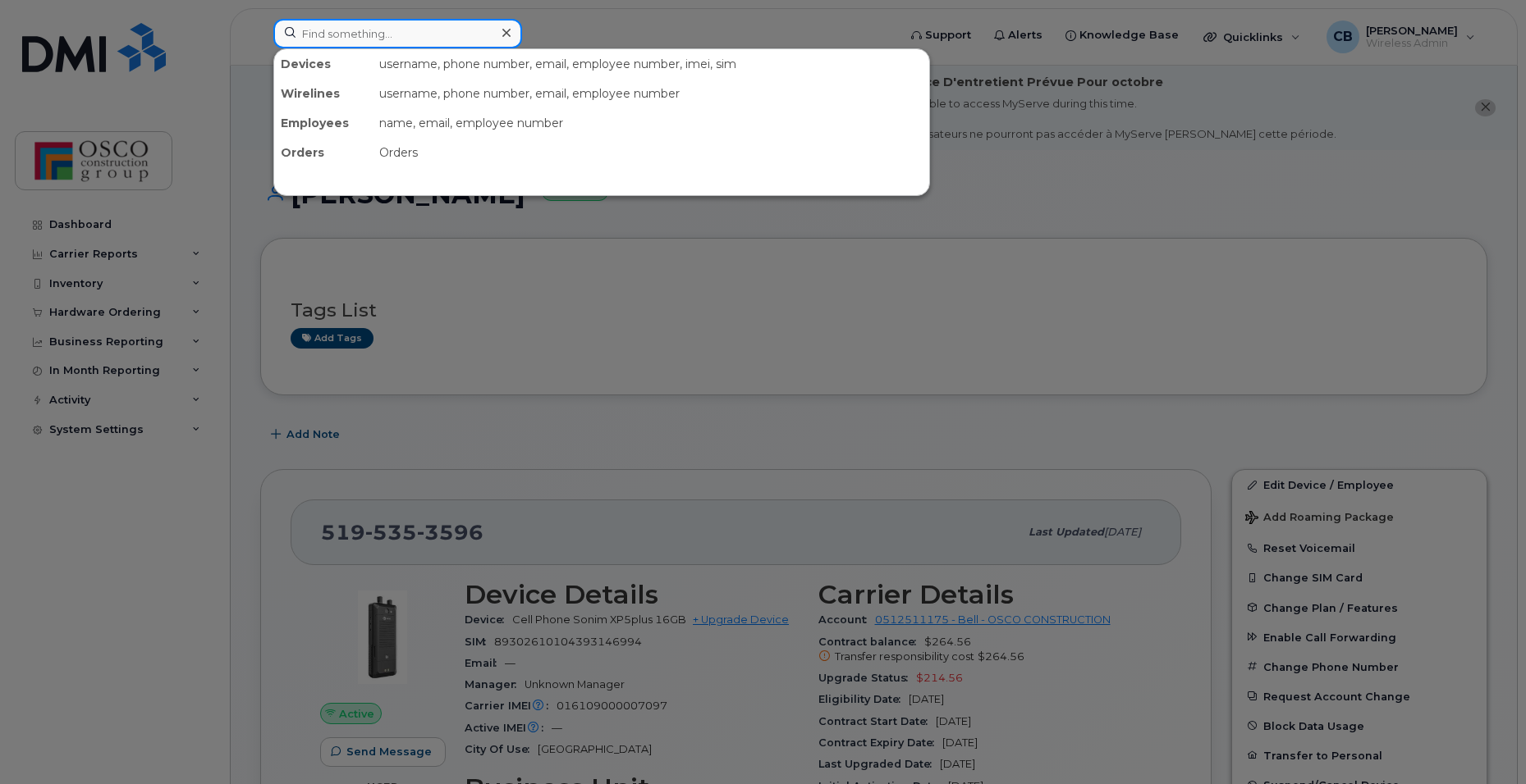
paste input "647-202-7512"
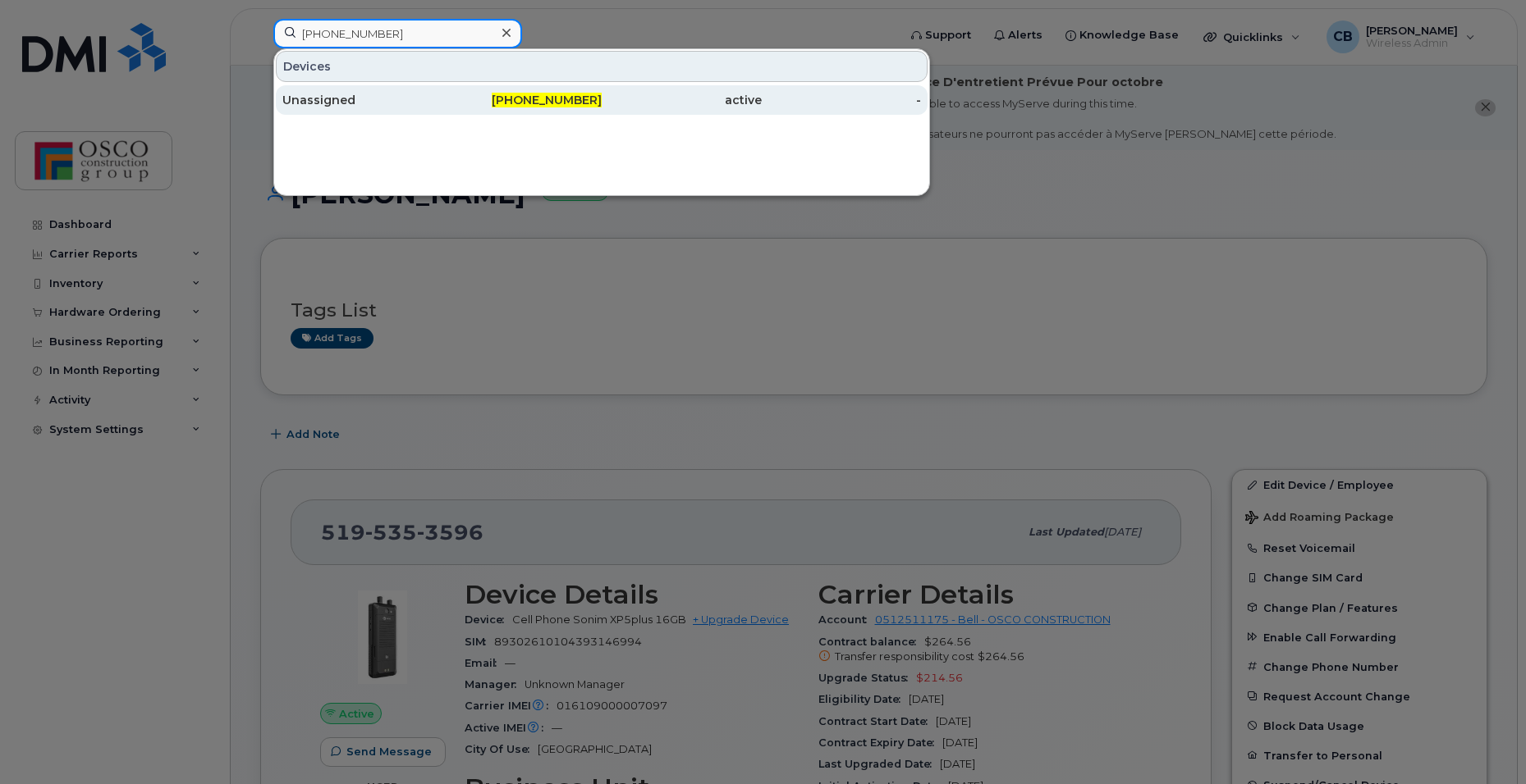
type input "647-202-7512"
click at [576, 96] on span "647-202-7512" at bounding box center [546, 100] width 110 height 15
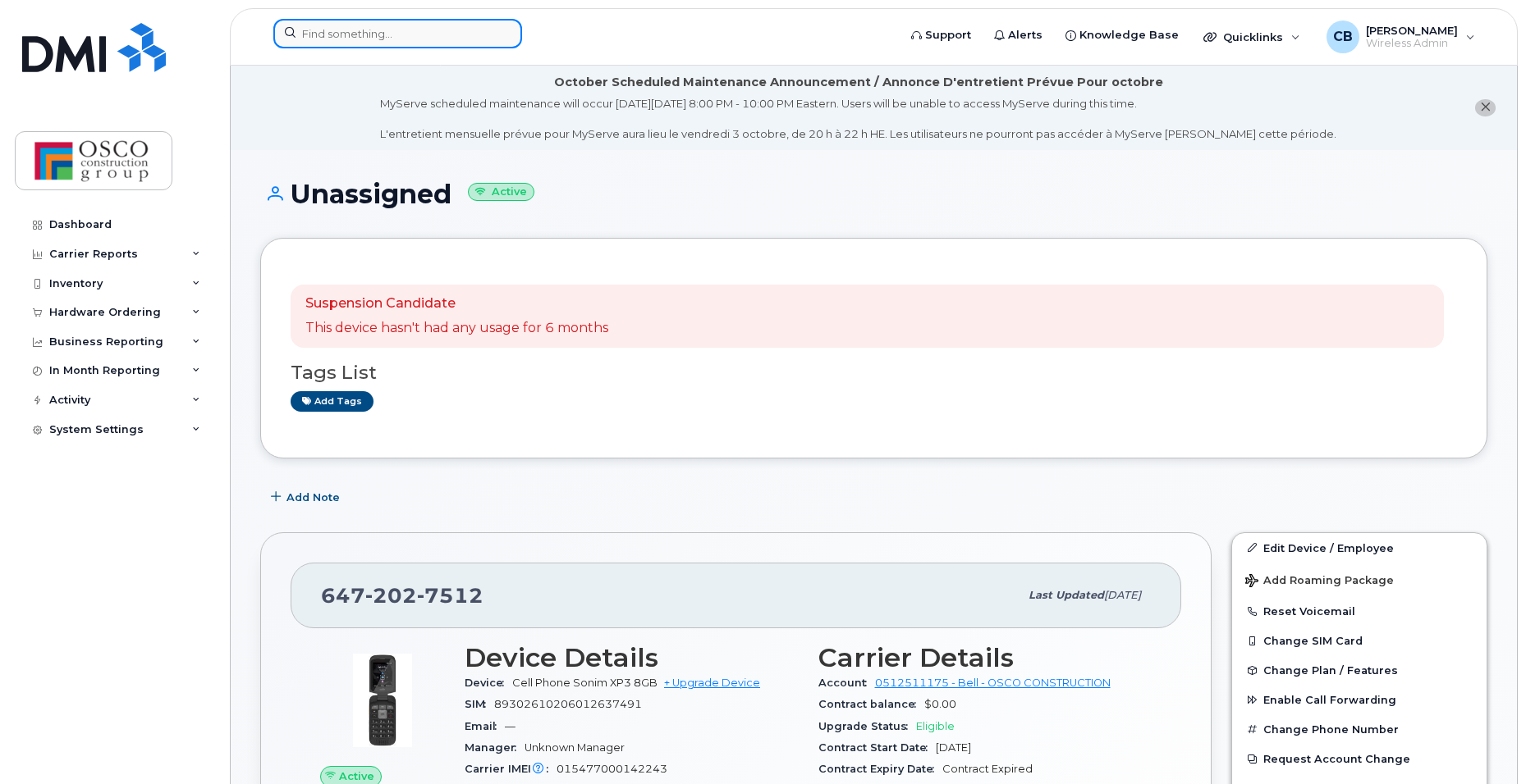
click at [419, 28] on input at bounding box center [398, 34] width 249 height 30
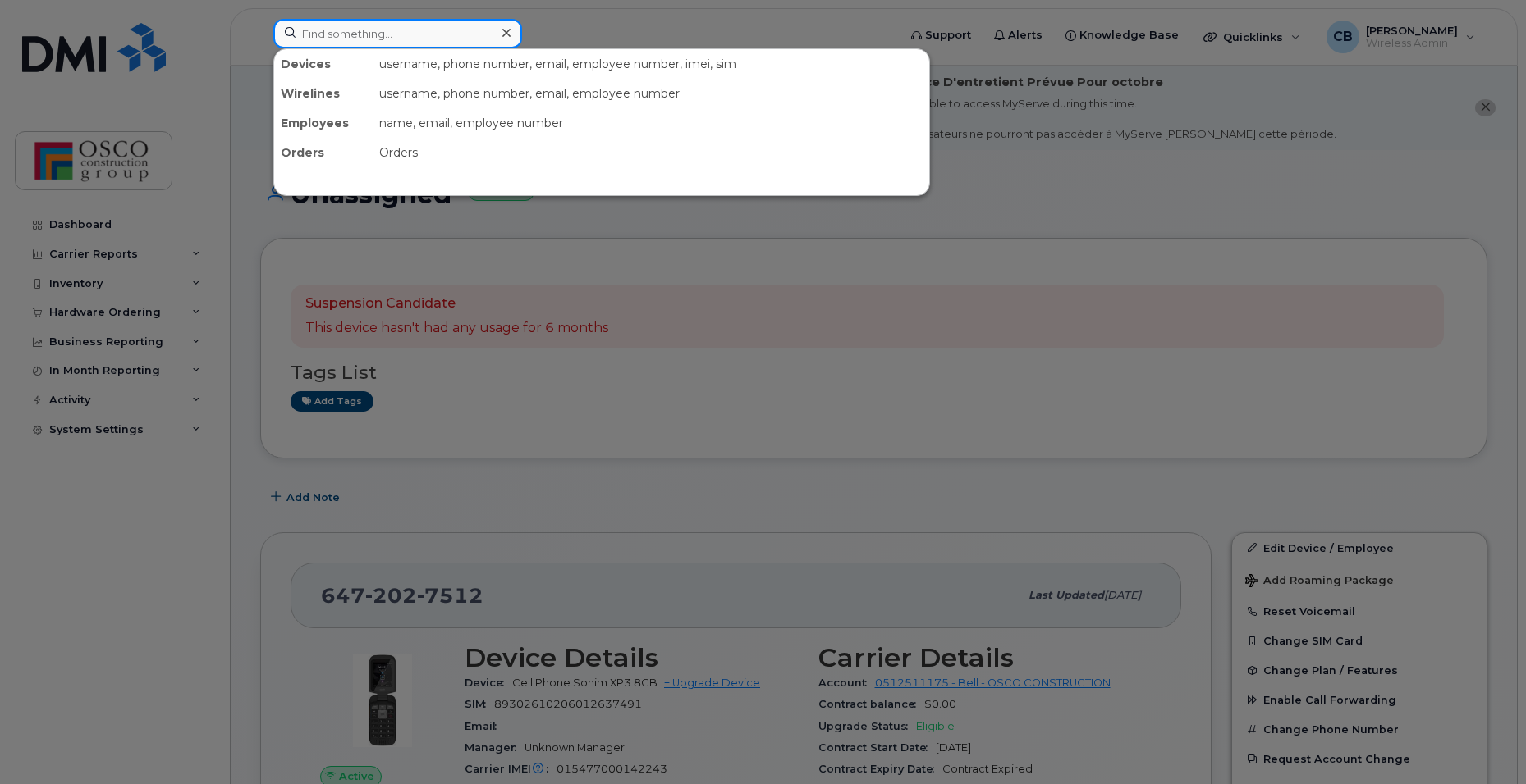
paste input "[PHONE_NUMBER]"
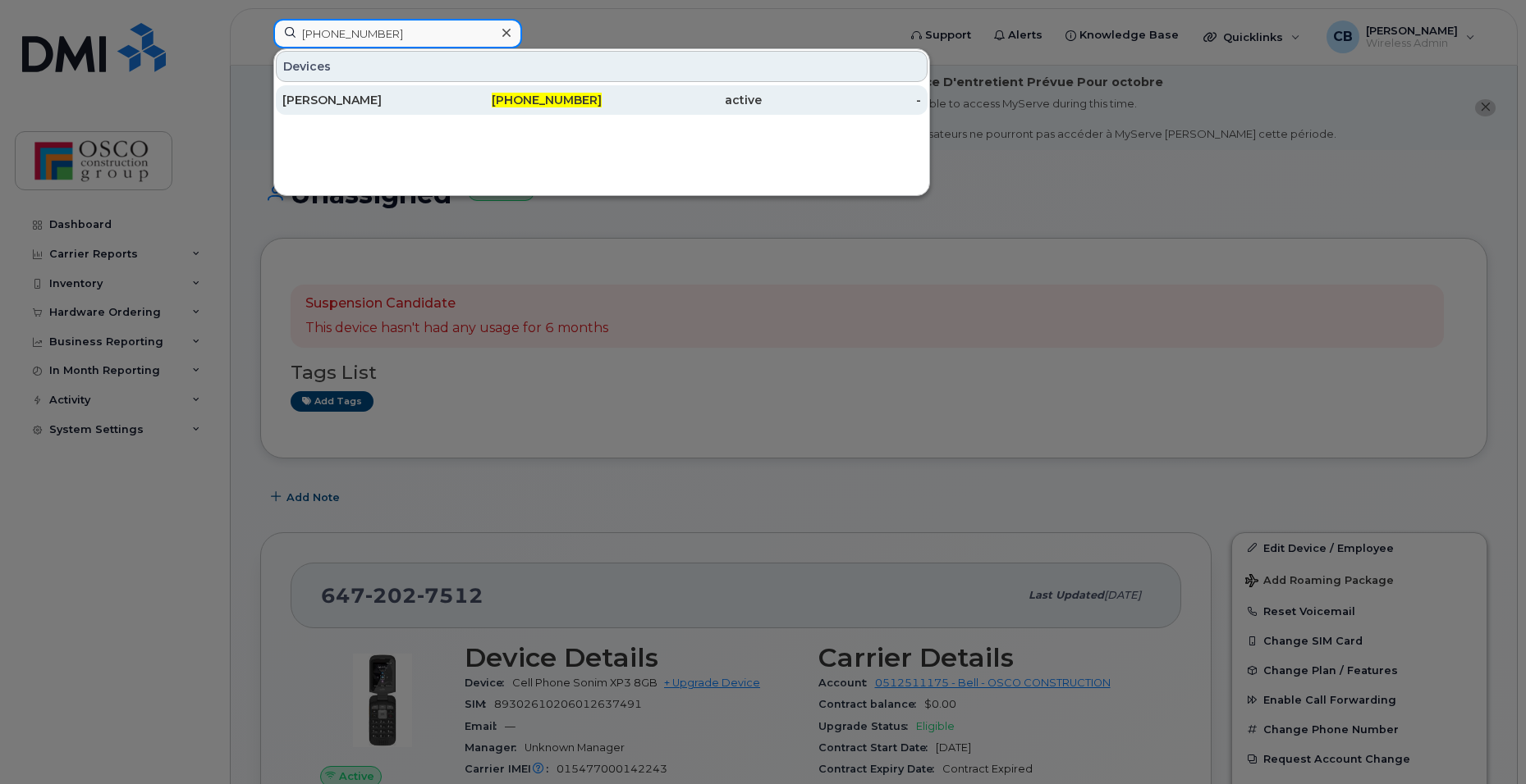
type input "905-424-1387"
click at [553, 107] on span "905-424-1387" at bounding box center [546, 100] width 110 height 15
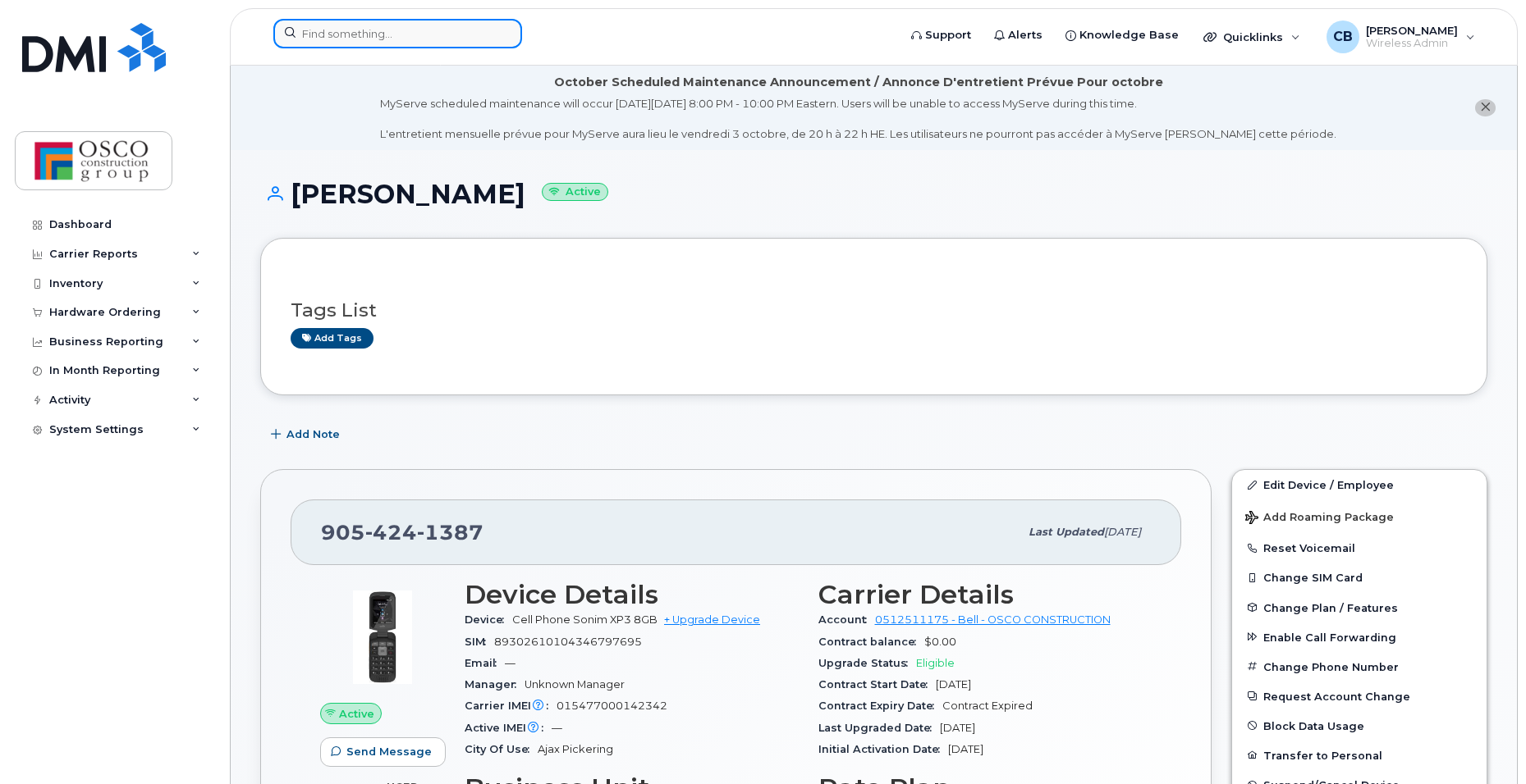
click at [438, 34] on input at bounding box center [398, 34] width 249 height 30
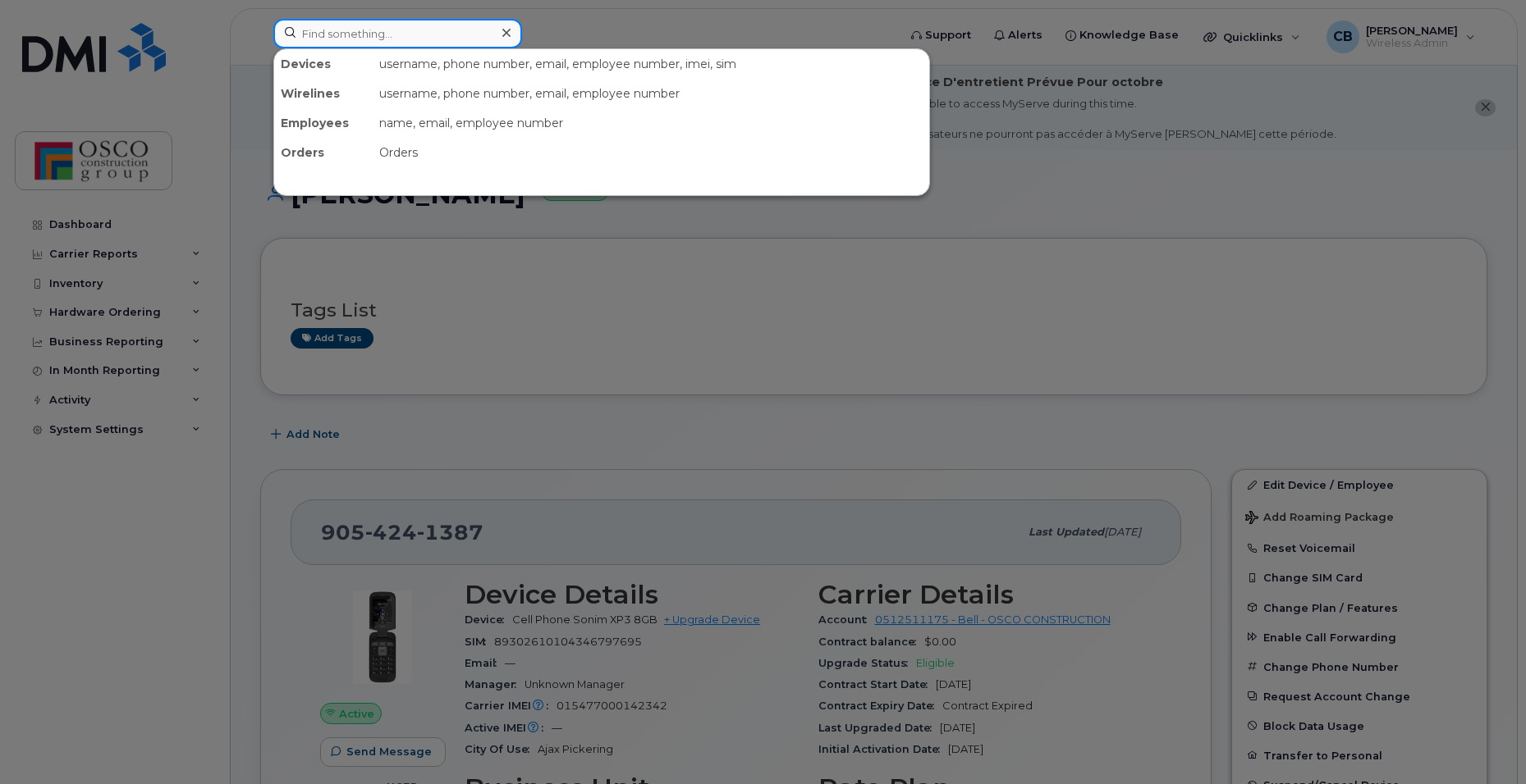
click at [326, 37] on input at bounding box center [398, 34] width 249 height 30
paste input "905-424-1387"
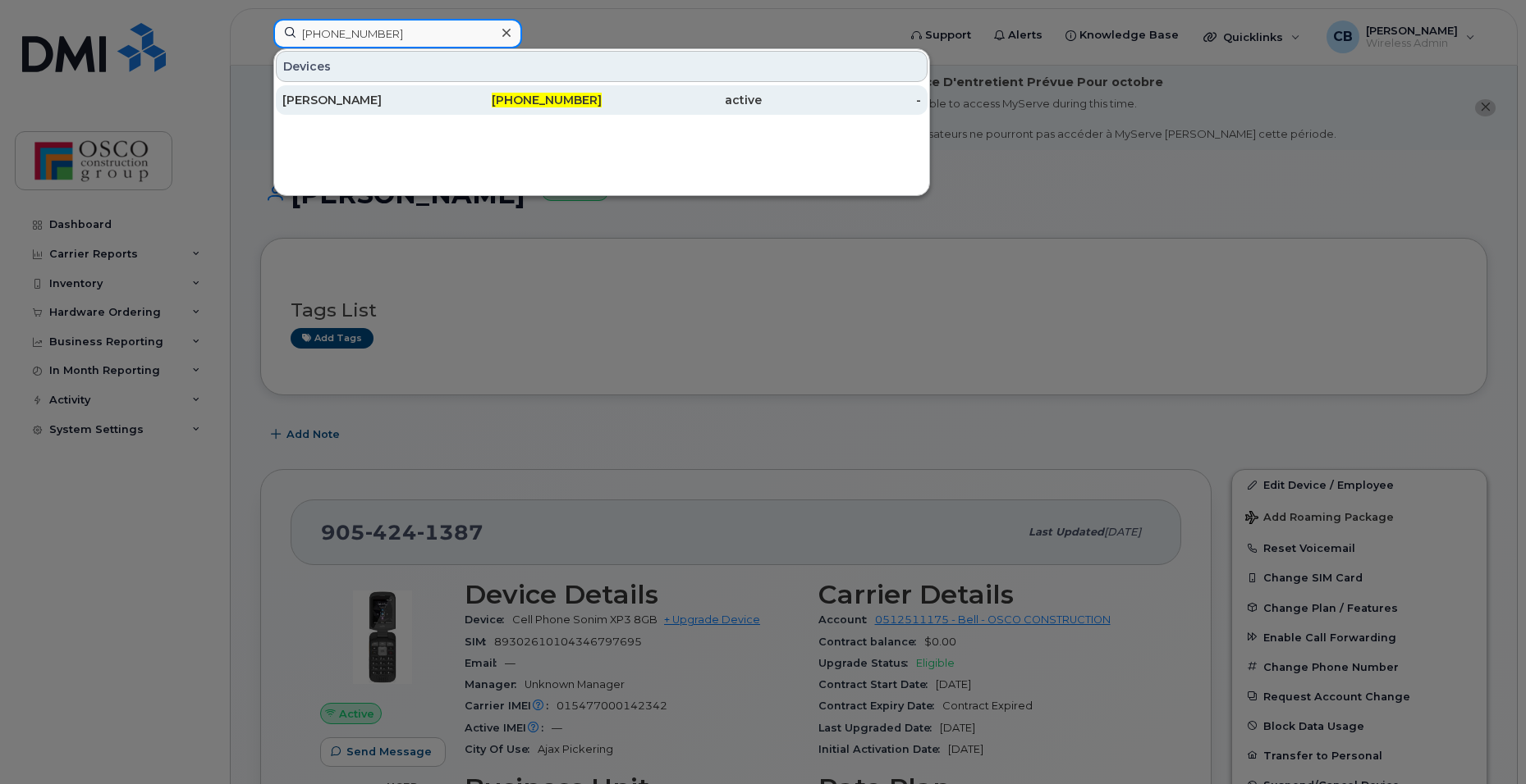
type input "905-424-1387"
click at [546, 101] on span "905-424-1387" at bounding box center [546, 100] width 110 height 15
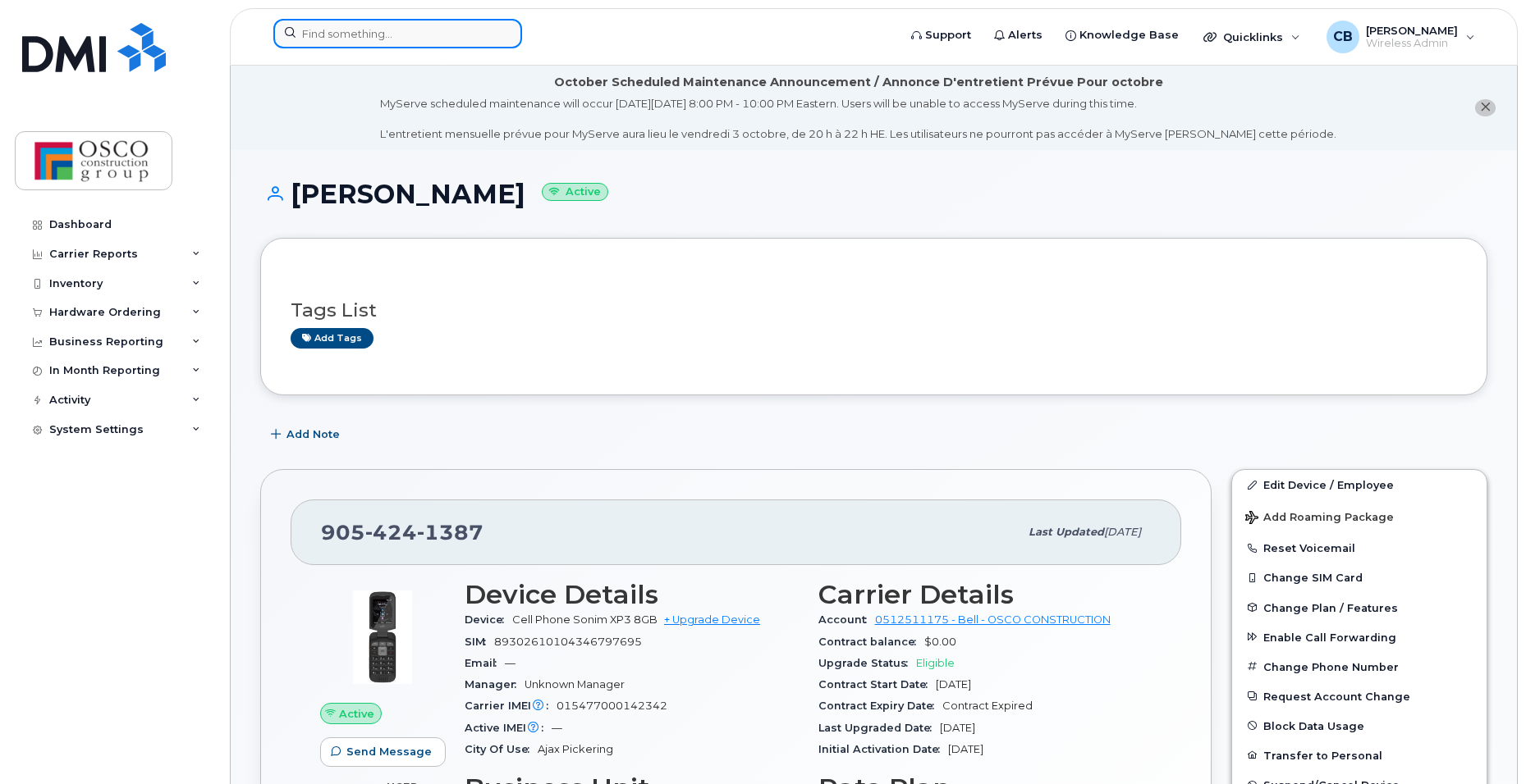
click at [340, 31] on input at bounding box center [398, 34] width 249 height 30
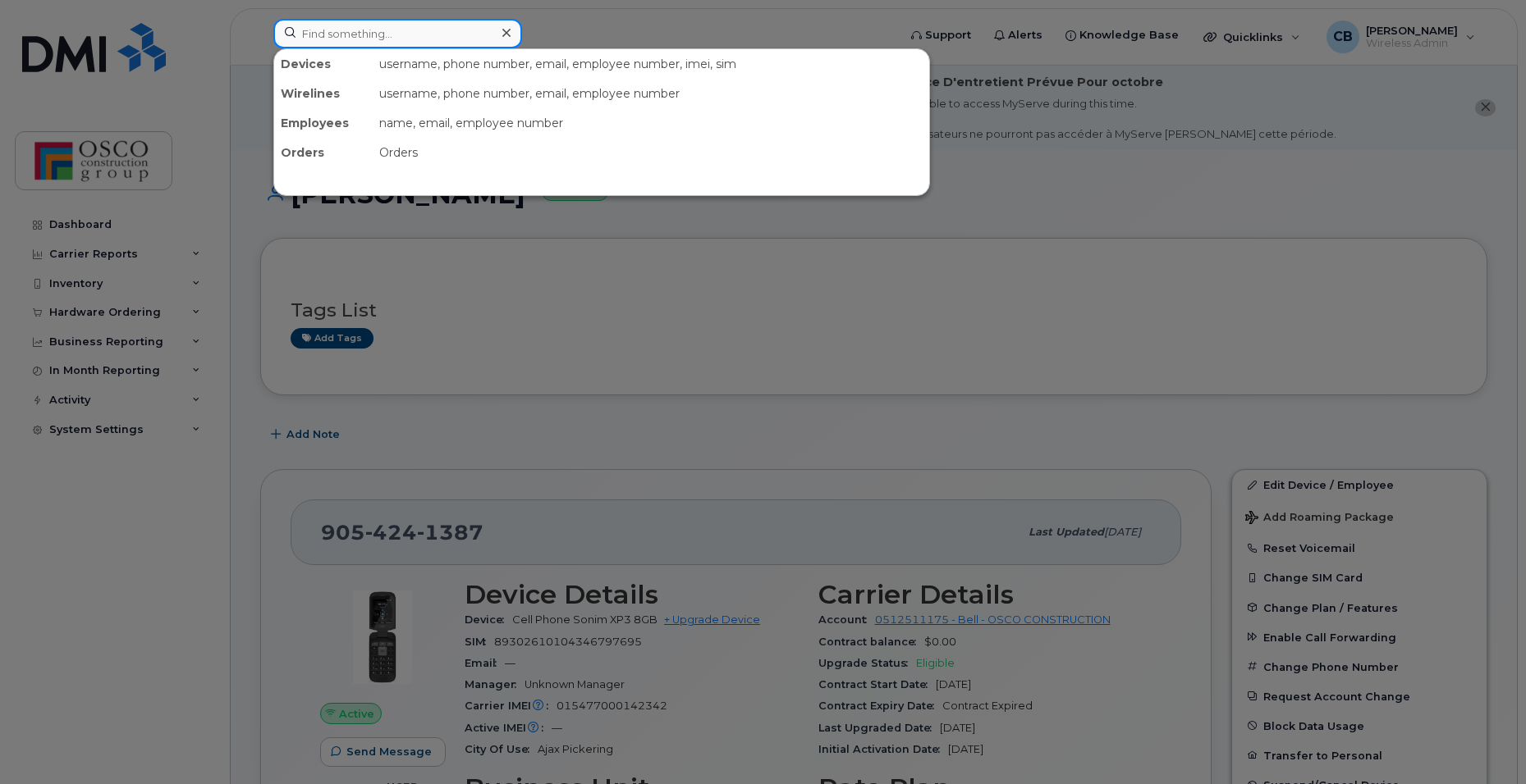
paste input "519-535-8726"
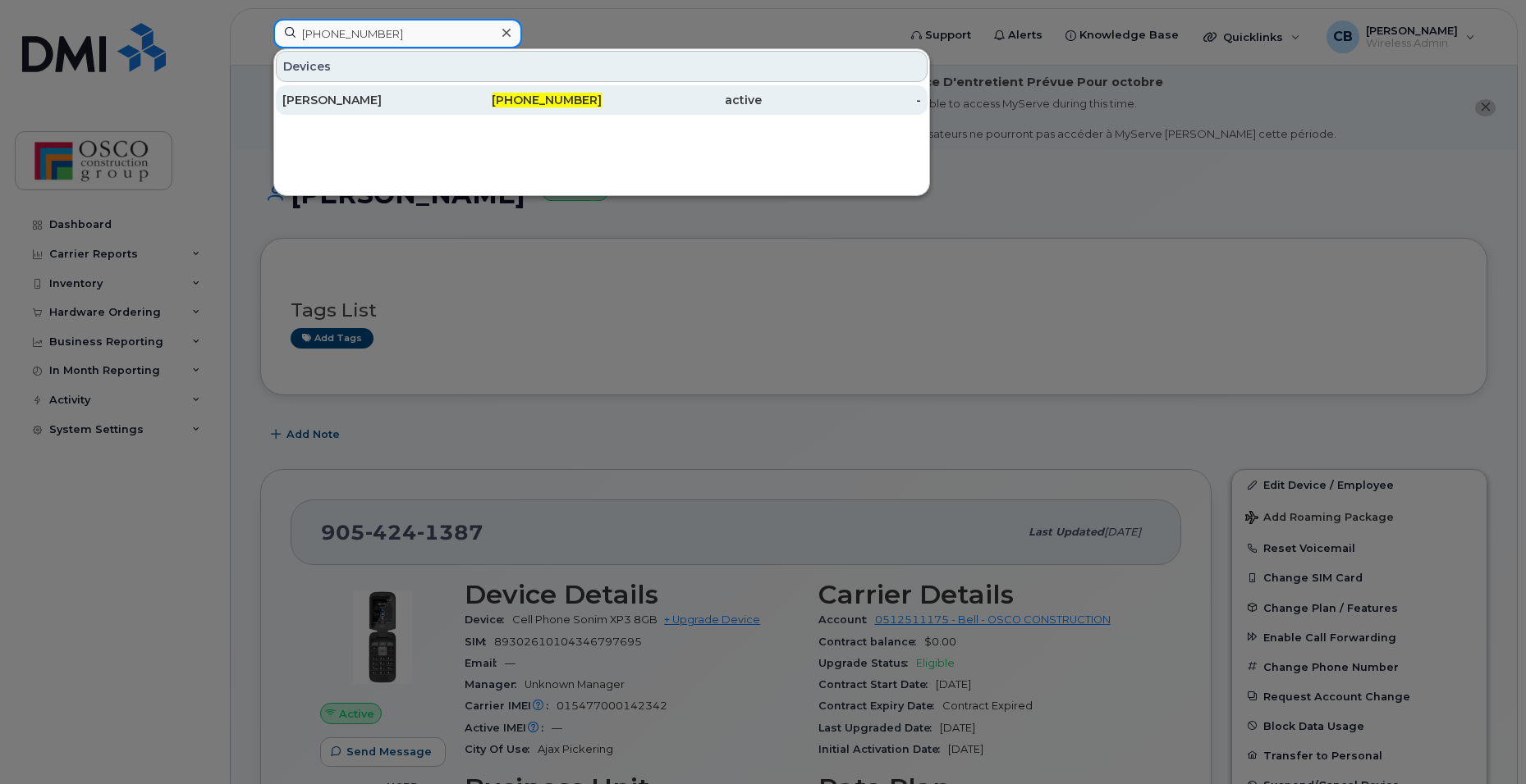
type input "519-535-8726"
click at [556, 101] on span "519-535-8726" at bounding box center [546, 100] width 110 height 15
